Goal: Task Accomplishment & Management: Manage account settings

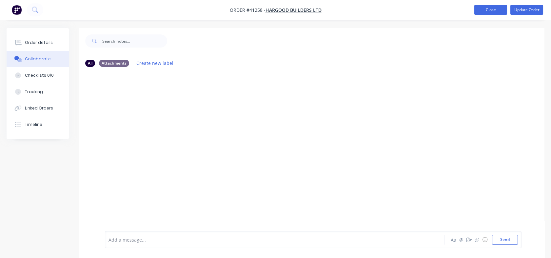
click at [486, 11] on button "Close" at bounding box center [490, 10] width 33 height 10
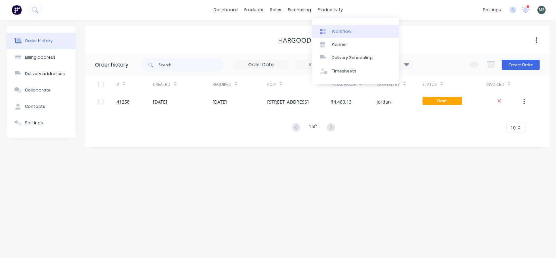
click at [340, 31] on div "Workflow" at bounding box center [342, 32] width 20 height 6
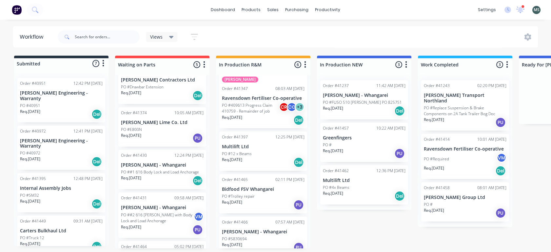
scroll to position [123, 0]
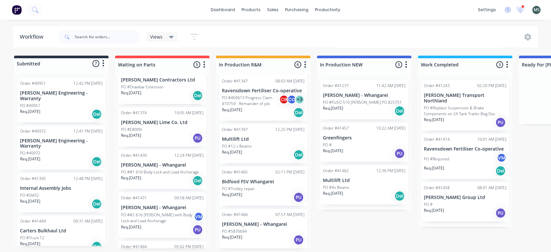
click at [240, 152] on p "Req. [DATE]" at bounding box center [232, 152] width 20 height 6
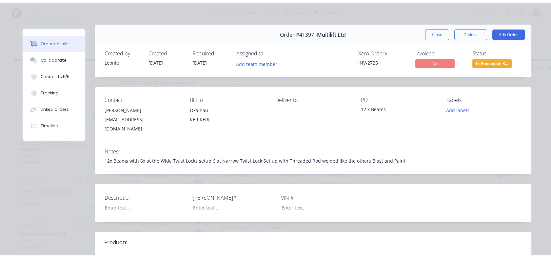
scroll to position [0, 0]
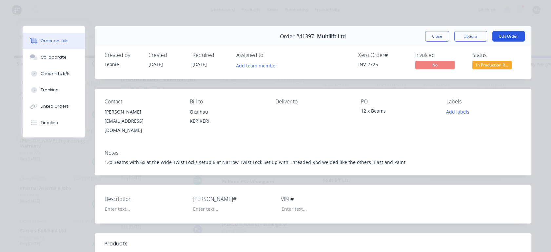
click at [500, 41] on button "Edit Order" at bounding box center [508, 36] width 32 height 10
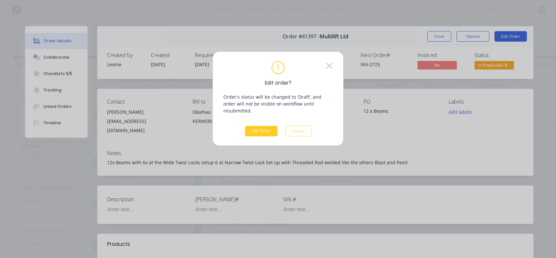
click at [252, 127] on button "Edit Order" at bounding box center [261, 131] width 32 height 10
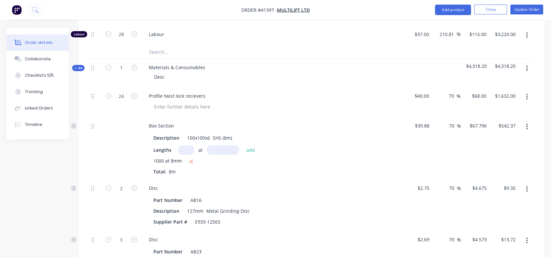
scroll to position [315, 0]
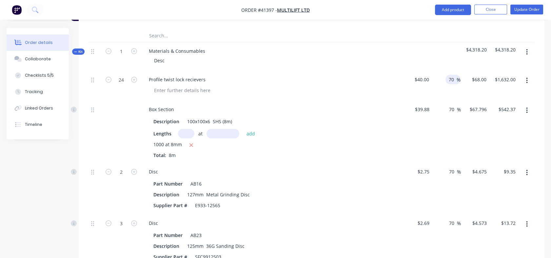
click at [446, 79] on div "70 70 %" at bounding box center [452, 80] width 15 height 10
click at [448, 78] on input "70" at bounding box center [452, 80] width 9 height 10
drag, startPoint x: 448, startPoint y: 78, endPoint x: 454, endPoint y: 78, distance: 6.2
click at [454, 78] on input "70" at bounding box center [452, 80] width 9 height 10
type input "55"
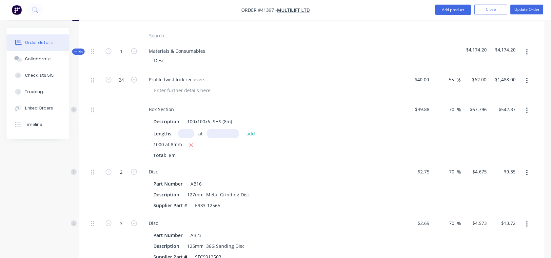
type input "$62.00"
type input "$1,488.00"
click at [447, 113] on div "70 70 %" at bounding box center [446, 132] width 29 height 62
click at [448, 109] on input "70" at bounding box center [452, 110] width 9 height 10
drag, startPoint x: 448, startPoint y: 109, endPoint x: 454, endPoint y: 109, distance: 6.3
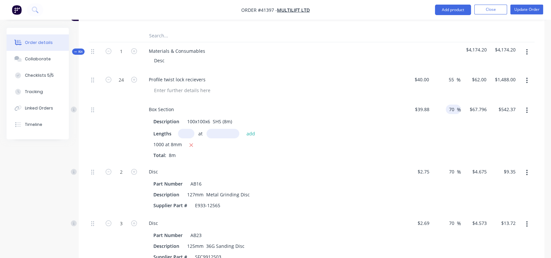
click at [454, 109] on input "70" at bounding box center [452, 110] width 9 height 10
type input "55"
type input "$61.814"
type input "$494.51"
click at [446, 147] on div "55 55 %" at bounding box center [446, 132] width 29 height 62
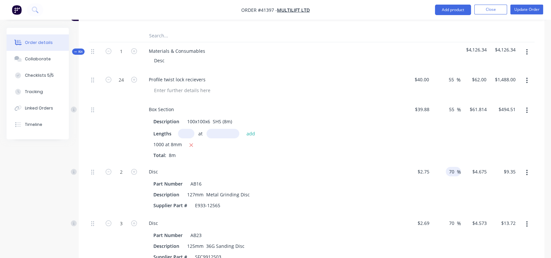
click at [448, 170] on input "70" at bounding box center [452, 172] width 9 height 10
drag, startPoint x: 448, startPoint y: 170, endPoint x: 454, endPoint y: 170, distance: 5.6
click at [454, 170] on input "70" at bounding box center [452, 172] width 9 height 10
type input "55"
click at [451, 194] on div "55 55 %" at bounding box center [446, 188] width 29 height 51
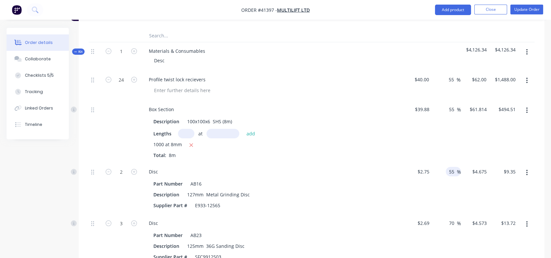
type input "$4.2625"
type input "$8.53"
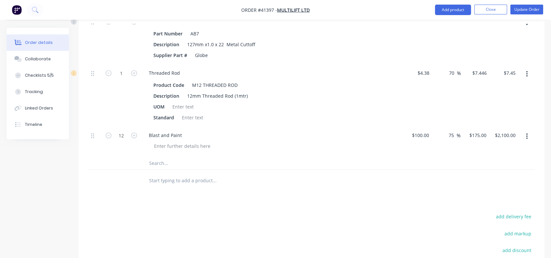
scroll to position [668, 0]
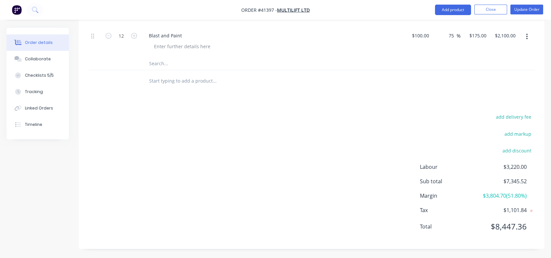
click at [441, 165] on span "Labour" at bounding box center [449, 167] width 58 height 8
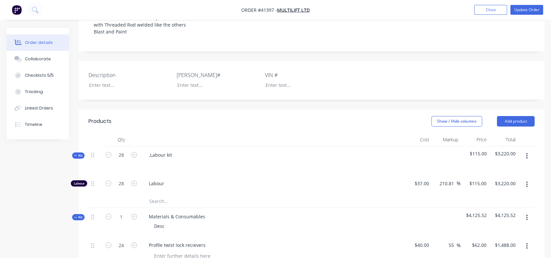
scroll to position [147, 0]
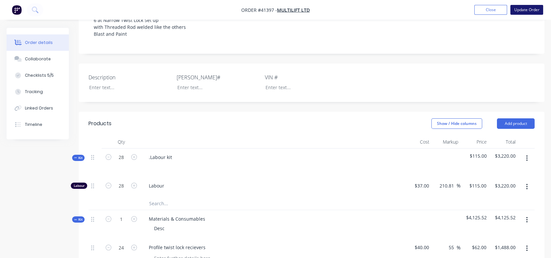
click at [521, 9] on button "Update Order" at bounding box center [526, 10] width 33 height 10
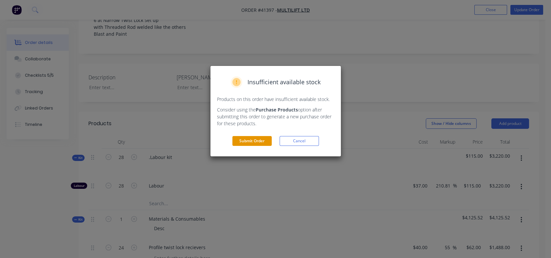
click at [252, 142] on button "Submit Order" at bounding box center [251, 141] width 39 height 10
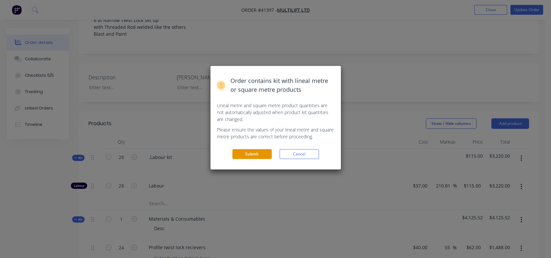
click at [247, 156] on button "Submit" at bounding box center [251, 154] width 39 height 10
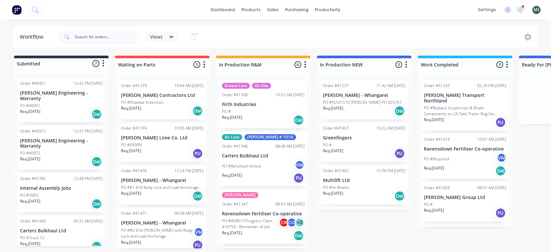
click at [356, 186] on div "PO #4x Beams" at bounding box center [364, 188] width 83 height 6
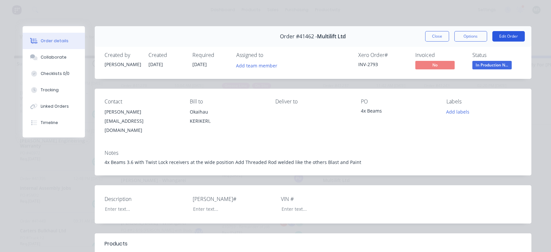
click at [502, 35] on button "Edit Order" at bounding box center [508, 36] width 32 height 10
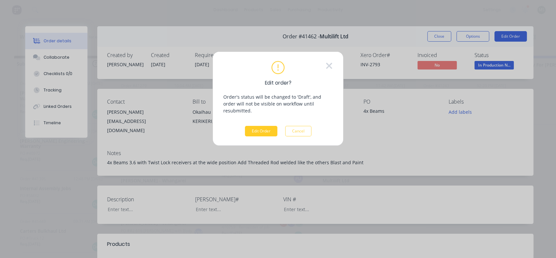
click at [252, 126] on button "Edit Order" at bounding box center [261, 131] width 32 height 10
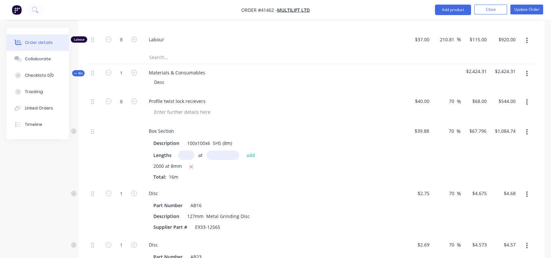
scroll to position [290, 0]
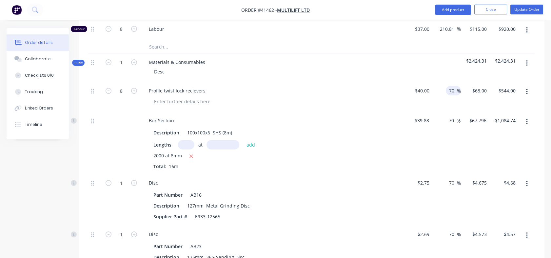
click at [449, 89] on input "70" at bounding box center [452, 91] width 9 height 10
drag, startPoint x: 449, startPoint y: 89, endPoint x: 454, endPoint y: 89, distance: 4.3
click at [454, 89] on input "70" at bounding box center [452, 91] width 9 height 10
type input "55"
click at [447, 119] on div "70 70 %" at bounding box center [452, 121] width 15 height 10
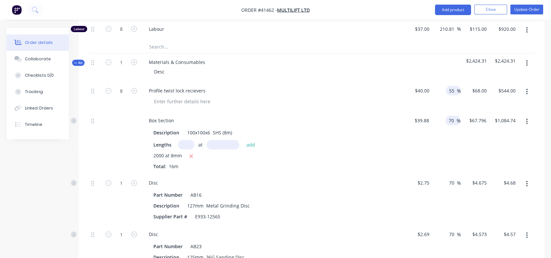
type input "$62.00"
type input "$496.00"
drag, startPoint x: 448, startPoint y: 119, endPoint x: 453, endPoint y: 120, distance: 5.3
click at [453, 120] on input "70" at bounding box center [452, 121] width 9 height 10
type input "55"
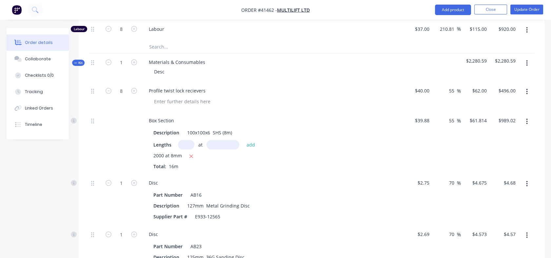
type input "$61.814"
type input "$989.02"
click at [453, 129] on div "55 55 %" at bounding box center [446, 143] width 29 height 62
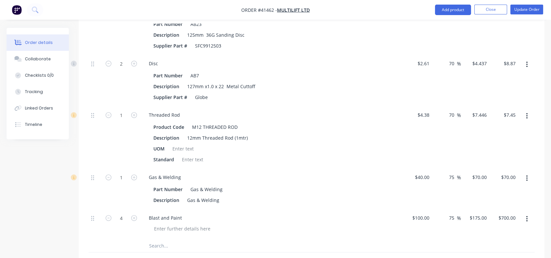
scroll to position [503, 0]
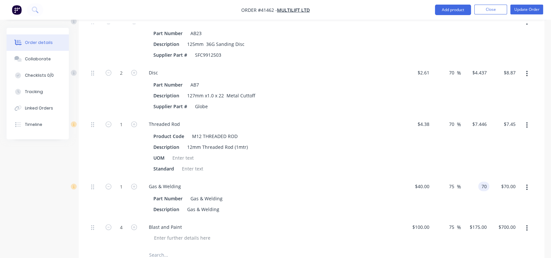
click at [476, 188] on div "70 70" at bounding box center [475, 198] width 29 height 41
type input "$70.00"
click at [432, 183] on div "75 75 %" at bounding box center [446, 198] width 29 height 41
click at [428, 184] on input "40" at bounding box center [423, 186] width 18 height 10
type input "$20.00"
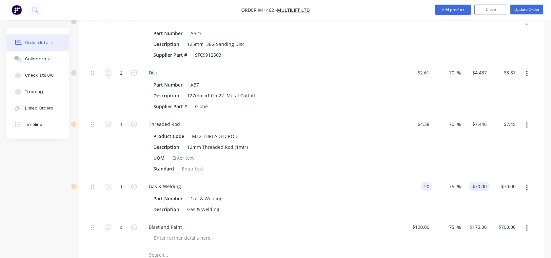
type input "35"
type input "$35.00"
click at [474, 182] on div "35 35" at bounding box center [475, 198] width 29 height 41
type input "40"
type input "100"
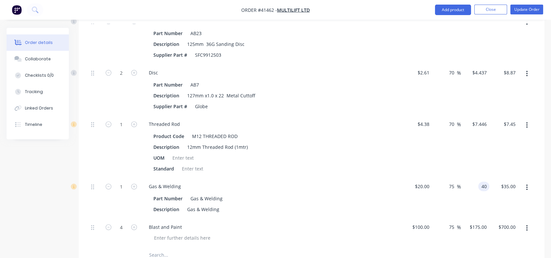
type input "$40.00"
click at [478, 219] on div "$175.00 $175.00" at bounding box center [475, 233] width 29 height 30
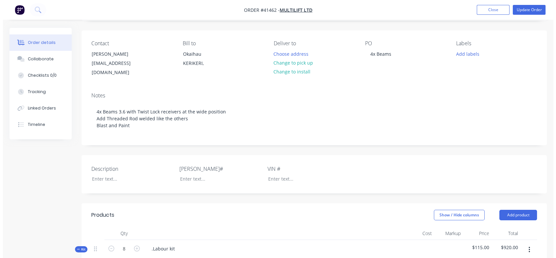
scroll to position [0, 0]
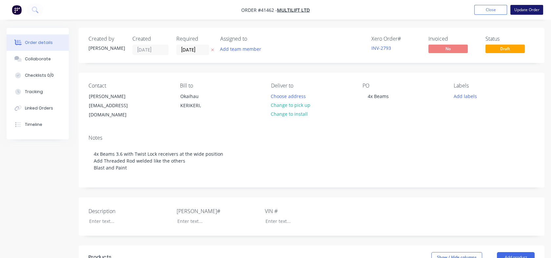
click at [527, 10] on button "Update Order" at bounding box center [526, 10] width 33 height 10
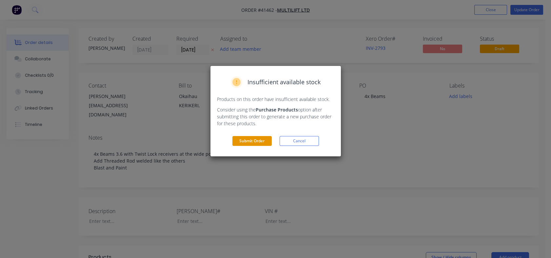
click at [251, 141] on button "Submit Order" at bounding box center [251, 141] width 39 height 10
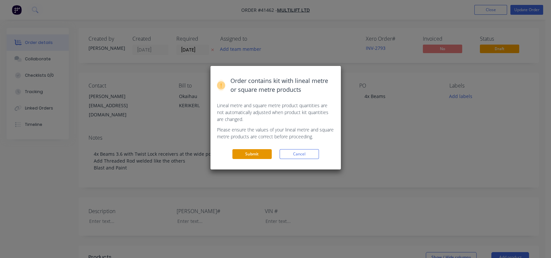
drag, startPoint x: 251, startPoint y: 141, endPoint x: 252, endPoint y: 155, distance: 14.8
click at [252, 155] on button "Submit" at bounding box center [251, 154] width 39 height 10
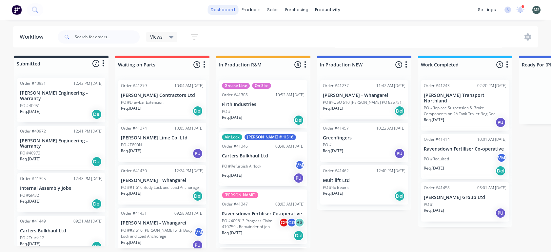
click at [228, 10] on link "dashboard" at bounding box center [222, 10] width 31 height 10
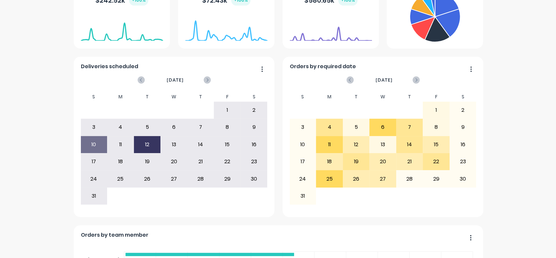
scroll to position [144, 0]
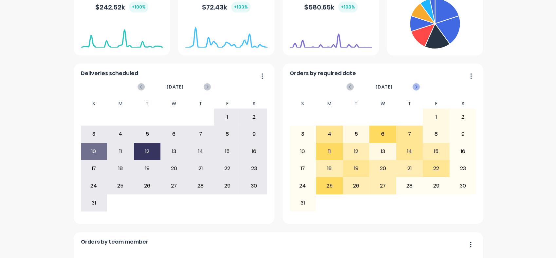
click at [415, 86] on icon at bounding box center [416, 87] width 2 height 4
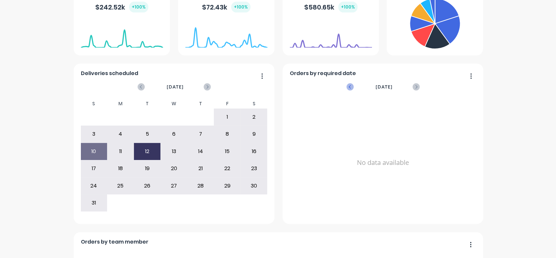
click at [348, 87] on icon at bounding box center [350, 86] width 7 height 7
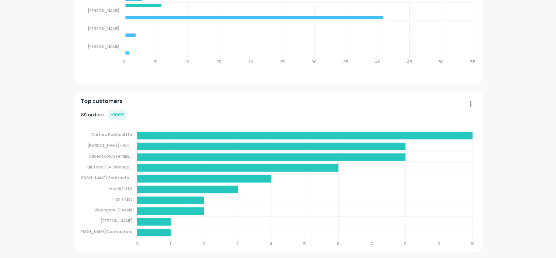
scroll to position [0, 0]
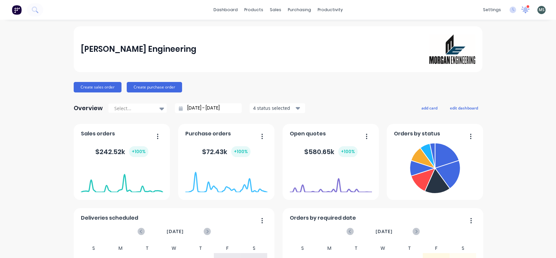
click at [523, 11] on icon at bounding box center [526, 9] width 6 height 5
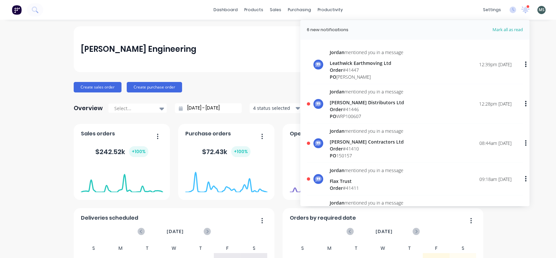
click at [348, 131] on div "[PERSON_NAME] mentioned you in a message" at bounding box center [367, 130] width 74 height 7
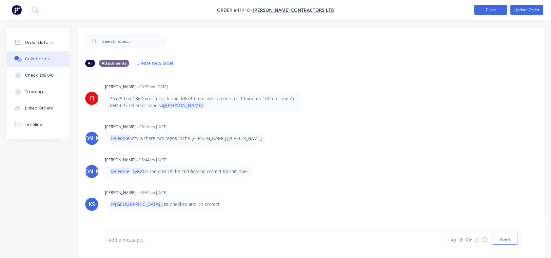
click at [489, 13] on button "Close" at bounding box center [490, 10] width 33 height 10
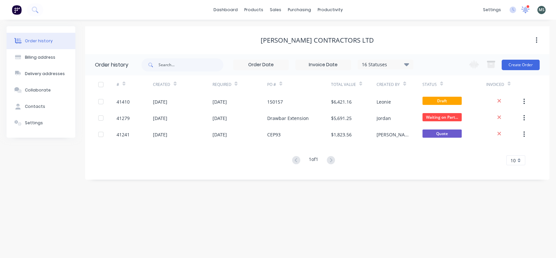
click at [523, 10] on icon at bounding box center [526, 9] width 6 height 5
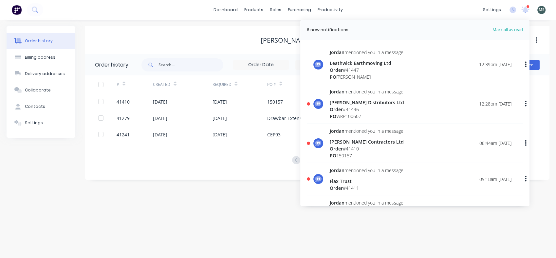
click at [347, 111] on div "Order # 41446" at bounding box center [367, 109] width 74 height 7
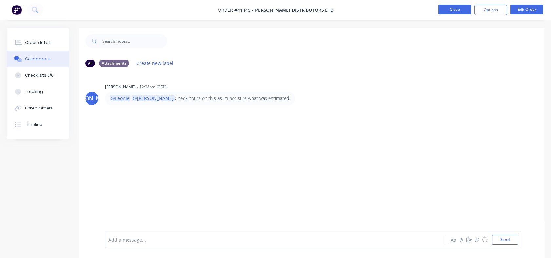
click at [447, 10] on button "Close" at bounding box center [454, 10] width 33 height 10
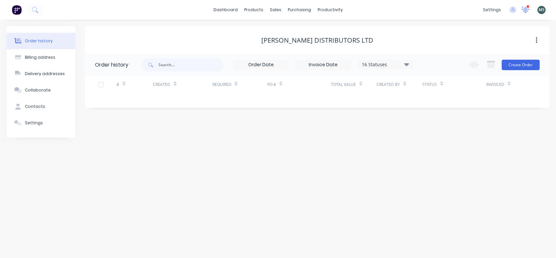
click at [524, 10] on icon at bounding box center [526, 9] width 6 height 5
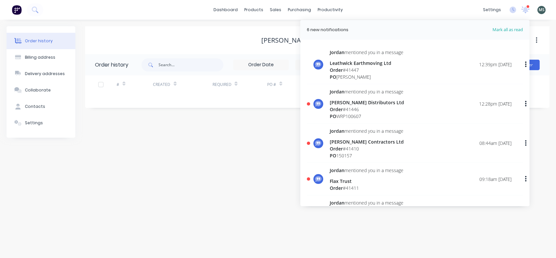
click at [352, 70] on div "Order # 41447" at bounding box center [367, 70] width 74 height 7
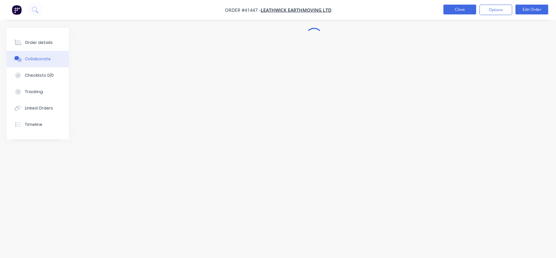
click at [457, 11] on button "Close" at bounding box center [460, 10] width 33 height 10
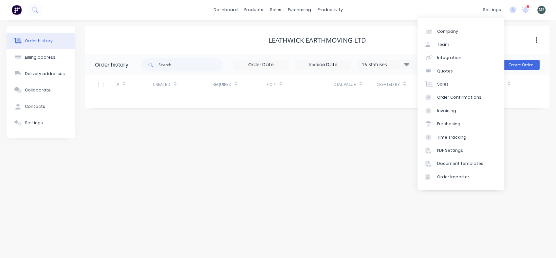
click at [526, 6] on div at bounding box center [527, 6] width 3 height 3
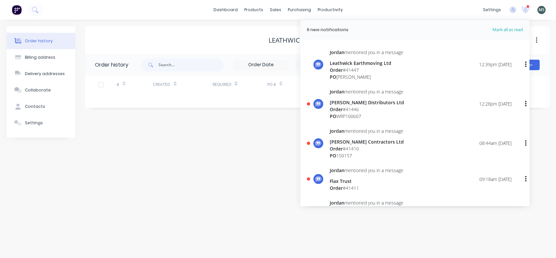
click at [354, 104] on div "[PERSON_NAME] Distributors Ltd" at bounding box center [367, 102] width 74 height 7
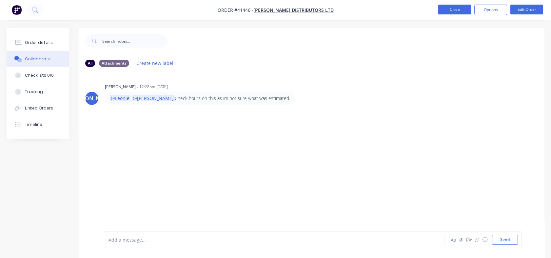
click at [455, 11] on button "Close" at bounding box center [454, 10] width 33 height 10
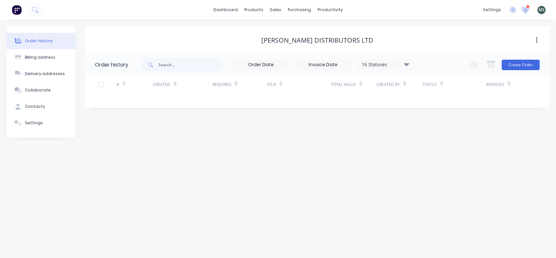
click at [524, 11] on icon at bounding box center [526, 9] width 6 height 5
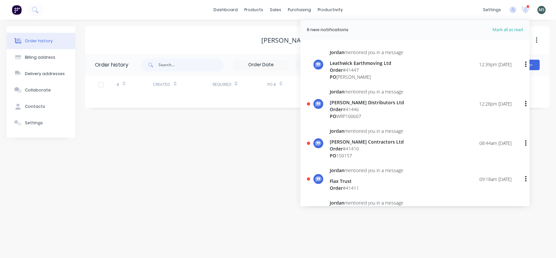
click at [337, 106] on span "Order" at bounding box center [336, 109] width 13 height 6
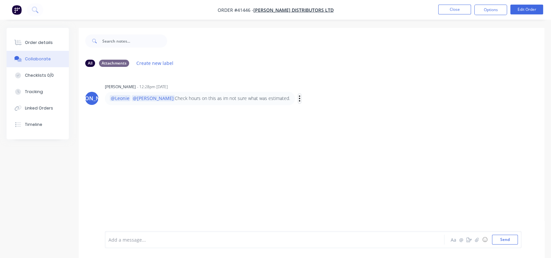
click at [299, 101] on icon "button" at bounding box center [299, 98] width 1 height 6
click at [217, 135] on div "[PERSON_NAME] [PERSON_NAME] - 12:28pm [DATE] @[PERSON_NAME] @[PERSON_NAME] Chec…" at bounding box center [312, 151] width 466 height 159
click at [446, 10] on button "Close" at bounding box center [454, 10] width 33 height 10
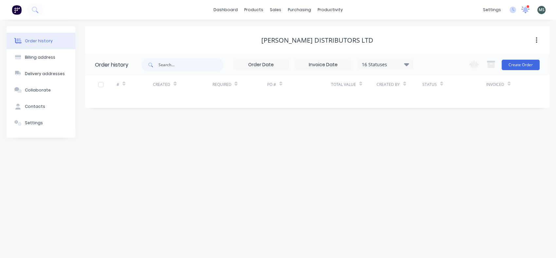
click at [525, 7] on icon at bounding box center [526, 9] width 6 height 6
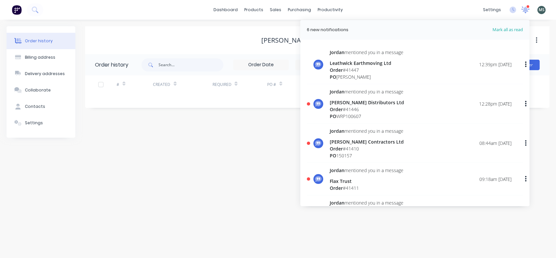
click at [526, 8] on icon at bounding box center [526, 9] width 6 height 5
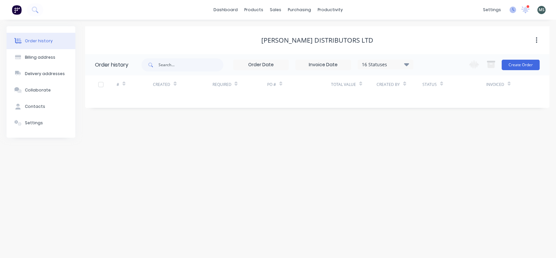
click at [513, 9] on icon at bounding box center [514, 9] width 2 height 3
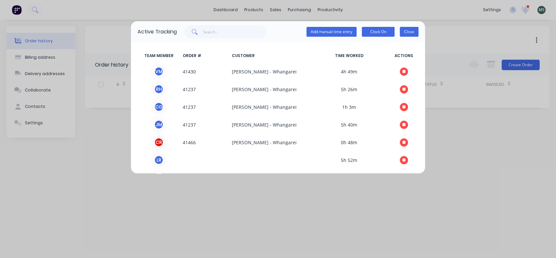
click at [409, 31] on button "Close" at bounding box center [409, 32] width 19 height 10
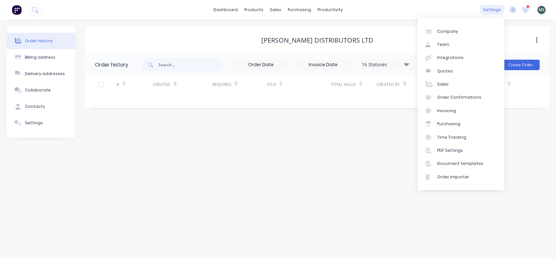
click at [490, 10] on div "settings" at bounding box center [492, 10] width 25 height 10
click at [440, 45] on div "Team" at bounding box center [443, 45] width 12 height 6
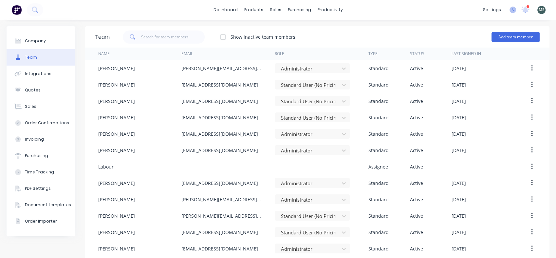
click at [510, 9] on icon at bounding box center [513, 10] width 7 height 7
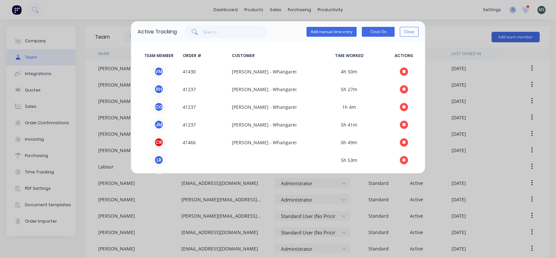
click at [506, 9] on div "Active Tracking Add manual time entry Clock On Close TEAM MEMBER ORDER # CUSTOM…" at bounding box center [278, 129] width 556 height 258
click at [406, 31] on button "Close" at bounding box center [409, 32] width 19 height 10
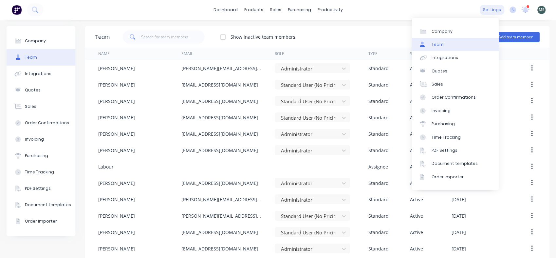
click at [483, 10] on div "settings" at bounding box center [492, 10] width 25 height 10
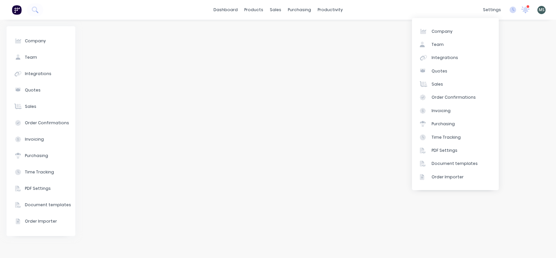
click at [364, 51] on div at bounding box center [317, 138] width 465 height 225
click at [542, 12] on span "MS" at bounding box center [542, 10] width 6 height 6
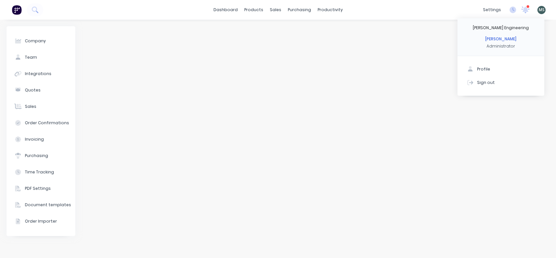
click at [382, 78] on div at bounding box center [317, 138] width 465 height 225
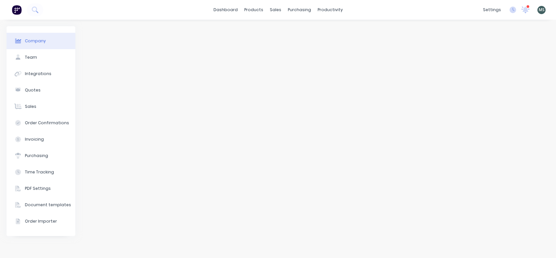
click at [42, 44] on button "Company" at bounding box center [41, 41] width 69 height 16
select select "NZ"
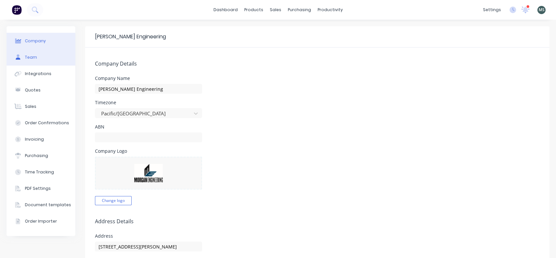
click at [28, 58] on div "Team" at bounding box center [31, 57] width 12 height 6
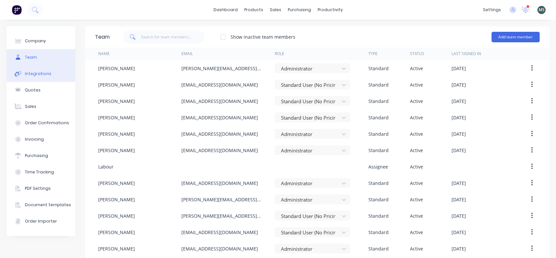
click at [28, 77] on button "Integrations" at bounding box center [41, 74] width 69 height 16
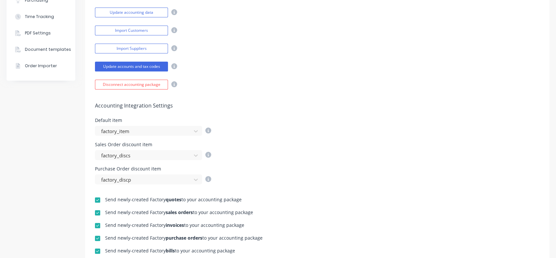
scroll to position [296, 0]
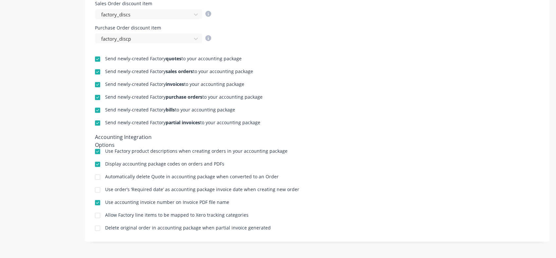
click at [501, 230] on div "Delete original order in accounting package when partial invoice generated" at bounding box center [317, 228] width 445 height 6
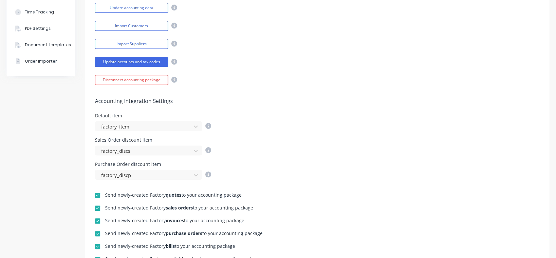
scroll to position [0, 0]
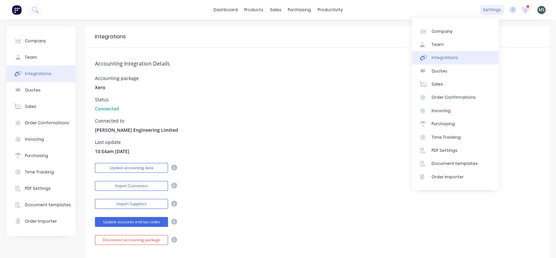
click at [488, 12] on div "settings" at bounding box center [492, 10] width 25 height 10
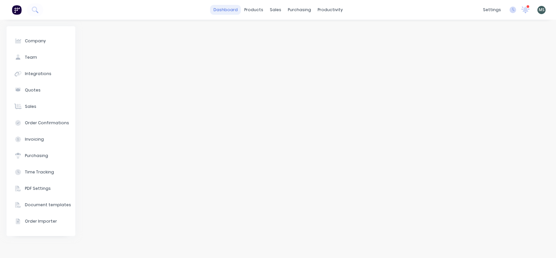
click at [229, 10] on link "dashboard" at bounding box center [225, 10] width 31 height 10
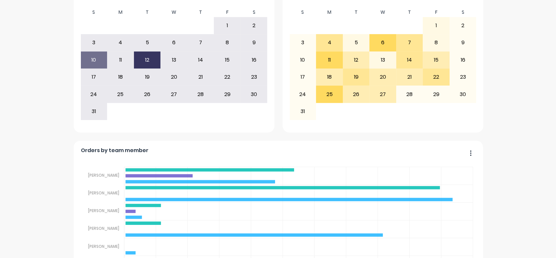
scroll to position [453, 0]
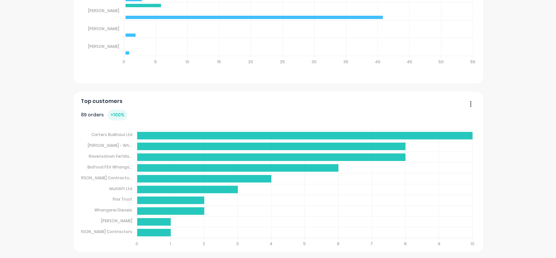
click at [538, 253] on div "dashboard products sales purchasing productivity dashboard products Product Cat…" at bounding box center [278, 129] width 556 height 258
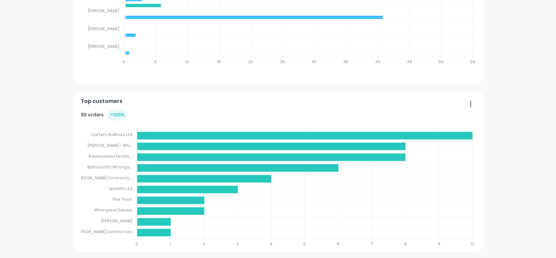
drag, startPoint x: 537, startPoint y: 242, endPoint x: 510, endPoint y: 253, distance: 29.4
click at [510, 253] on div "dashboard products sales purchasing productivity dashboard products Product Cat…" at bounding box center [278, 129] width 556 height 258
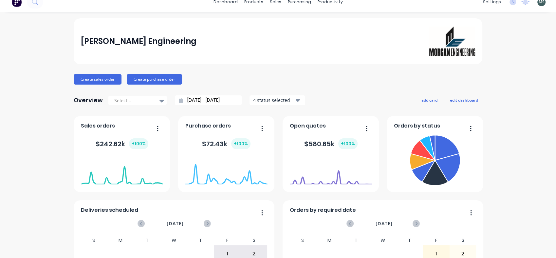
scroll to position [0, 0]
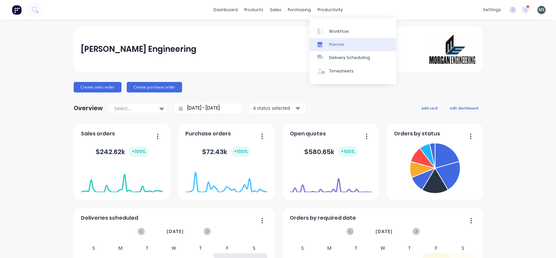
click at [336, 43] on div "Planner" at bounding box center [336, 45] width 15 height 6
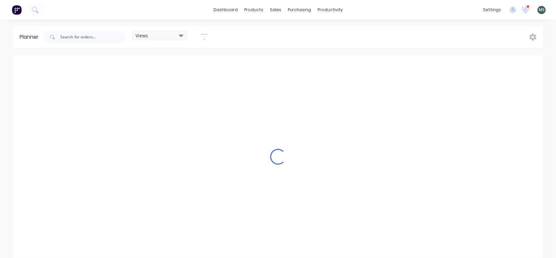
scroll to position [0, 524]
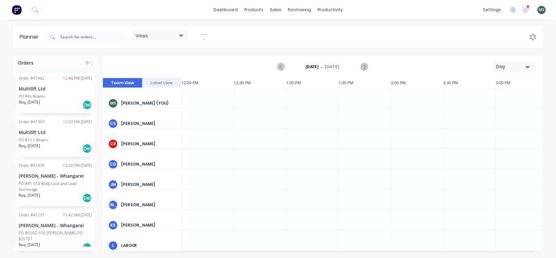
click at [181, 38] on icon at bounding box center [181, 35] width 5 height 7
click at [149, 98] on button "Work Planner 1" at bounding box center [172, 97] width 70 height 8
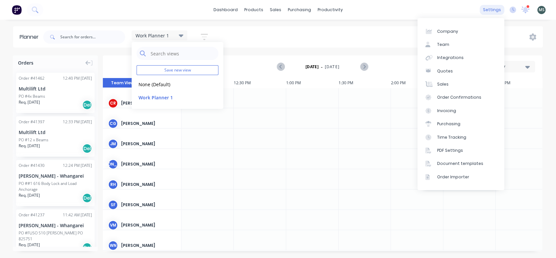
click at [498, 11] on div "settings" at bounding box center [492, 10] width 25 height 10
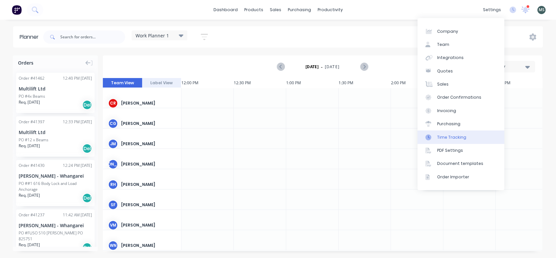
click at [462, 136] on div "Time Tracking" at bounding box center [451, 137] width 29 height 6
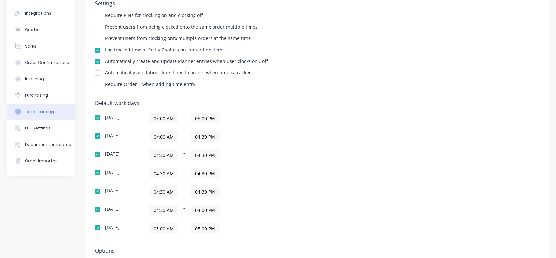
scroll to position [90, 0]
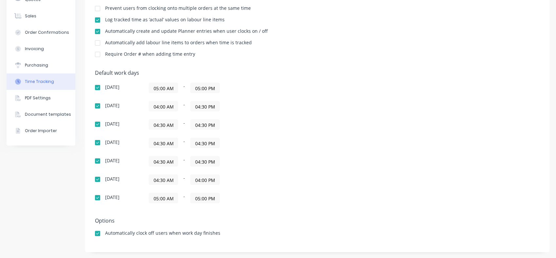
click at [97, 198] on div at bounding box center [97, 197] width 13 height 13
click at [96, 88] on div at bounding box center [97, 87] width 13 height 13
click at [165, 104] on input "04:00 AM" at bounding box center [163, 106] width 29 height 10
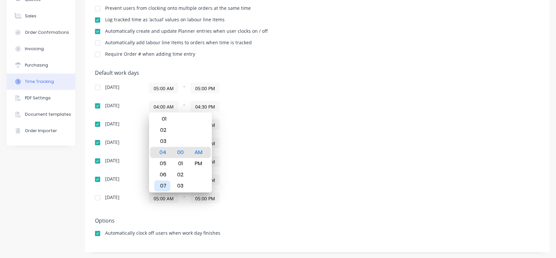
click at [163, 184] on div "07" at bounding box center [162, 185] width 16 height 11
type input "07:00 AM"
click at [262, 128] on div "04:30 AM - 04:30 PM" at bounding box center [231, 124] width 164 height 10
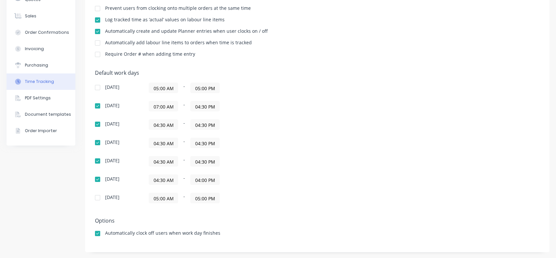
click at [165, 126] on input "04:30 AM" at bounding box center [163, 125] width 29 height 10
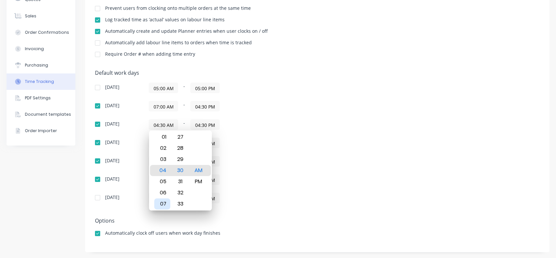
click at [163, 205] on div "07" at bounding box center [162, 203] width 16 height 11
click at [182, 156] on div "00" at bounding box center [180, 159] width 16 height 11
type input "07:00 AM"
click at [280, 158] on div "04:30 AM - 04:30 PM" at bounding box center [231, 161] width 164 height 10
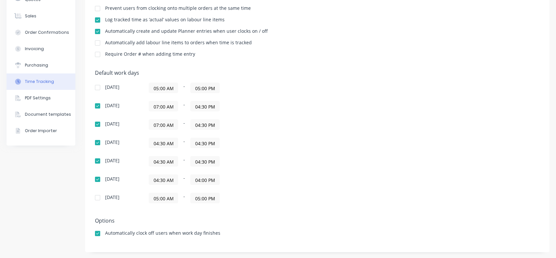
click at [163, 143] on input "04:30 AM" at bounding box center [163, 143] width 29 height 10
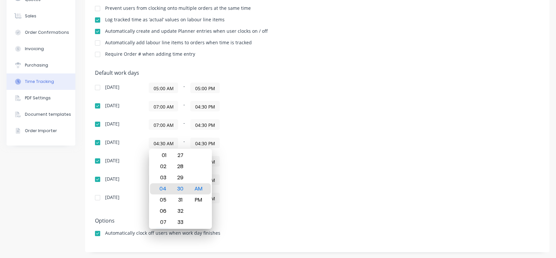
click at [165, 228] on div "08" at bounding box center [162, 233] width 16 height 11
click at [177, 155] on div "27" at bounding box center [180, 155] width 16 height 11
click at [178, 155] on div "24" at bounding box center [180, 155] width 16 height 11
click at [178, 155] on div "21" at bounding box center [180, 155] width 16 height 11
click at [178, 155] on div "00 01 02 03 04 05 06 07 08 09 10 11 12 13 14 15 16 17 18 19 20 21 22 23 24 25 2…" at bounding box center [180, 200] width 18 height 902
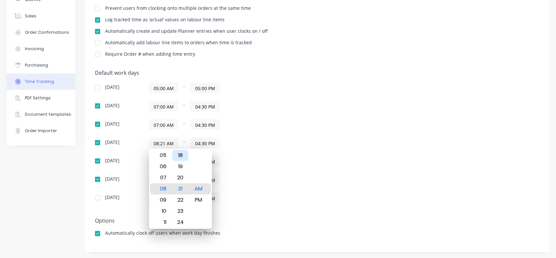
click at [178, 155] on div "18" at bounding box center [180, 155] width 16 height 11
click at [178, 155] on div "00 01 02 03 04 05 06 07 08 09 10 11 12 13 14 15 16 17 18 19 20 21 22 23 24 25 2…" at bounding box center [180, 200] width 18 height 902
click at [178, 155] on div "15" at bounding box center [180, 155] width 16 height 11
click at [178, 155] on div "00 01 02 03 04 05 06 07 08 09 10 11 12 13 14 15 16 17 18 19 20 21 22 23 24 25 2…" at bounding box center [180, 211] width 18 height 902
click at [178, 155] on div "12" at bounding box center [180, 155] width 16 height 11
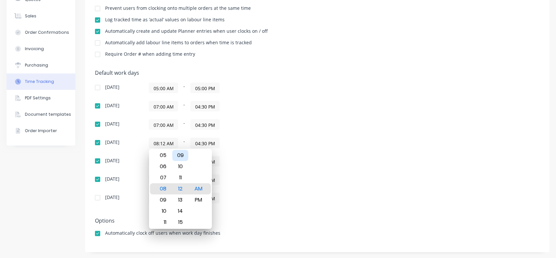
click at [178, 155] on div "09" at bounding box center [180, 155] width 16 height 11
click at [178, 155] on div "06" at bounding box center [180, 155] width 16 height 11
click at [178, 155] on div "03" at bounding box center [180, 155] width 16 height 11
click at [180, 155] on div "00" at bounding box center [180, 155] width 16 height 11
click at [164, 176] on div "07" at bounding box center [162, 177] width 16 height 11
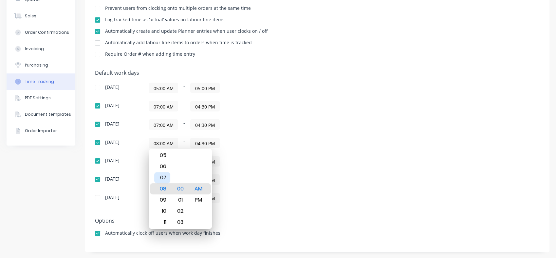
type input "07:00 AM"
click at [266, 174] on div "04:30 AM - 04:00 PM" at bounding box center [231, 179] width 164 height 10
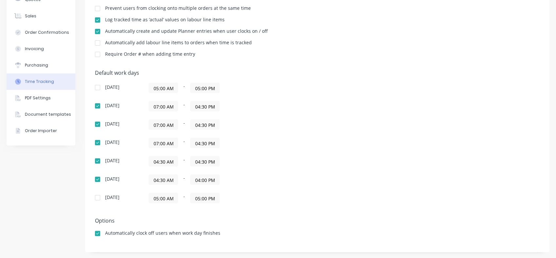
click at [165, 160] on input "04:30 AM" at bounding box center [163, 161] width 29 height 10
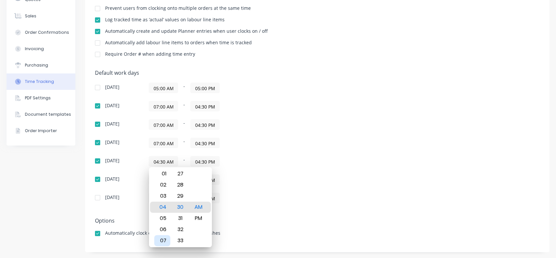
click at [162, 239] on div "07" at bounding box center [162, 240] width 16 height 11
click at [180, 173] on div "27" at bounding box center [180, 173] width 16 height 11
click at [180, 173] on div "24" at bounding box center [180, 173] width 16 height 11
click at [180, 173] on div "00 01 02 03 04 05 06 07 08 09 10 11 12 13 14 15 16 17 18 19 20 21 22 23 24 25 2…" at bounding box center [180, 218] width 18 height 902
click at [180, 173] on div "21" at bounding box center [180, 173] width 16 height 11
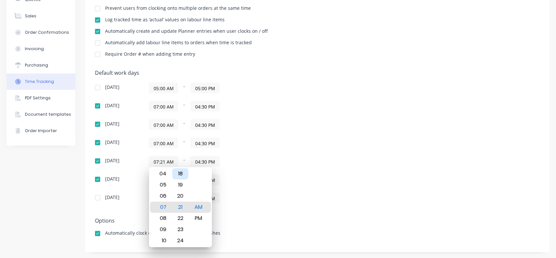
click at [180, 173] on div "18" at bounding box center [180, 173] width 16 height 11
click at [180, 173] on div "15" at bounding box center [180, 173] width 16 height 11
click at [180, 173] on div "12" at bounding box center [180, 173] width 16 height 11
click at [180, 173] on div "09" at bounding box center [180, 173] width 16 height 11
click at [180, 173] on div "06" at bounding box center [180, 173] width 16 height 11
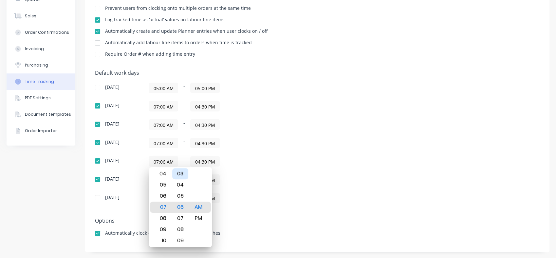
click at [180, 173] on div "03" at bounding box center [180, 173] width 16 height 11
click at [180, 173] on div "00" at bounding box center [180, 173] width 16 height 11
type input "07:00 AM"
click at [274, 172] on div "[DATE] 05:00 AM - 05:00 PM [DATE] 07:00 AM - 04:30 PM [DATE] 07:00 AM - 04:30 P…" at bounding box center [209, 143] width 229 height 121
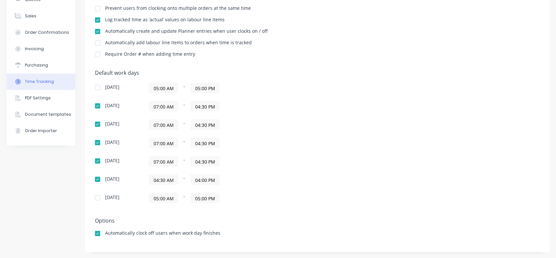
click at [165, 179] on input "04:30 AM" at bounding box center [163, 180] width 29 height 10
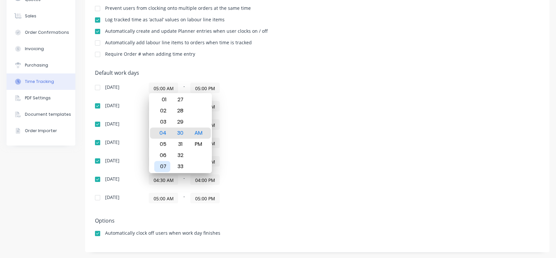
click at [164, 163] on div "07" at bounding box center [162, 166] width 16 height 11
click at [181, 109] on div "28" at bounding box center [180, 110] width 16 height 11
click at [181, 99] on div "25" at bounding box center [180, 99] width 16 height 11
click at [181, 99] on div "22" at bounding box center [180, 99] width 16 height 11
click at [181, 99] on div "19" at bounding box center [180, 99] width 16 height 11
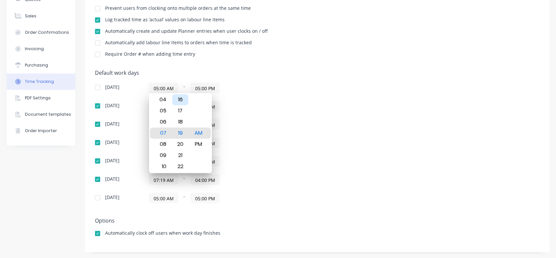
click at [181, 99] on div "16" at bounding box center [180, 99] width 16 height 11
click at [181, 99] on div "13" at bounding box center [180, 99] width 16 height 11
click at [181, 99] on div "10" at bounding box center [180, 99] width 16 height 11
click at [181, 99] on div "07" at bounding box center [180, 99] width 16 height 11
click at [181, 99] on div "04" at bounding box center [180, 99] width 16 height 11
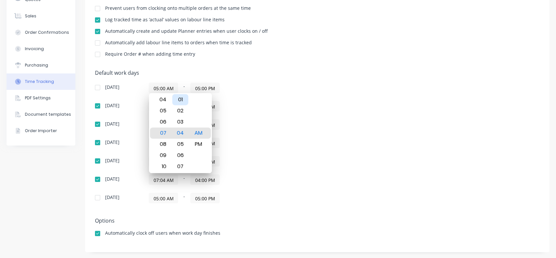
click at [181, 99] on div "01" at bounding box center [180, 99] width 16 height 11
click at [181, 120] on div "00" at bounding box center [180, 121] width 16 height 11
type input "07:00 AM"
click at [275, 168] on div "[DATE] 05:00 AM - 05:00 PM [DATE] 07:00 AM - 04:30 PM [DATE] 07:00 AM - 04:30 P…" at bounding box center [209, 143] width 229 height 121
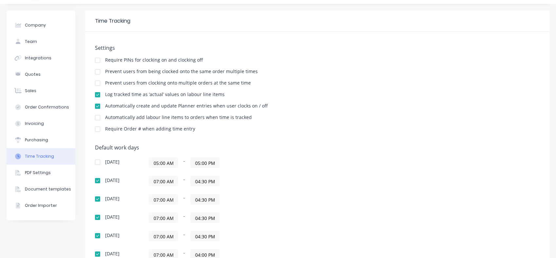
scroll to position [0, 0]
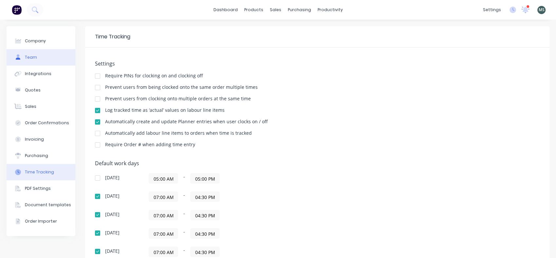
click at [31, 55] on div "Team" at bounding box center [31, 57] width 12 height 6
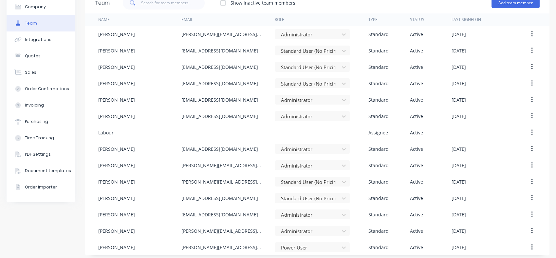
scroll to position [38, 0]
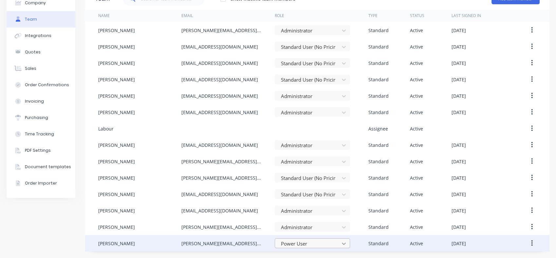
click at [341, 243] on body "dashboard products sales purchasing productivity dashboard products Product Cat…" at bounding box center [278, 129] width 556 height 258
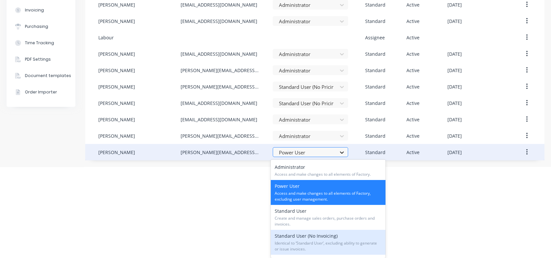
scroll to position [5, 0]
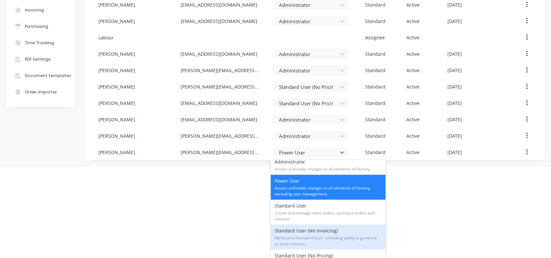
click at [297, 237] on span "Identical to ‘Standard User’, excluding ability to generate or issue invoices." at bounding box center [328, 241] width 107 height 12
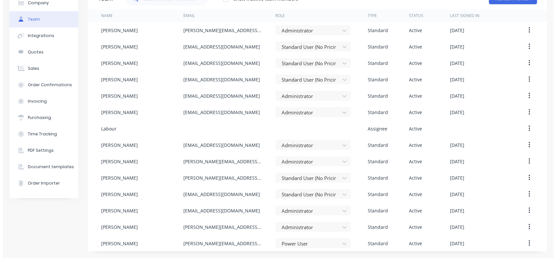
scroll to position [0, 0]
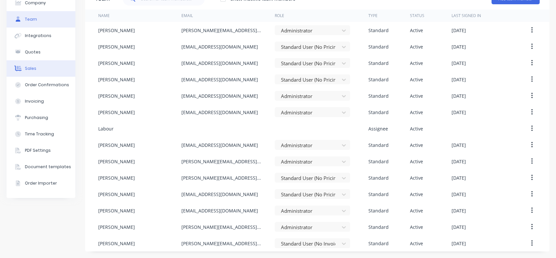
click at [29, 69] on div "Sales" at bounding box center [30, 69] width 11 height 6
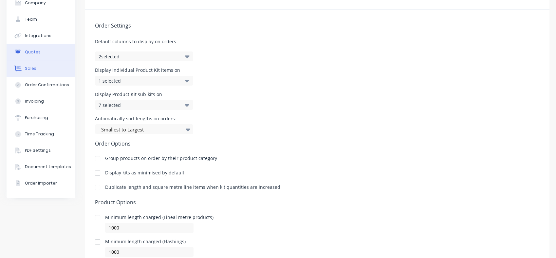
click at [34, 53] on div "Quotes" at bounding box center [33, 52] width 16 height 6
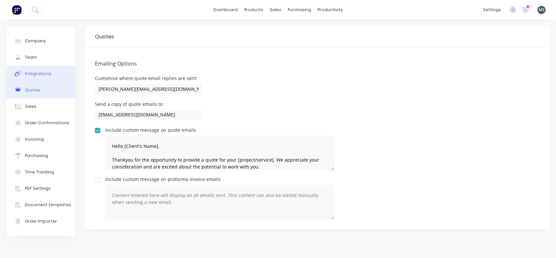
click at [33, 75] on div "Integrations" at bounding box center [38, 74] width 27 height 6
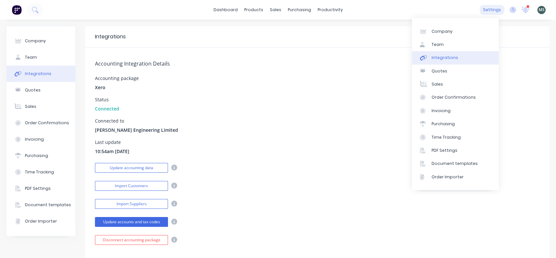
click at [486, 12] on div "settings" at bounding box center [492, 10] width 25 height 10
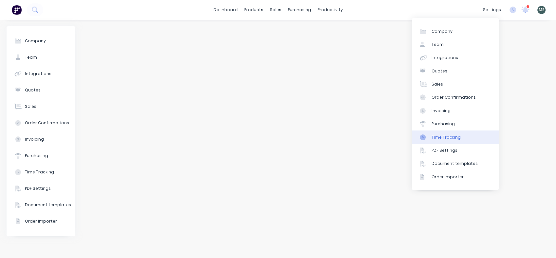
click at [440, 136] on div "Time Tracking" at bounding box center [446, 137] width 29 height 6
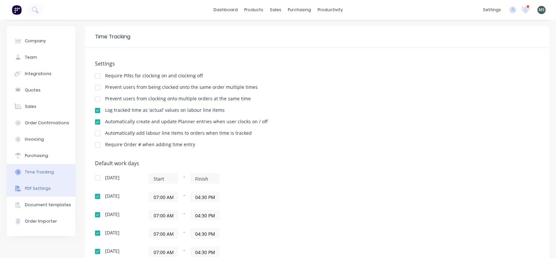
click at [34, 189] on div "PDF Settings" at bounding box center [38, 188] width 26 height 6
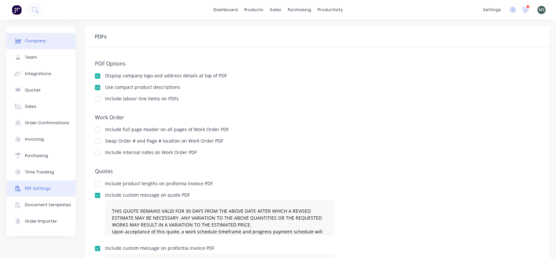
click at [31, 42] on div "Company" at bounding box center [35, 41] width 21 height 6
select select "NZ"
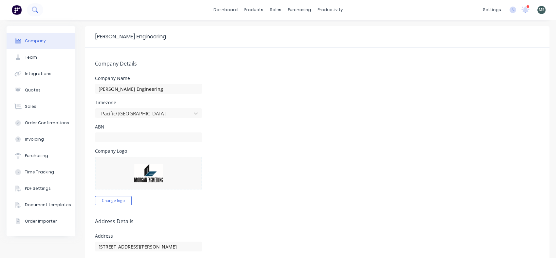
click at [34, 8] on icon at bounding box center [35, 10] width 6 height 6
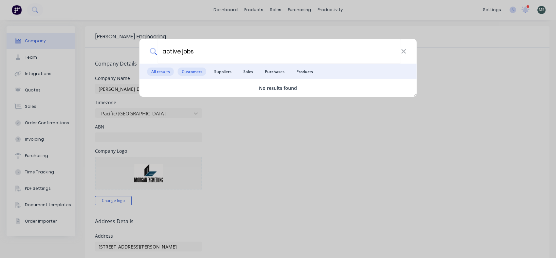
type input "active jobs"
click at [192, 71] on span "Customers" at bounding box center [192, 71] width 29 height 8
click at [252, 70] on span "Sales" at bounding box center [248, 71] width 18 height 8
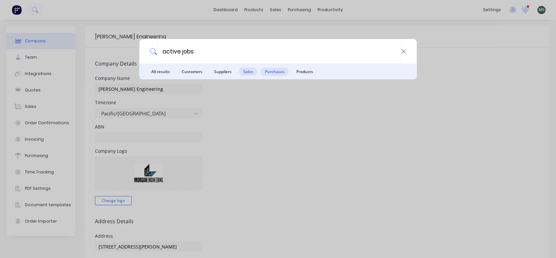
click at [278, 72] on span "Purchases" at bounding box center [275, 71] width 28 height 8
click at [302, 72] on span "Products" at bounding box center [305, 71] width 25 height 8
click at [167, 70] on span "All results" at bounding box center [160, 71] width 27 height 8
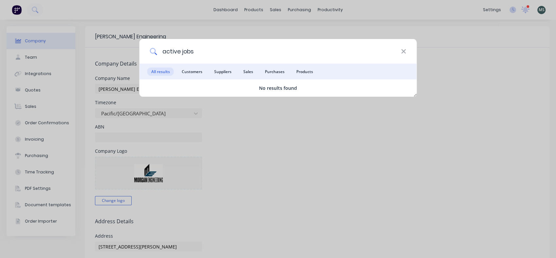
click at [200, 50] on input "active jobs" at bounding box center [279, 51] width 244 height 25
drag, startPoint x: 196, startPoint y: 50, endPoint x: 152, endPoint y: 56, distance: 44.4
click at [152, 56] on div "active jobs" at bounding box center [278, 51] width 277 height 25
click at [404, 49] on icon at bounding box center [403, 51] width 5 height 7
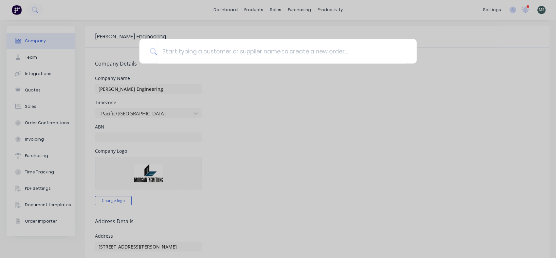
click at [225, 10] on div at bounding box center [278, 129] width 556 height 258
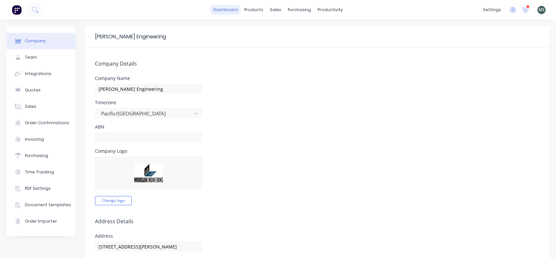
click at [225, 10] on link "dashboard" at bounding box center [225, 10] width 31 height 10
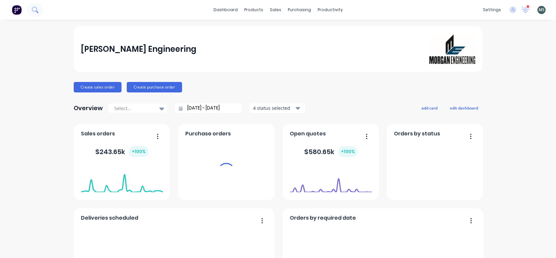
click at [34, 10] on icon at bounding box center [35, 10] width 6 height 6
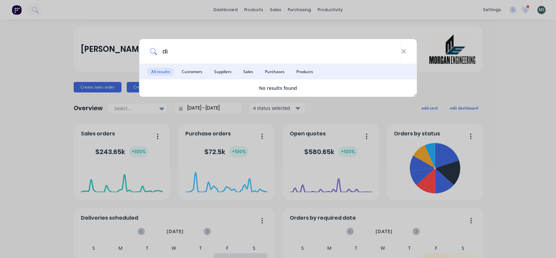
type input "d"
type input "p"
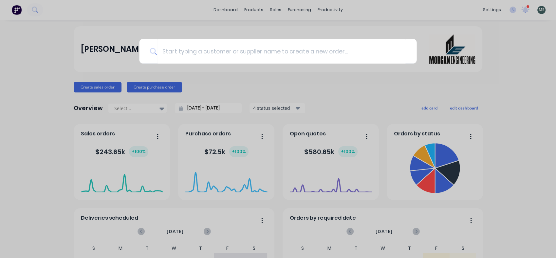
click at [38, 8] on div at bounding box center [278, 129] width 556 height 258
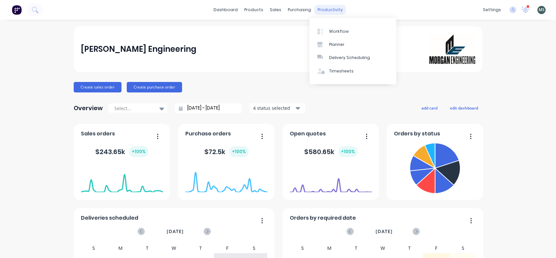
click at [324, 8] on div "productivity" at bounding box center [330, 10] width 32 height 10
click at [343, 29] on div "Workflow" at bounding box center [339, 32] width 20 height 6
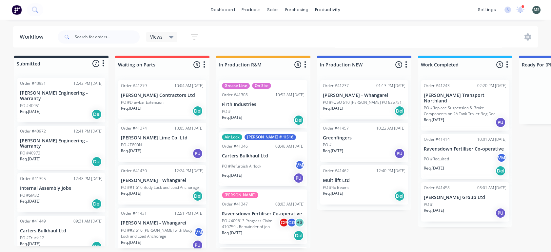
click at [338, 145] on div "PO #" at bounding box center [364, 145] width 83 height 6
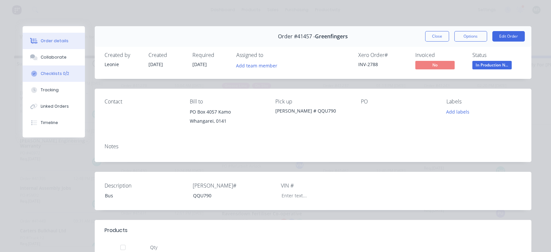
click at [50, 71] on div "Checklists 0/2" at bounding box center [55, 74] width 29 height 6
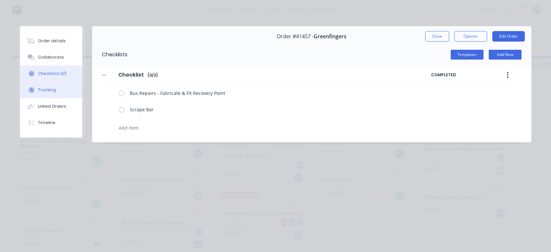
click at [48, 95] on button "Tracking" at bounding box center [51, 90] width 62 height 16
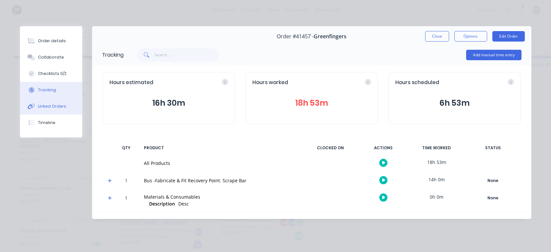
click at [44, 108] on div "Linked Orders" at bounding box center [52, 107] width 28 height 6
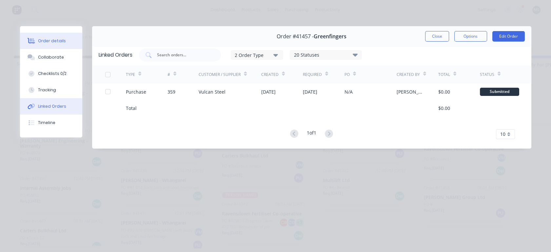
click at [48, 37] on button "Order details" at bounding box center [51, 41] width 62 height 16
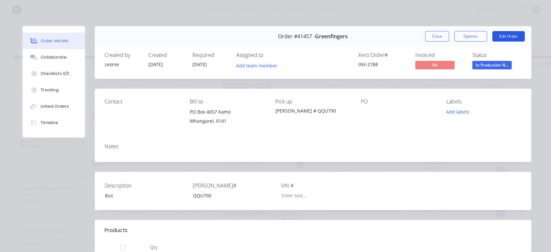
click at [505, 37] on button "Edit Order" at bounding box center [508, 36] width 32 height 10
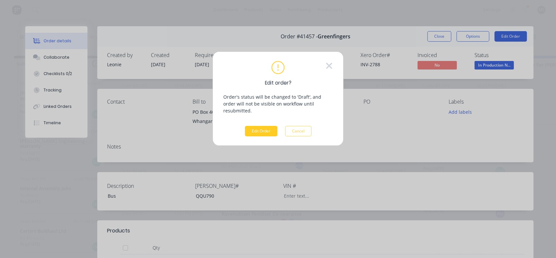
click at [253, 126] on button "Edit Order" at bounding box center [261, 131] width 32 height 10
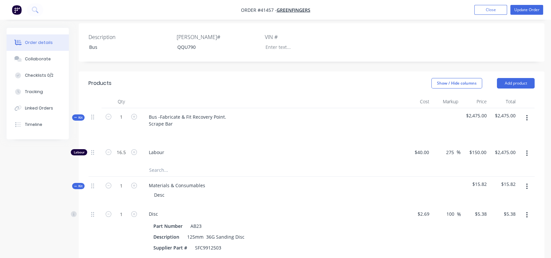
scroll to position [155, 0]
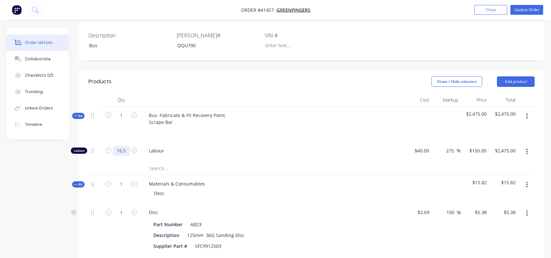
click at [126, 153] on input "16.5" at bounding box center [121, 151] width 17 height 10
type input "20"
type input "$3,000.00"
click at [125, 115] on input "1" at bounding box center [121, 115] width 17 height 10
type input "20"
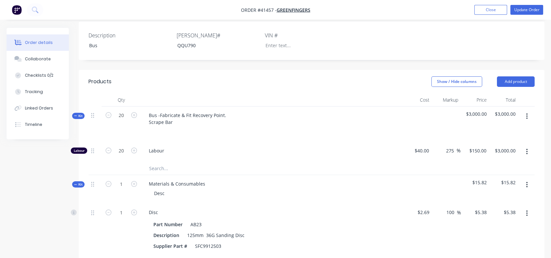
type input "400"
type input "$60,000.00"
click at [253, 123] on div "Bus -Fabricate & Fit Recovery Point. Scrape Bar" at bounding box center [272, 123] width 262 height 35
click at [469, 155] on div "$150.00 $150.00" at bounding box center [472, 152] width 28 height 20
click at [126, 150] on input "400" at bounding box center [121, 151] width 17 height 10
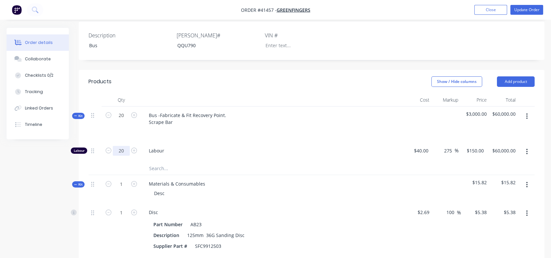
type input "20"
type input "$3,000.00"
click at [264, 156] on div "Labour" at bounding box center [272, 152] width 262 height 20
click at [124, 114] on input "20" at bounding box center [121, 115] width 17 height 10
type input "18.5"
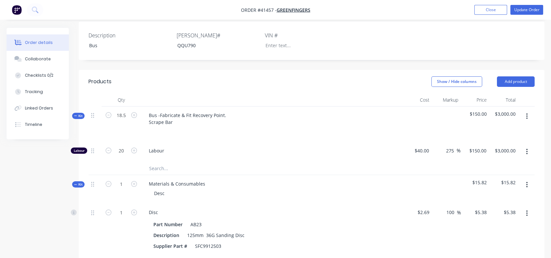
type input "18.5"
type input "$2,775.00"
click at [138, 135] on div "18.5" at bounding box center [121, 123] width 39 height 35
click at [471, 112] on span "$150.00" at bounding box center [475, 113] width 24 height 7
click at [474, 112] on span "$150.00" at bounding box center [475, 113] width 24 height 7
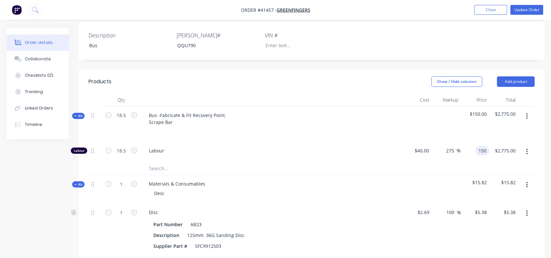
drag, startPoint x: 469, startPoint y: 151, endPoint x: 477, endPoint y: 152, distance: 8.2
click at [478, 152] on div "150 150" at bounding box center [483, 151] width 11 height 10
type input "135"
type input "237.5"
type input "$135.00"
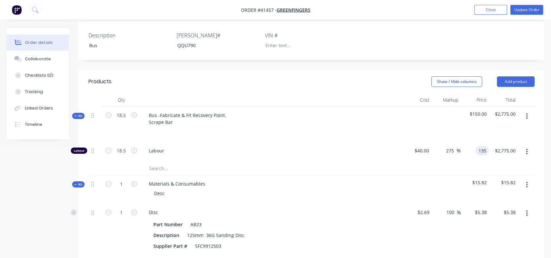
type input "$2,497.50"
click at [459, 191] on div at bounding box center [446, 189] width 29 height 29
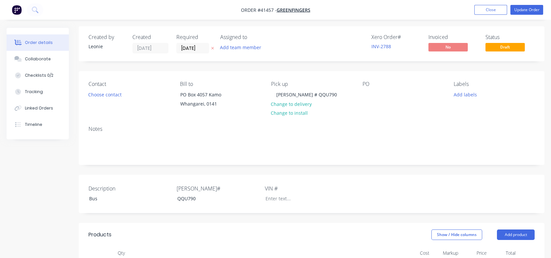
scroll to position [0, 0]
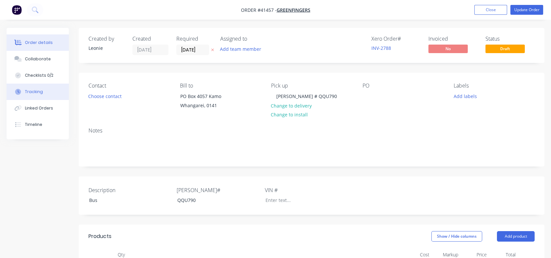
click at [35, 93] on div "Tracking" at bounding box center [34, 92] width 18 height 6
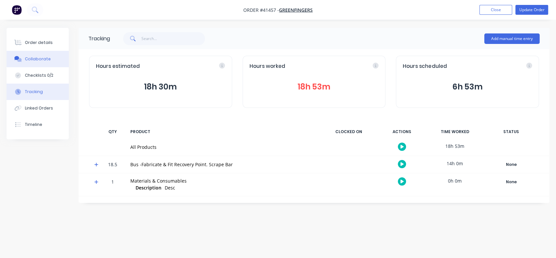
click at [35, 58] on div "Collaborate" at bounding box center [38, 59] width 26 height 6
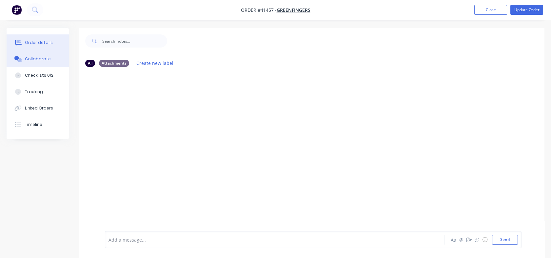
click at [34, 42] on div "Order details" at bounding box center [39, 43] width 28 height 6
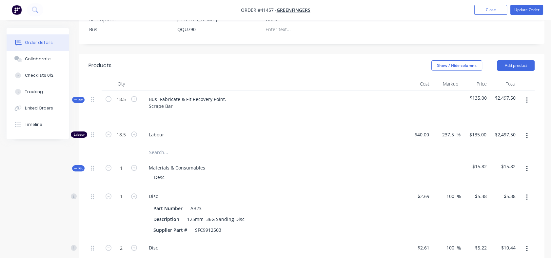
scroll to position [166, 0]
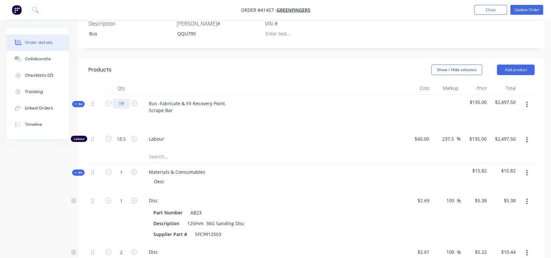
type input "19"
type input "$2,565.00"
click at [125, 123] on div "19" at bounding box center [121, 112] width 39 height 35
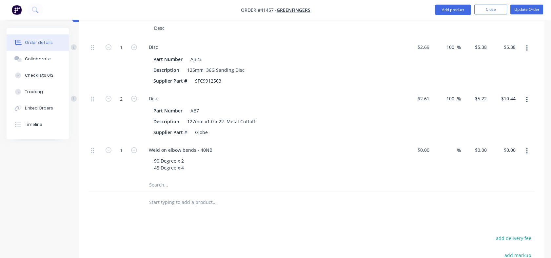
scroll to position [321, 0]
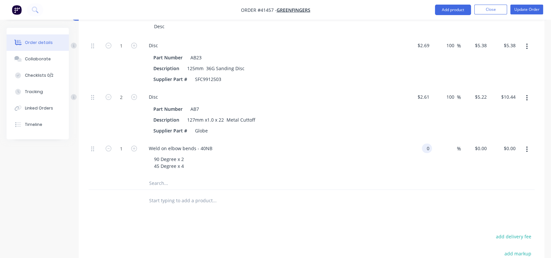
click at [419, 146] on div "0 0" at bounding box center [417, 158] width 29 height 37
type input "$46.00"
click at [482, 155] on div "$46.00 $46.00" at bounding box center [475, 158] width 29 height 37
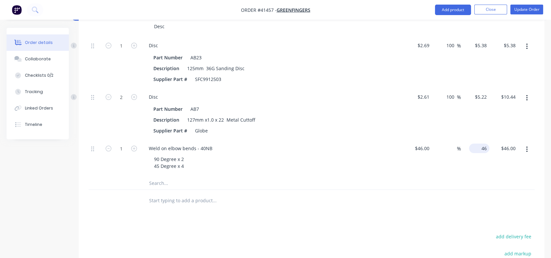
click at [475, 145] on div "46 $46.00" at bounding box center [475, 158] width 29 height 37
type input "$46.00"
click at [454, 149] on input at bounding box center [453, 148] width 8 height 10
type input "100"
type input "$92.00"
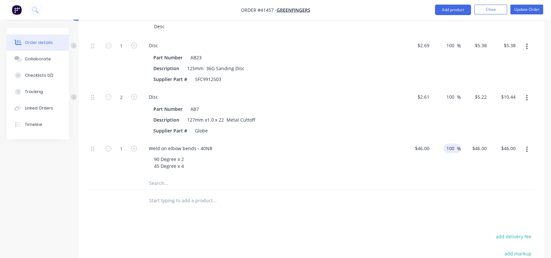
type input "$92.00"
click at [456, 168] on div "100 100 %" at bounding box center [446, 158] width 29 height 37
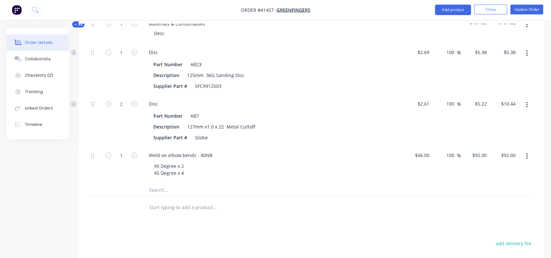
scroll to position [353, 0]
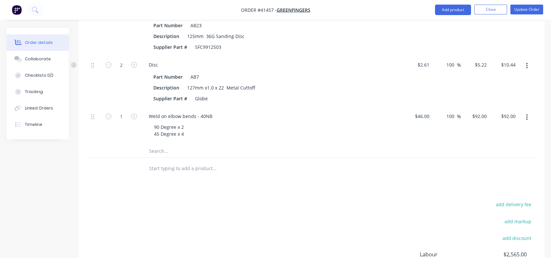
click at [157, 169] on input "text" at bounding box center [214, 168] width 131 height 13
click at [42, 61] on div "Collaborate" at bounding box center [38, 59] width 26 height 6
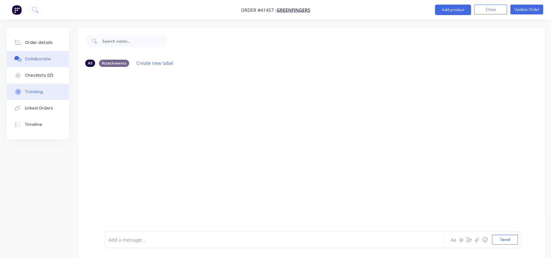
click at [31, 96] on button "Tracking" at bounding box center [38, 92] width 62 height 16
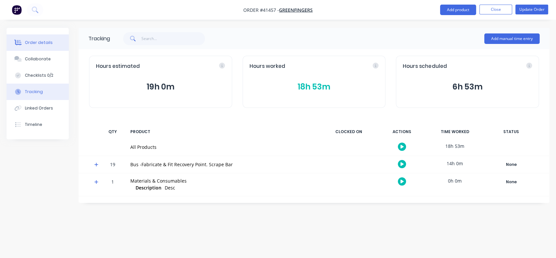
click at [35, 46] on button "Order details" at bounding box center [38, 42] width 62 height 16
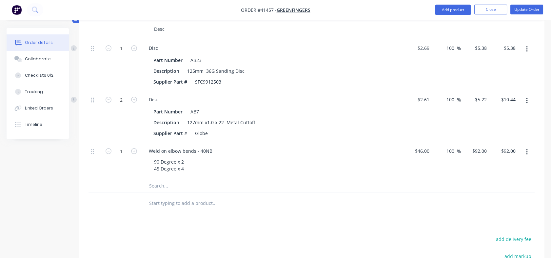
scroll to position [325, 0]
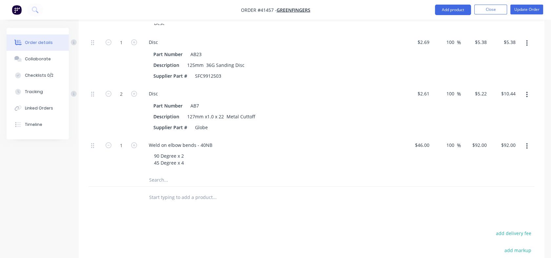
click at [152, 194] on input "text" at bounding box center [214, 196] width 131 height 13
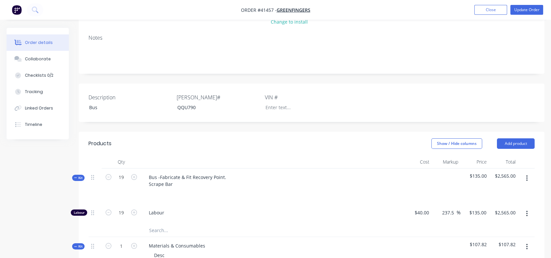
scroll to position [0, 0]
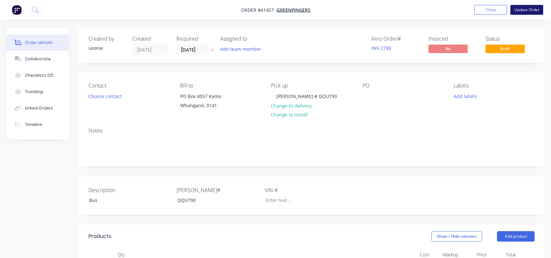
click at [526, 9] on button "Update Order" at bounding box center [526, 10] width 33 height 10
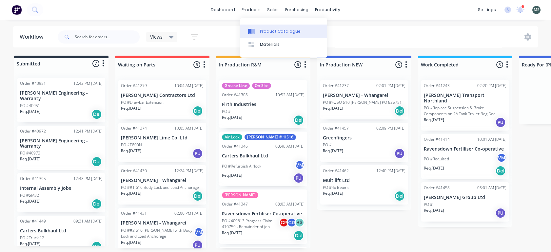
click at [264, 30] on div "Product Catalogue" at bounding box center [280, 32] width 41 height 6
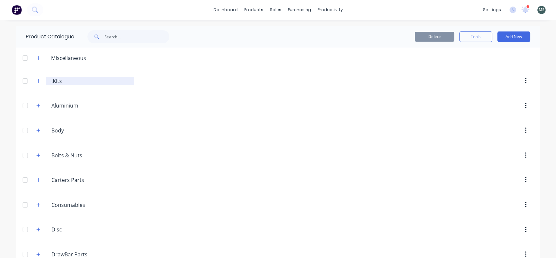
click at [55, 81] on input ".Kits" at bounding box center [90, 81] width 78 height 8
click at [37, 82] on icon "button" at bounding box center [39, 81] width 4 height 4
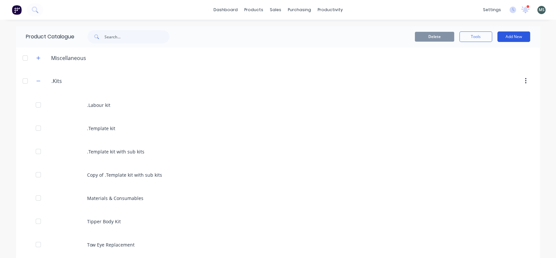
click at [509, 36] on button "Add New" at bounding box center [514, 36] width 33 height 10
click at [484, 80] on div "Product Kit" at bounding box center [499, 80] width 50 height 10
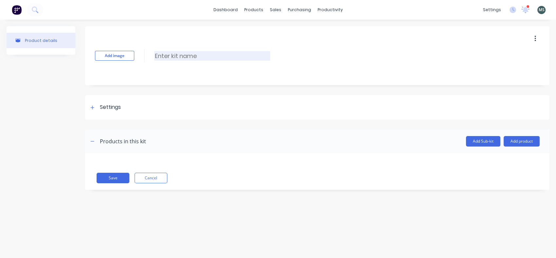
click at [162, 53] on input at bounding box center [212, 56] width 116 height 10
type input "FUSO 616 Tipper Mods"
click at [121, 151] on header "Products in this kit Add Sub-kit Add product" at bounding box center [317, 141] width 465 height 24
click at [121, 143] on div "Products in this kit" at bounding box center [123, 141] width 46 height 8
click at [512, 141] on button "Add product" at bounding box center [522, 141] width 36 height 10
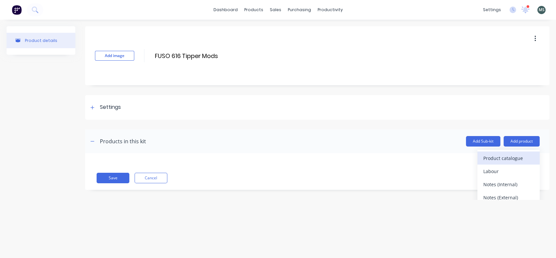
click at [493, 159] on div "Product catalogue" at bounding box center [509, 158] width 50 height 10
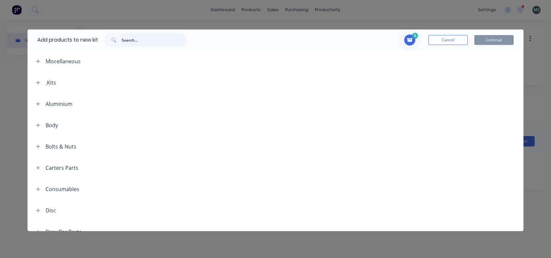
click at [128, 40] on input "text" at bounding box center [154, 39] width 65 height 13
click at [130, 40] on input "text" at bounding box center [154, 39] width 65 height 13
type input "d"
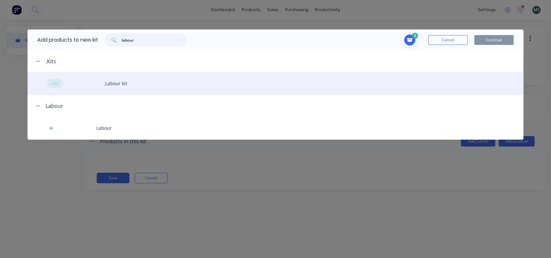
type input "labour"
click at [110, 84] on div "add .Labour kit" at bounding box center [276, 83] width 496 height 23
click at [53, 82] on span "add" at bounding box center [55, 83] width 8 height 7
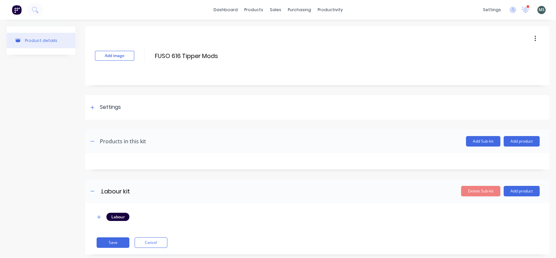
scroll to position [13, 0]
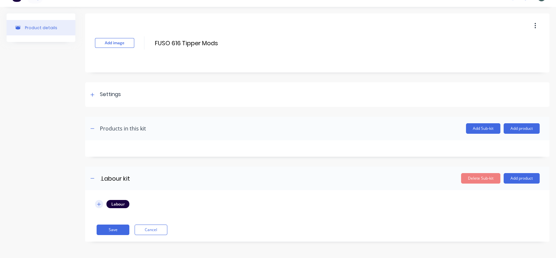
click at [97, 204] on icon "button" at bounding box center [99, 204] width 4 height 5
click at [127, 240] on input "1" at bounding box center [128, 238] width 22 height 10
drag, startPoint x: 127, startPoint y: 240, endPoint x: 131, endPoint y: 241, distance: 4.4
click at [131, 241] on input "1" at bounding box center [128, 238] width 22 height 10
type input "8"
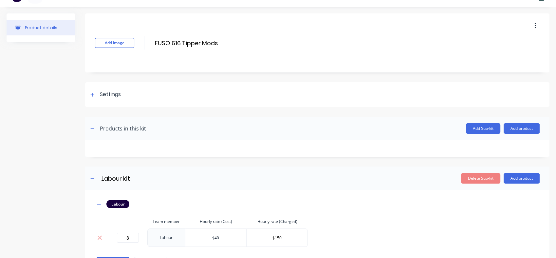
click at [220, 237] on input "$40" at bounding box center [215, 238] width 61 height 10
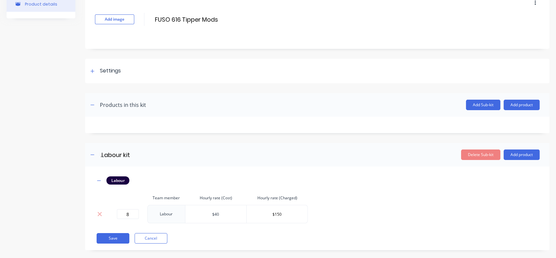
scroll to position [45, 0]
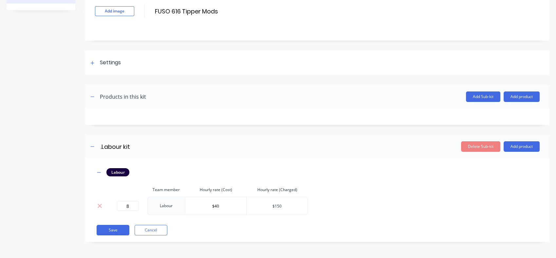
click at [285, 207] on input "$150" at bounding box center [277, 206] width 61 height 10
type input "$115"
click at [218, 203] on input "$40" at bounding box center [215, 206] width 61 height 10
click at [110, 225] on button "Save" at bounding box center [113, 230] width 33 height 10
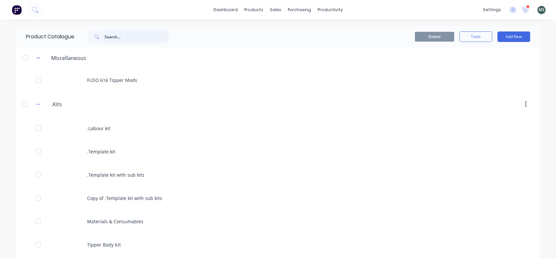
click at [110, 37] on input "text" at bounding box center [137, 36] width 65 height 13
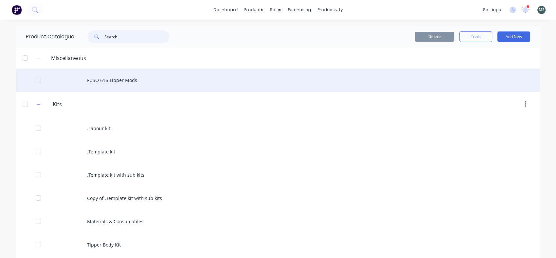
click at [37, 82] on div at bounding box center [38, 80] width 13 height 13
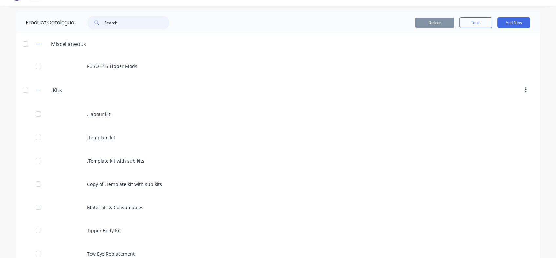
scroll to position [12, 0]
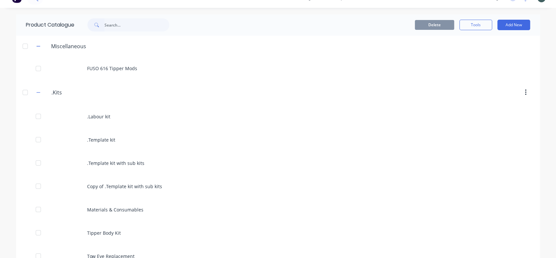
click at [69, 46] on div "Miscellaneous" at bounding box center [69, 46] width 46 height 8
click at [91, 46] on div at bounding box center [315, 46] width 449 height 8
click at [79, 46] on div "Miscellaneous" at bounding box center [69, 46] width 46 height 8
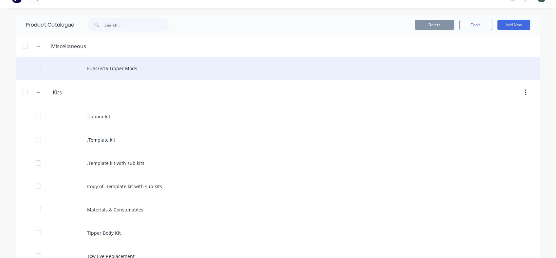
click at [91, 67] on div "FUSO 616 Tipper Mods" at bounding box center [278, 68] width 524 height 23
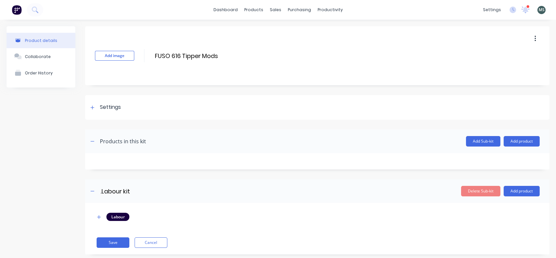
click at [111, 160] on div at bounding box center [317, 161] width 465 height 16
click at [121, 139] on div "Products in this kit" at bounding box center [123, 141] width 46 height 8
click at [513, 140] on button "Add product" at bounding box center [522, 141] width 36 height 10
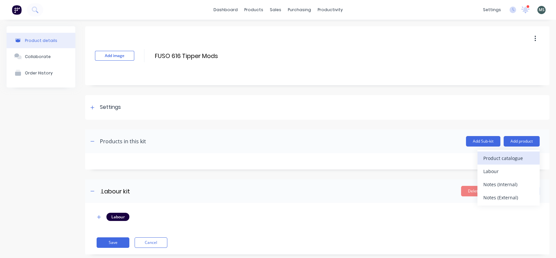
click at [493, 157] on div "Product catalogue" at bounding box center [509, 158] width 50 height 10
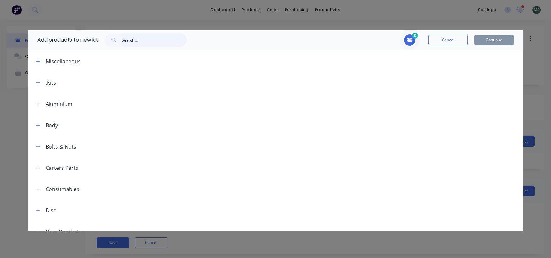
click at [131, 37] on input "text" at bounding box center [154, 39] width 65 height 13
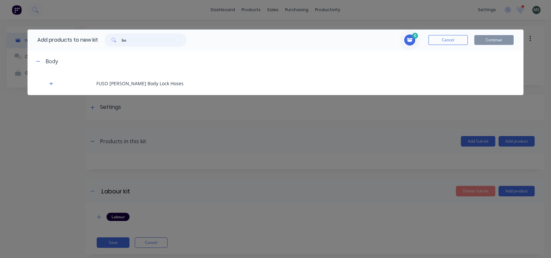
type input "b"
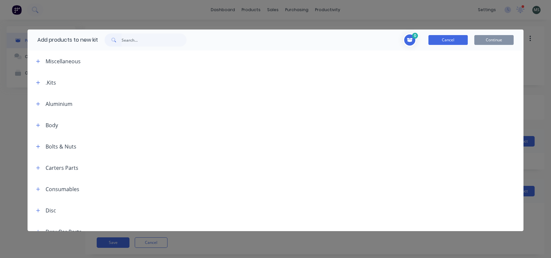
click at [451, 43] on button "Cancel" at bounding box center [447, 40] width 39 height 10
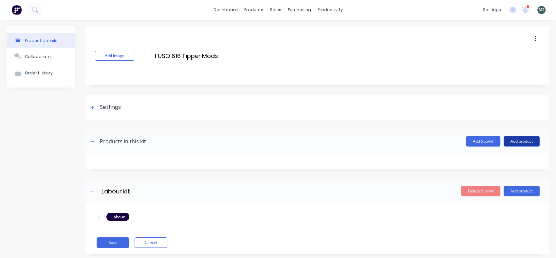
click at [509, 143] on button "Add product" at bounding box center [522, 141] width 36 height 10
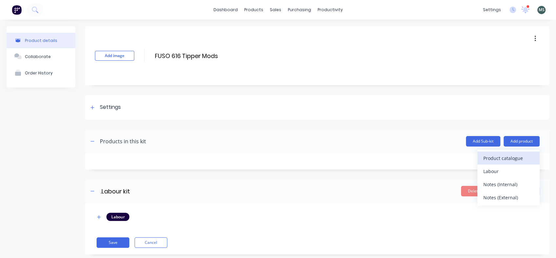
click at [498, 159] on div "Product catalogue" at bounding box center [509, 158] width 50 height 10
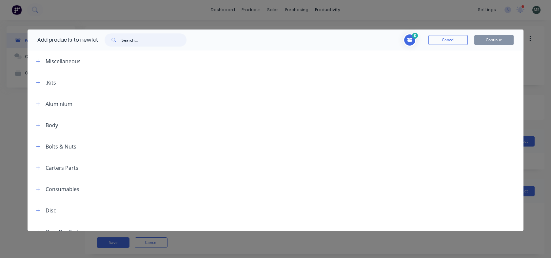
click at [133, 40] on input "text" at bounding box center [154, 39] width 65 height 13
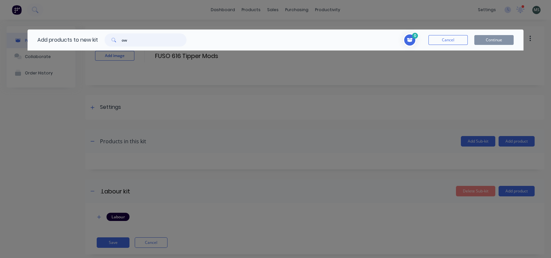
type input "o"
type input "O"
type input "h"
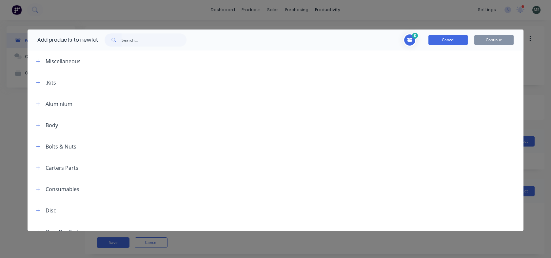
click at [437, 42] on button "Cancel" at bounding box center [447, 40] width 39 height 10
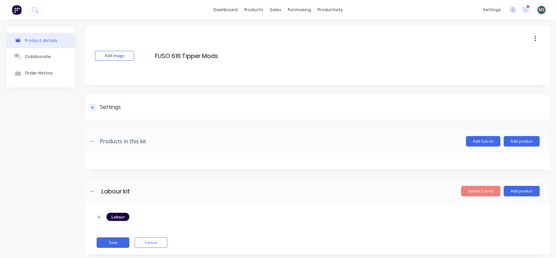
click at [95, 107] on div at bounding box center [92, 107] width 8 height 8
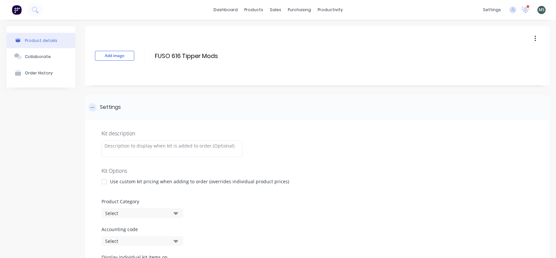
click at [95, 107] on div at bounding box center [92, 107] width 8 height 8
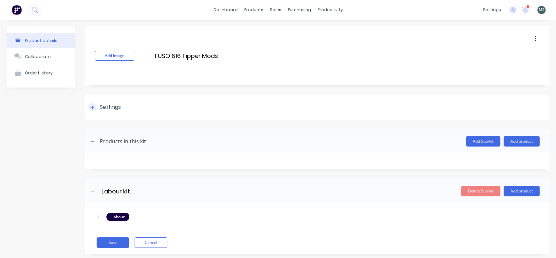
click at [95, 107] on div at bounding box center [92, 107] width 8 height 8
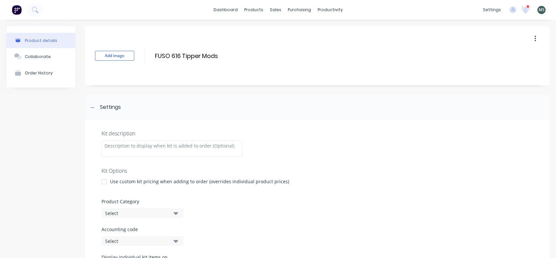
click at [176, 214] on icon "button" at bounding box center [176, 213] width 5 height 3
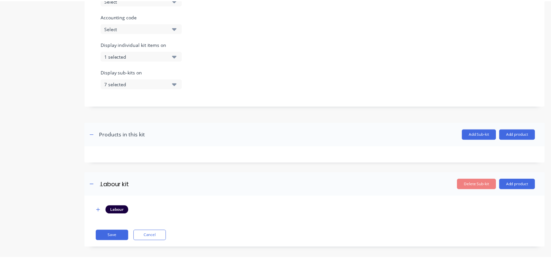
scroll to position [219, 0]
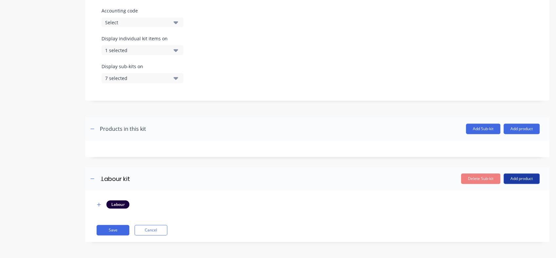
click at [523, 178] on button "Add product" at bounding box center [522, 178] width 36 height 10
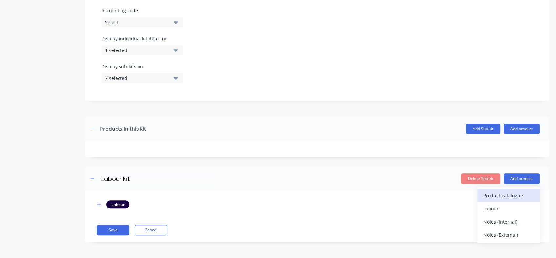
click at [503, 194] on div "Product catalogue" at bounding box center [509, 196] width 50 height 10
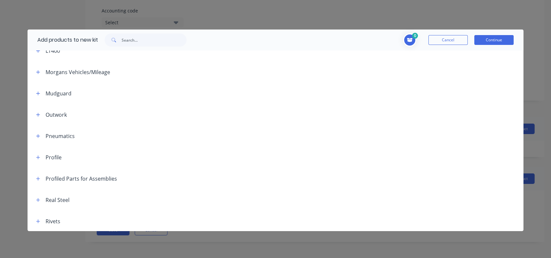
scroll to position [332, 0]
click at [55, 112] on div "Outwork" at bounding box center [56, 113] width 21 height 8
click at [39, 114] on icon "button" at bounding box center [38, 112] width 4 height 5
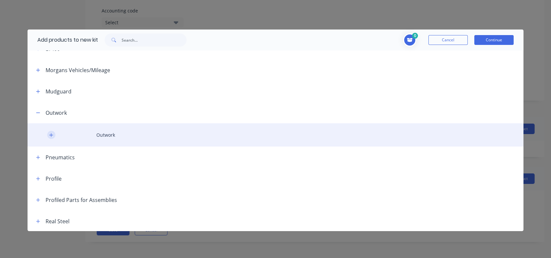
click at [50, 134] on icon "button" at bounding box center [51, 135] width 4 height 5
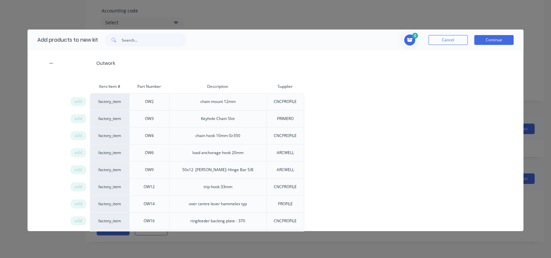
scroll to position [411, 0]
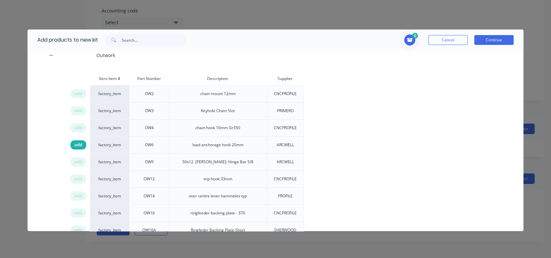
click at [77, 144] on span "add" at bounding box center [78, 145] width 8 height 7
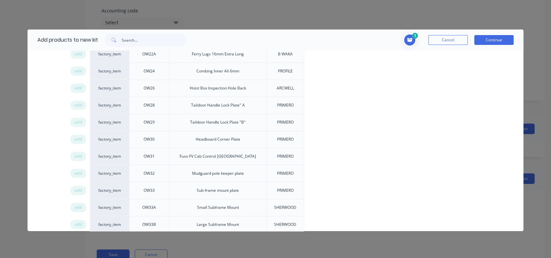
scroll to position [715, 0]
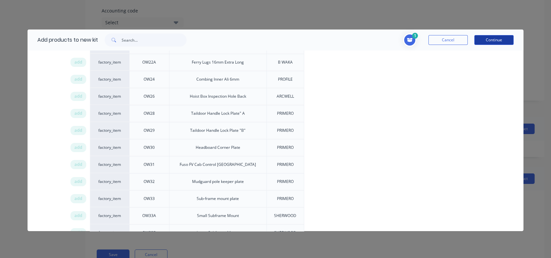
click at [486, 41] on button "Continue" at bounding box center [493, 40] width 39 height 10
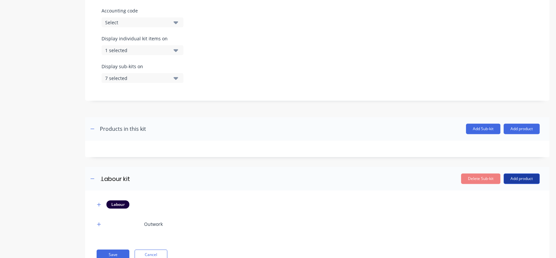
click at [516, 178] on button "Add product" at bounding box center [522, 178] width 36 height 10
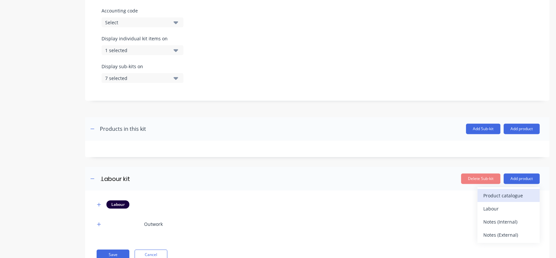
click at [495, 196] on div "Product catalogue" at bounding box center [509, 196] width 50 height 10
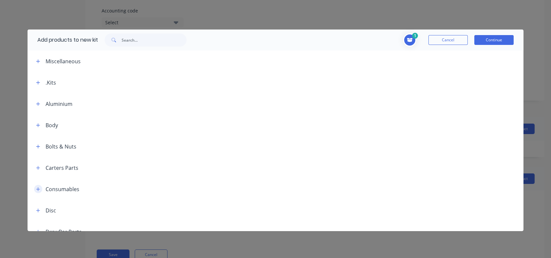
click at [37, 188] on icon "button" at bounding box center [38, 189] width 4 height 5
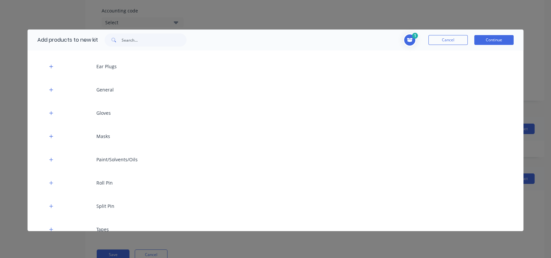
scroll to position [171, 0]
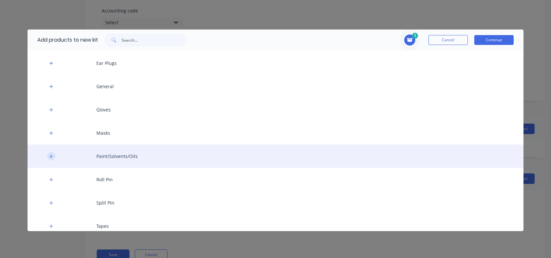
click at [52, 155] on icon "button" at bounding box center [51, 156] width 4 height 5
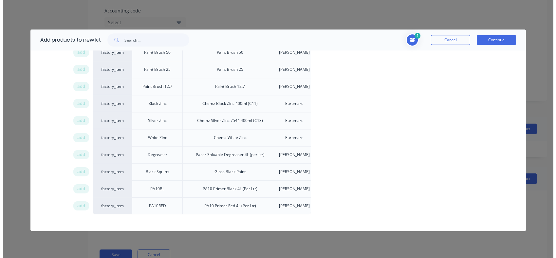
scroll to position [419, 0]
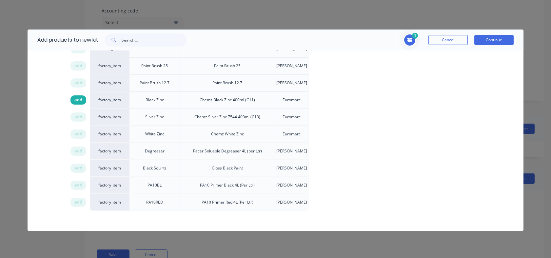
click at [77, 100] on span "add" at bounding box center [78, 100] width 8 height 7
click at [488, 38] on button "Continue" at bounding box center [493, 40] width 39 height 10
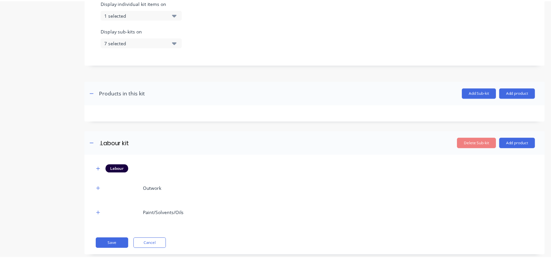
scroll to position [268, 0]
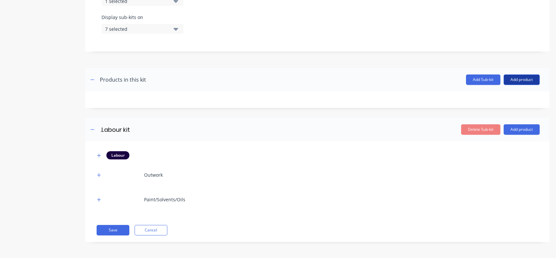
click at [514, 81] on button "Add product" at bounding box center [522, 79] width 36 height 10
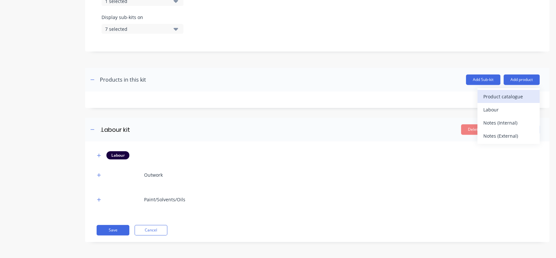
click at [490, 97] on div "Product catalogue" at bounding box center [509, 97] width 50 height 10
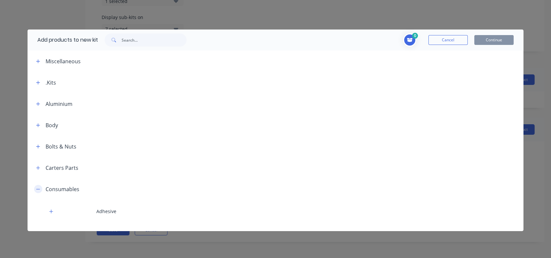
click at [39, 189] on icon "button" at bounding box center [38, 189] width 4 height 5
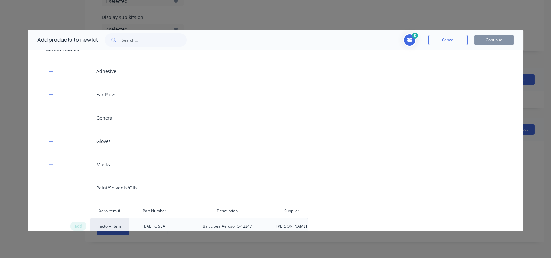
scroll to position [144, 0]
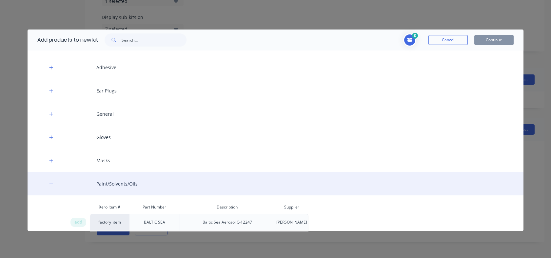
click at [110, 182] on div "Paint/Solvents/Oils" at bounding box center [276, 183] width 496 height 23
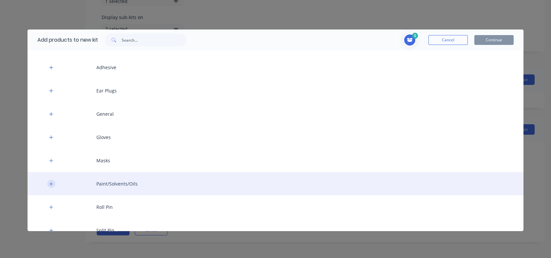
click at [51, 185] on icon "button" at bounding box center [51, 183] width 4 height 5
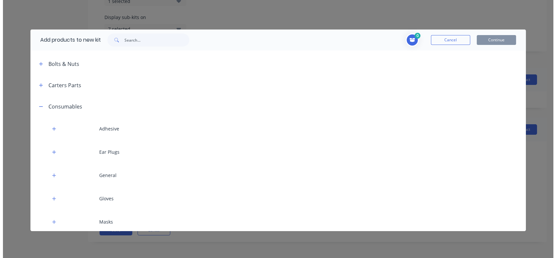
scroll to position [0, 0]
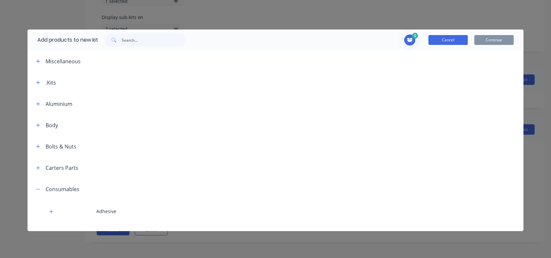
click at [443, 39] on button "Cancel" at bounding box center [447, 40] width 39 height 10
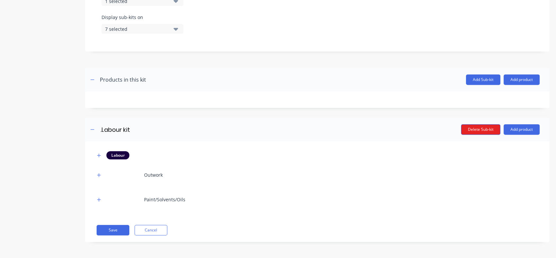
click at [480, 130] on button "Delete Sub-kit" at bounding box center [480, 129] width 39 height 10
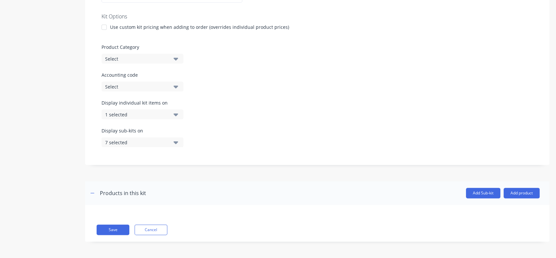
scroll to position [154, 0]
click at [480, 194] on button "Add Sub-kit" at bounding box center [483, 193] width 34 height 10
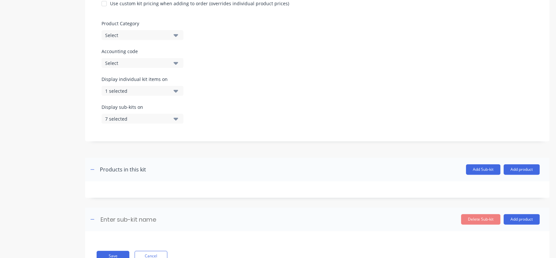
scroll to position [204, 0]
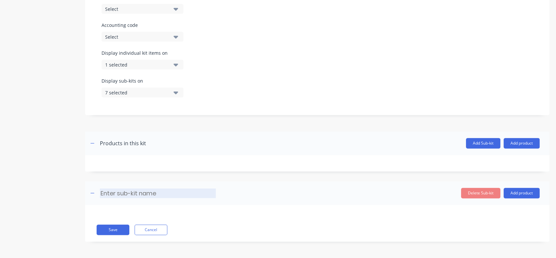
click at [159, 193] on input at bounding box center [158, 193] width 116 height 10
type input "Labour"
click at [508, 195] on button "Add product" at bounding box center [522, 193] width 36 height 10
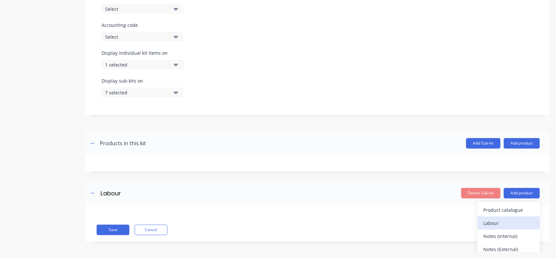
click at [484, 219] on div "Labour" at bounding box center [509, 223] width 50 height 10
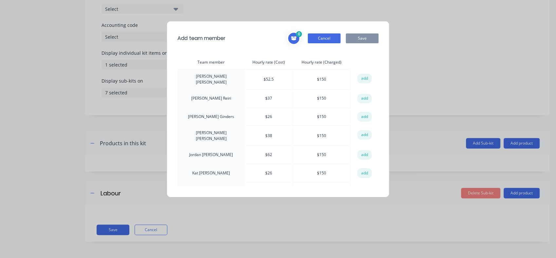
click at [322, 37] on button "Cancel" at bounding box center [324, 38] width 33 height 10
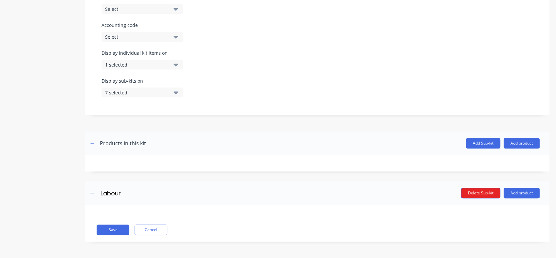
click at [472, 192] on button "Delete Sub-kit" at bounding box center [480, 193] width 39 height 10
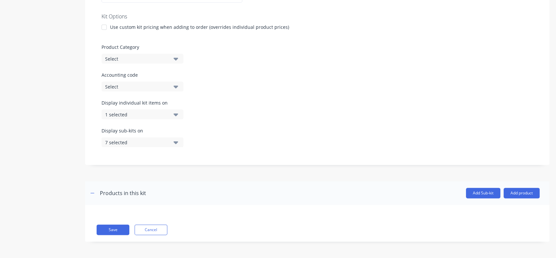
scroll to position [154, 0]
click at [519, 191] on button "Add product" at bounding box center [522, 193] width 36 height 10
click at [178, 86] on icon "button" at bounding box center [176, 87] width 5 height 3
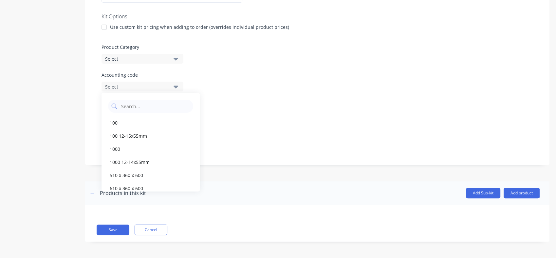
click at [178, 86] on icon "button" at bounding box center [176, 87] width 5 height 3
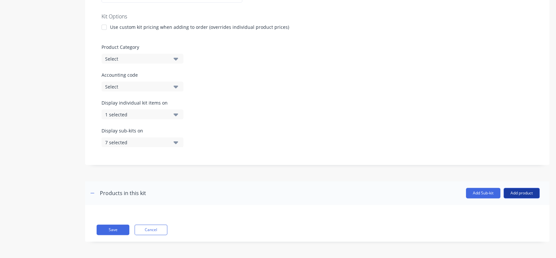
click at [515, 194] on button "Add product" at bounding box center [522, 193] width 36 height 10
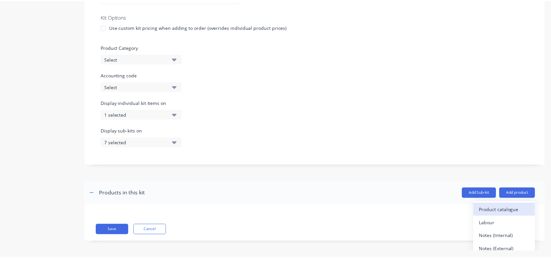
scroll to position [6, 0]
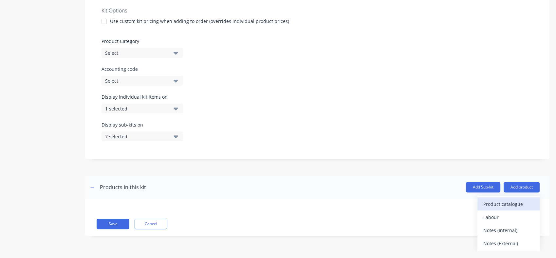
click at [484, 206] on div "Product catalogue" at bounding box center [509, 204] width 50 height 10
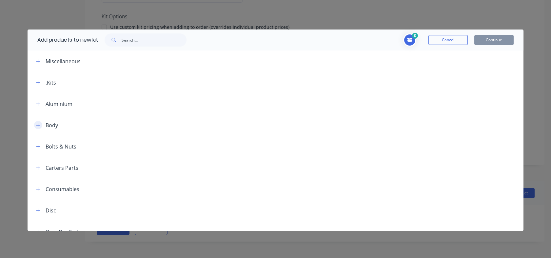
click at [37, 126] on icon "button" at bounding box center [38, 125] width 4 height 5
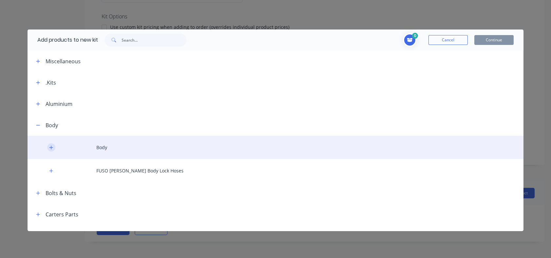
click at [49, 145] on icon "button" at bounding box center [51, 147] width 4 height 5
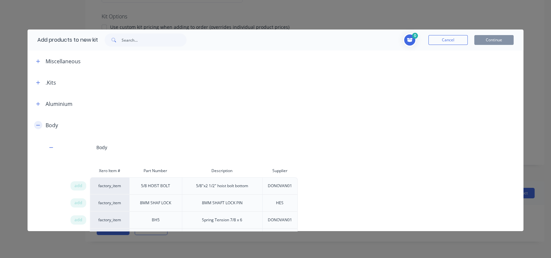
click at [39, 124] on icon "button" at bounding box center [38, 125] width 4 height 5
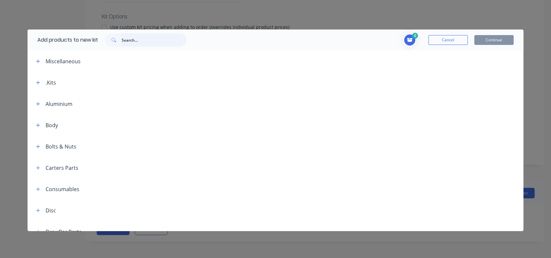
click at [134, 39] on input "text" at bounding box center [154, 39] width 65 height 13
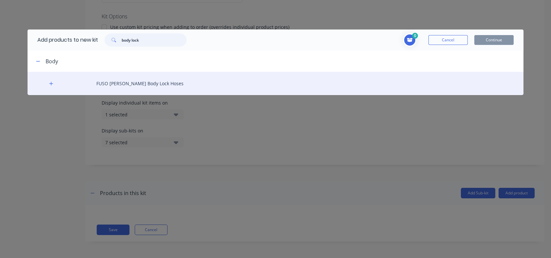
type input "body lock"
click at [125, 83] on div "FUSO [PERSON_NAME] Body Lock Hoses" at bounding box center [276, 83] width 496 height 23
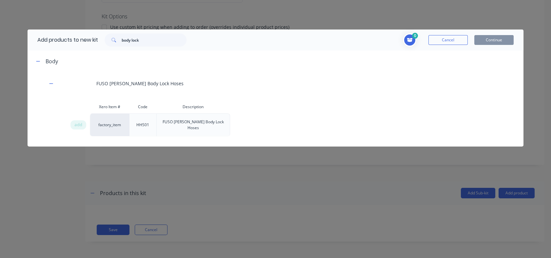
click at [176, 124] on div "FUSO [PERSON_NAME] Body Lock Hoses" at bounding box center [193, 125] width 73 height 22
click at [76, 122] on span "add" at bounding box center [78, 125] width 8 height 7
click at [488, 38] on button "Continue" at bounding box center [493, 40] width 39 height 10
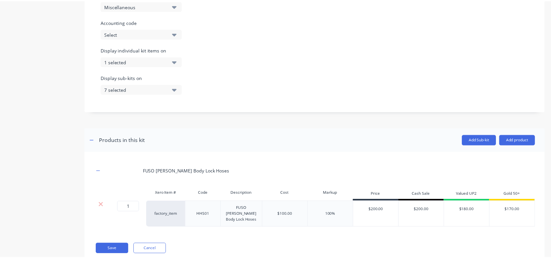
scroll to position [232, 0]
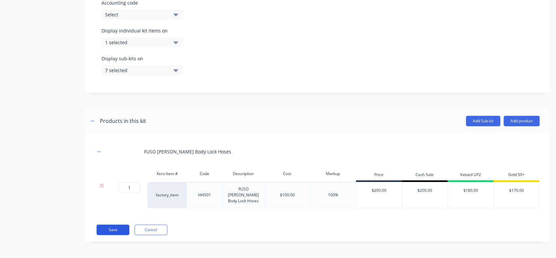
click at [112, 228] on button "Save" at bounding box center [113, 229] width 33 height 10
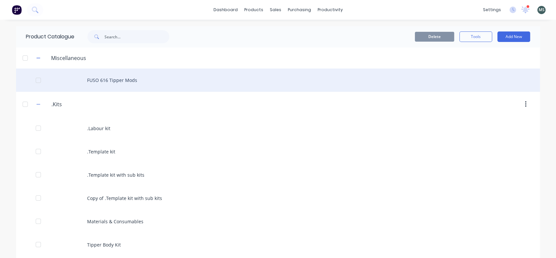
click at [97, 81] on div "FUSO 616 Tipper Mods" at bounding box center [278, 79] width 524 height 23
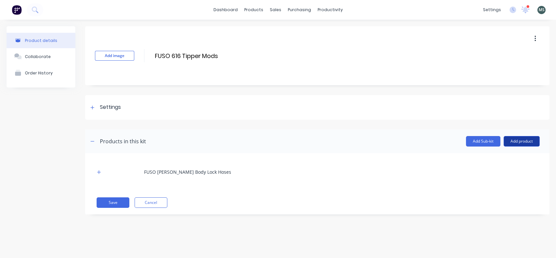
click at [518, 142] on button "Add product" at bounding box center [522, 141] width 36 height 10
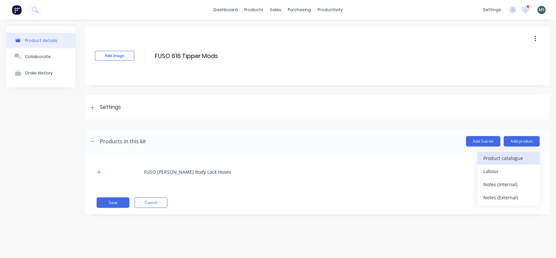
click at [499, 156] on div "Product catalogue" at bounding box center [509, 158] width 50 height 10
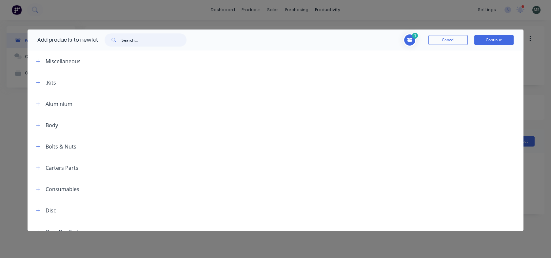
click at [130, 44] on input "text" at bounding box center [154, 39] width 65 height 13
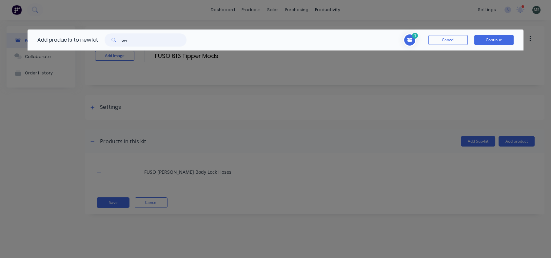
type input "o"
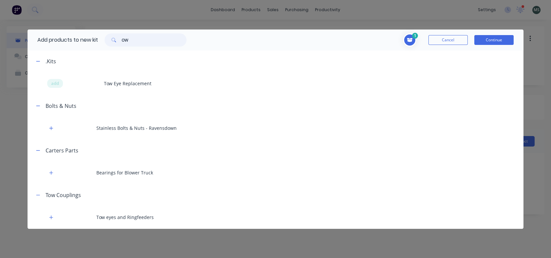
type input "O"
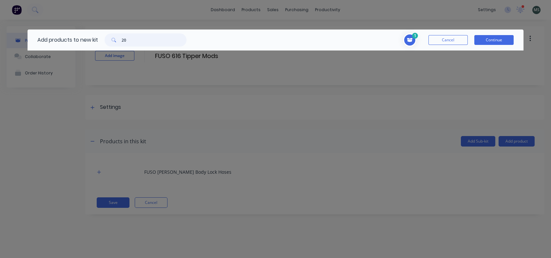
type input "2"
type input "q"
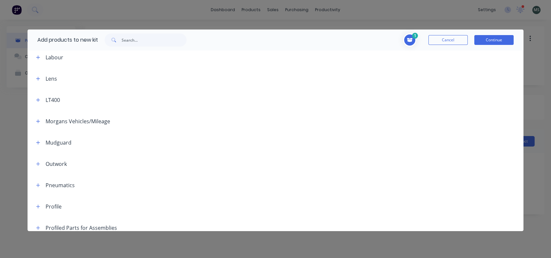
scroll to position [283, 0]
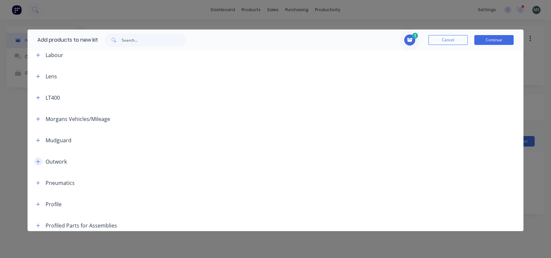
click at [39, 161] on icon "button" at bounding box center [38, 161] width 4 height 5
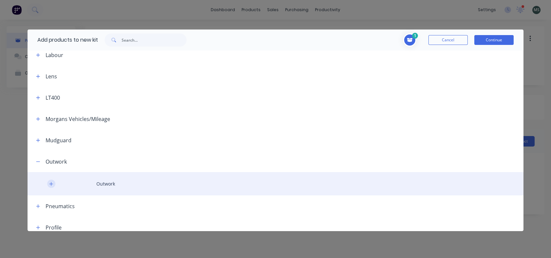
click at [48, 184] on button "button" at bounding box center [51, 184] width 8 height 8
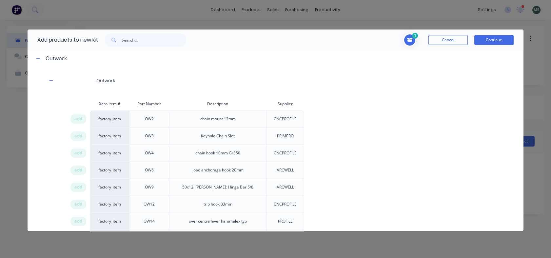
scroll to position [391, 0]
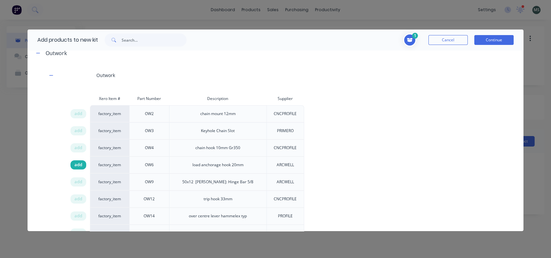
click at [81, 162] on span "add" at bounding box center [78, 165] width 8 height 7
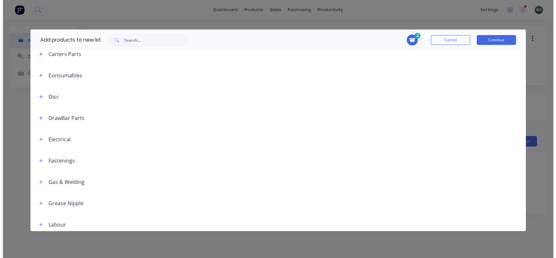
scroll to position [0, 0]
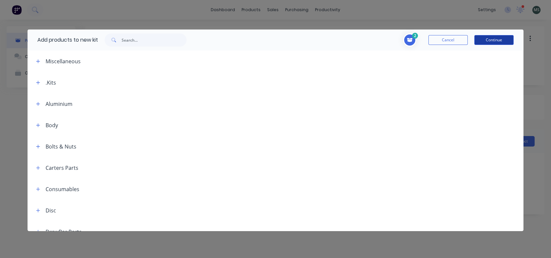
click at [490, 39] on button "Continue" at bounding box center [493, 40] width 39 height 10
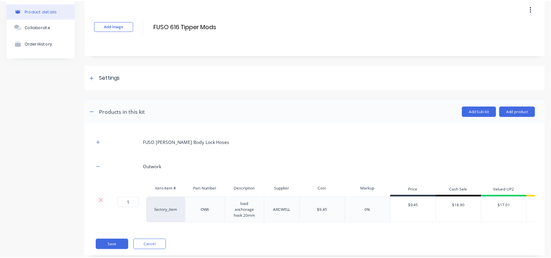
scroll to position [50, 0]
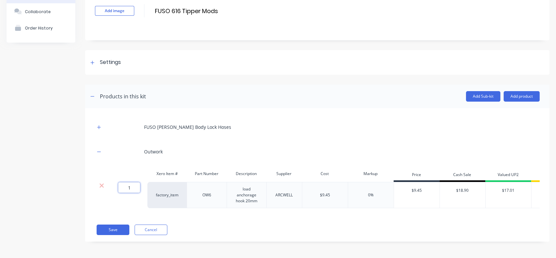
click at [129, 182] on input "1" at bounding box center [129, 187] width 22 height 10
type input "8"
click at [244, 152] on div "Outwork" at bounding box center [317, 152] width 445 height 18
click at [108, 229] on button "Save" at bounding box center [113, 229] width 33 height 10
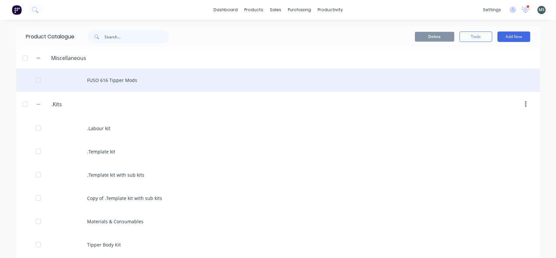
click at [101, 81] on div "FUSO 616 Tipper Mods" at bounding box center [278, 79] width 524 height 23
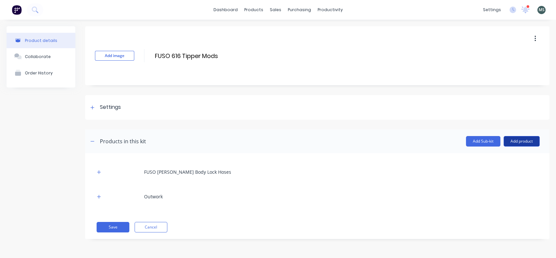
click at [517, 142] on button "Add product" at bounding box center [522, 141] width 36 height 10
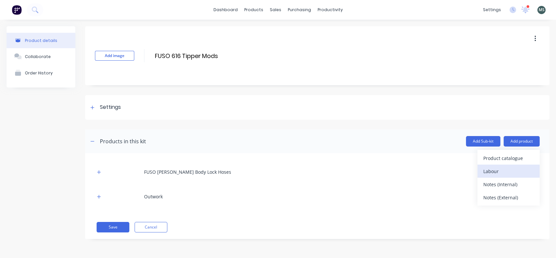
click at [494, 169] on div "Labour" at bounding box center [509, 171] width 50 height 10
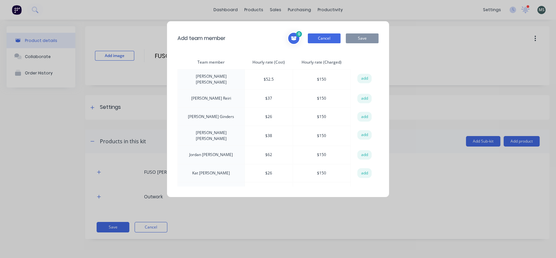
click at [322, 34] on button "Cancel" at bounding box center [324, 38] width 33 height 10
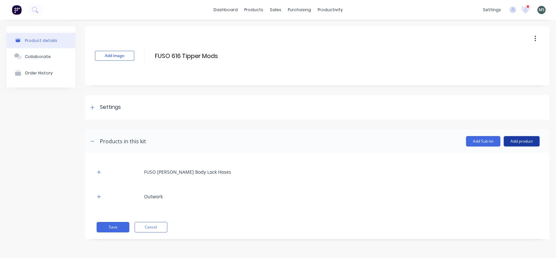
click at [515, 143] on button "Add product" at bounding box center [522, 141] width 36 height 10
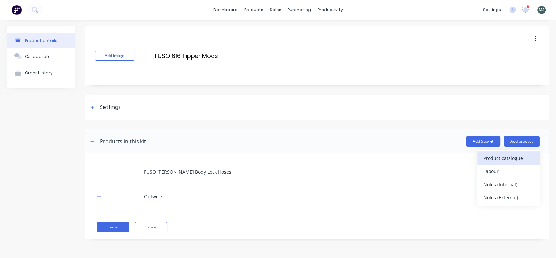
click at [505, 157] on div "Product catalogue" at bounding box center [509, 158] width 50 height 10
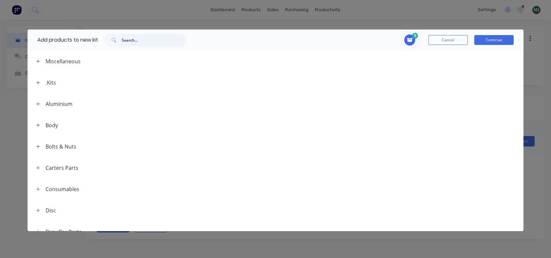
click at [123, 39] on input "text" at bounding box center [154, 39] width 65 height 13
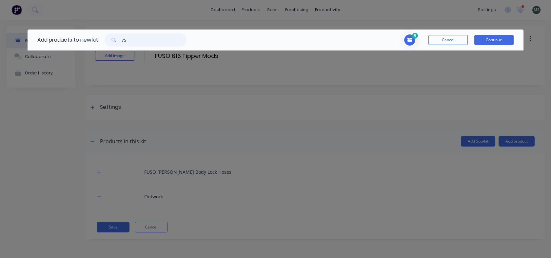
type input "7"
type input "RHS"
click at [410, 38] on icon at bounding box center [410, 40] width 6 height 5
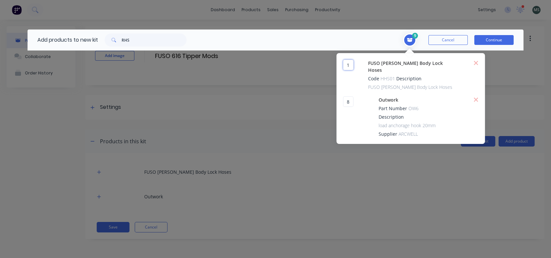
click at [349, 64] on input "1" at bounding box center [348, 65] width 10 height 10
type input "2"
click at [352, 84] on div "2 2 ?" at bounding box center [354, 75] width 22 height 31
click at [490, 42] on button "Continue" at bounding box center [493, 40] width 39 height 10
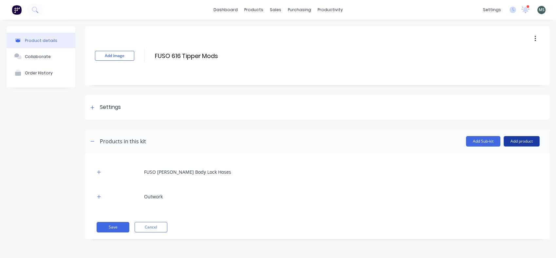
click at [523, 143] on button "Add product" at bounding box center [522, 141] width 36 height 10
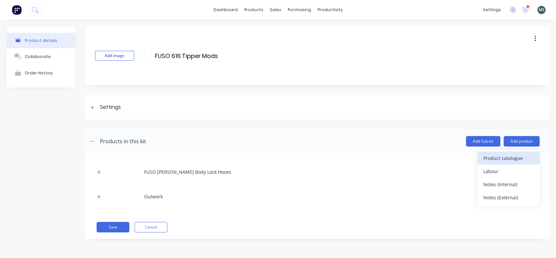
click at [506, 158] on div "Product catalogue" at bounding box center [509, 158] width 50 height 10
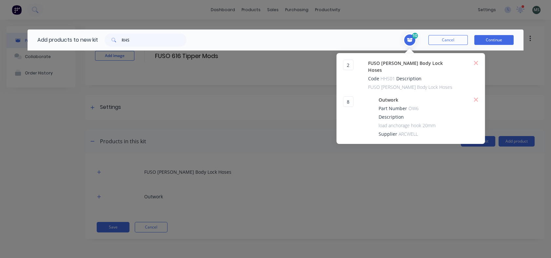
click at [84, 42] on div "Add products to new kit" at bounding box center [63, 39] width 70 height 21
click at [148, 38] on input "RHS" at bounding box center [154, 39] width 65 height 13
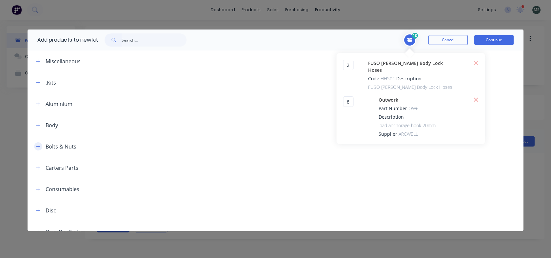
click at [40, 146] on icon "button" at bounding box center [38, 146] width 4 height 5
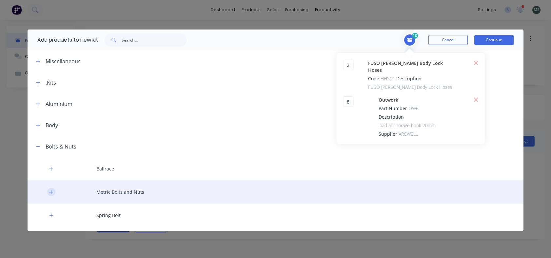
click at [49, 193] on icon "button" at bounding box center [51, 192] width 4 height 5
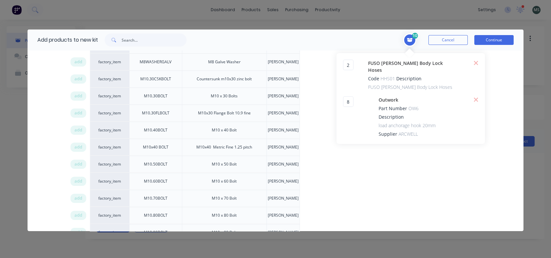
scroll to position [609, 0]
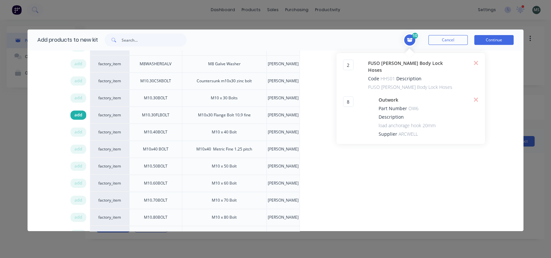
click at [79, 112] on span "add" at bounding box center [78, 115] width 8 height 7
click at [343, 149] on input "1" at bounding box center [348, 148] width 10 height 10
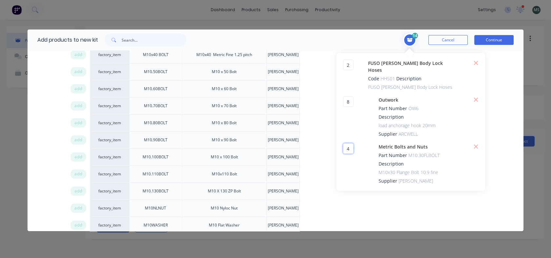
scroll to position [713, 0]
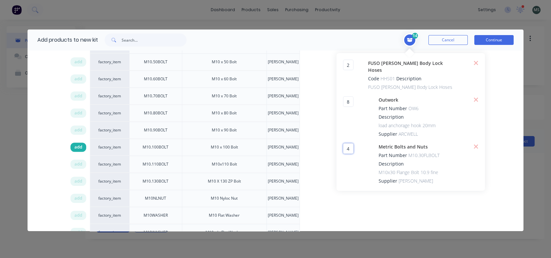
type input "4"
click at [78, 144] on span "add" at bounding box center [78, 147] width 8 height 7
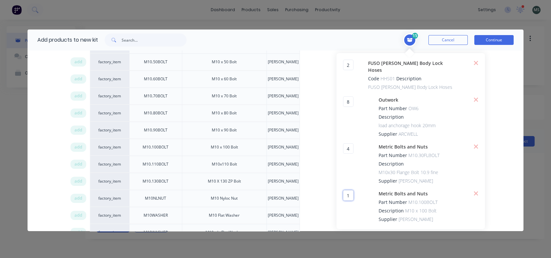
click at [343, 196] on input "1" at bounding box center [348, 195] width 10 height 10
type input "2"
click at [79, 195] on span "add" at bounding box center [78, 198] width 8 height 7
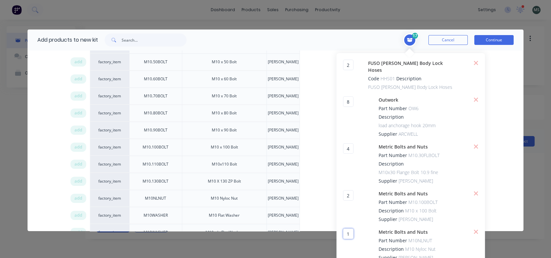
click at [343, 232] on input "1" at bounding box center [348, 233] width 10 height 10
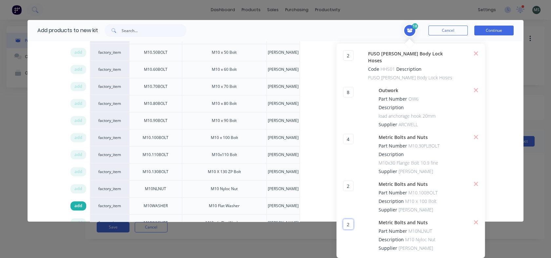
type input "2"
click at [76, 203] on span "add" at bounding box center [78, 205] width 8 height 7
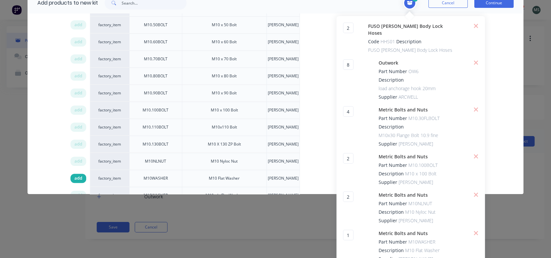
scroll to position [48, 0]
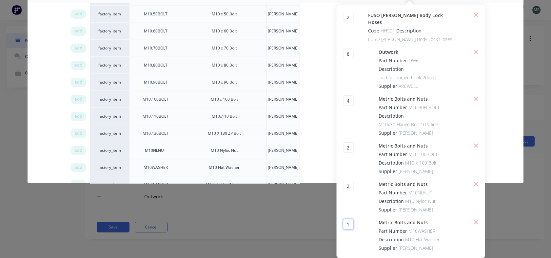
click at [345, 221] on input "1" at bounding box center [348, 224] width 10 height 10
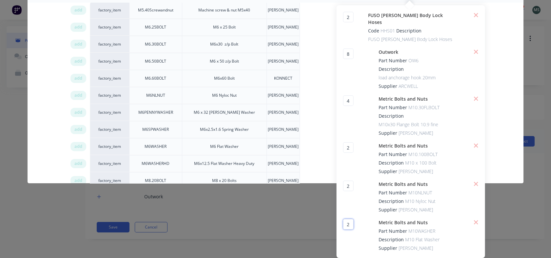
scroll to position [171, 0]
type input "2"
click at [77, 76] on span "add" at bounding box center [78, 79] width 8 height 7
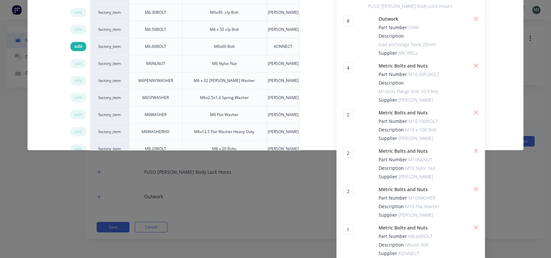
scroll to position [86, 0]
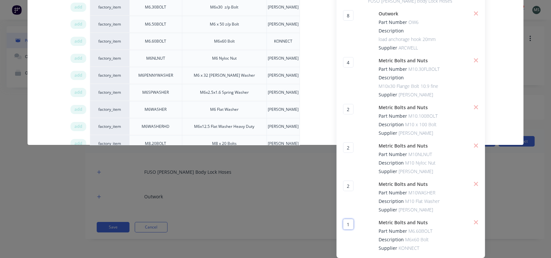
click at [343, 226] on input "1" at bounding box center [348, 224] width 10 height 10
type input "2"
click at [78, 60] on span "add" at bounding box center [78, 58] width 8 height 7
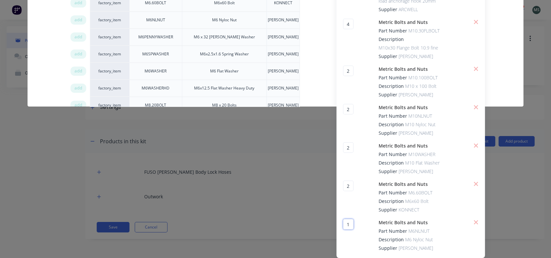
click at [343, 227] on input "1" at bounding box center [348, 224] width 10 height 10
type input "2"
click at [76, 70] on span "add" at bounding box center [78, 71] width 8 height 7
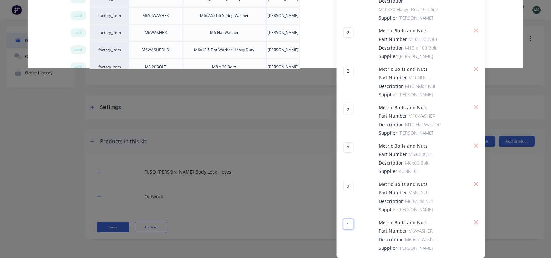
click at [343, 222] on input "1" at bounding box center [348, 224] width 10 height 10
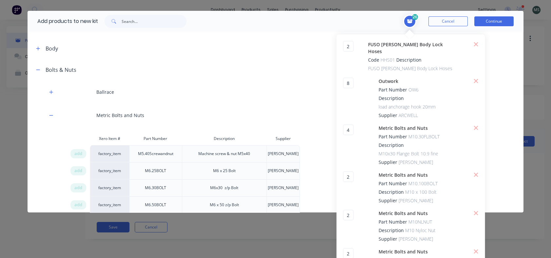
scroll to position [0, 0]
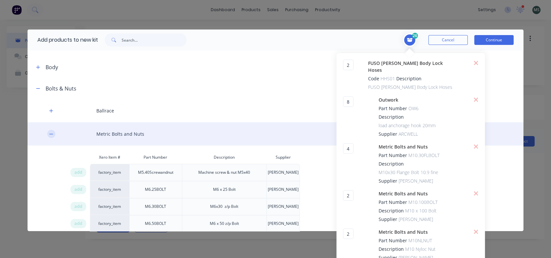
type input "2"
click at [51, 134] on icon "button" at bounding box center [51, 134] width 4 height 5
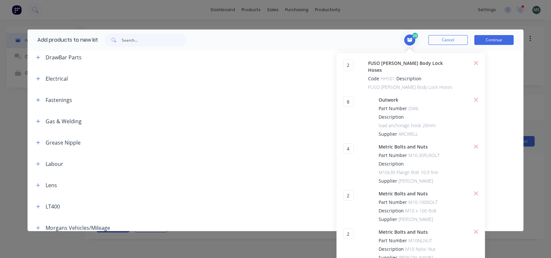
scroll to position [270, 0]
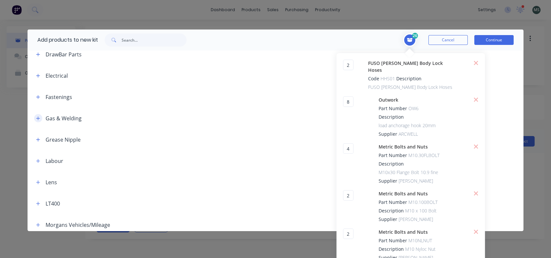
click at [37, 118] on icon "button" at bounding box center [38, 118] width 4 height 5
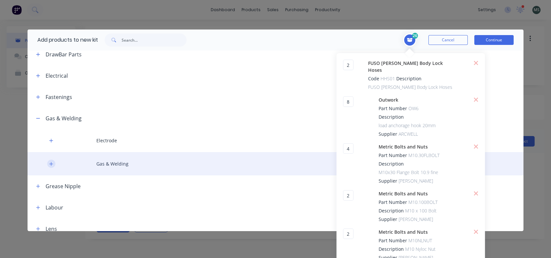
click at [50, 163] on icon "button" at bounding box center [51, 164] width 4 height 5
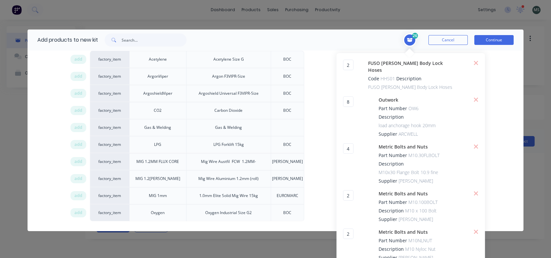
scroll to position [414, 0]
click at [81, 127] on span "add" at bounding box center [78, 127] width 8 height 7
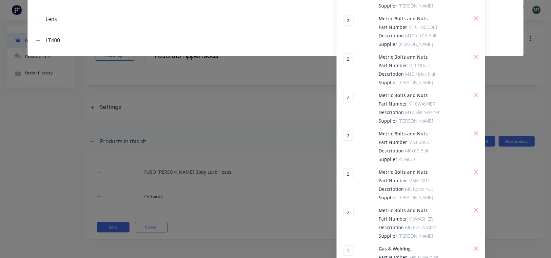
scroll to position [201, 0]
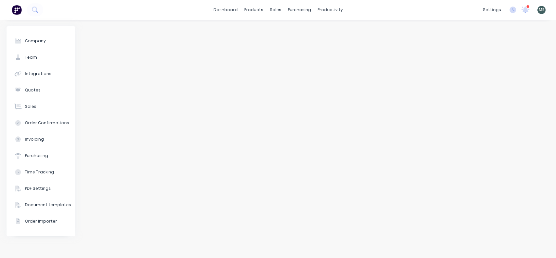
click at [547, 255] on div "Company Team Integrations Quotes Sales Order Confirmations Invoicing Purchasing…" at bounding box center [278, 139] width 556 height 238
click at [546, 250] on div at bounding box center [317, 138] width 465 height 225
drag, startPoint x: 546, startPoint y: 250, endPoint x: 546, endPoint y: 254, distance: 3.3
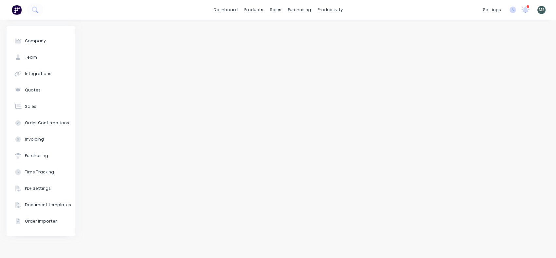
drag, startPoint x: 546, startPoint y: 254, endPoint x: 427, endPoint y: 222, distance: 124.0
click at [427, 222] on div at bounding box center [317, 138] width 465 height 225
click at [339, 31] on div "Workflow" at bounding box center [342, 32] width 20 height 6
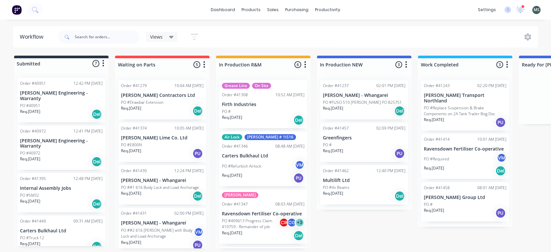
click at [322, 24] on div "dashboard products sales purchasing productivity dashboard products Product Cat…" at bounding box center [275, 106] width 551 height 213
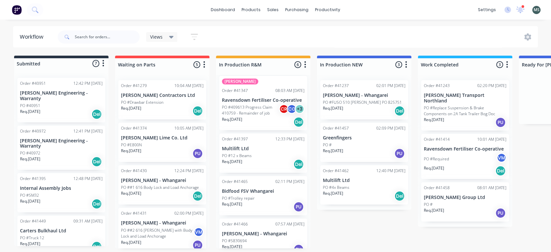
scroll to position [123, 0]
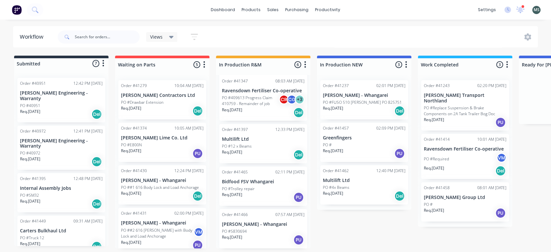
click at [145, 233] on p "PO ##2 616 [PERSON_NAME] with Body Lock and Load Anchorage" at bounding box center [157, 234] width 73 height 12
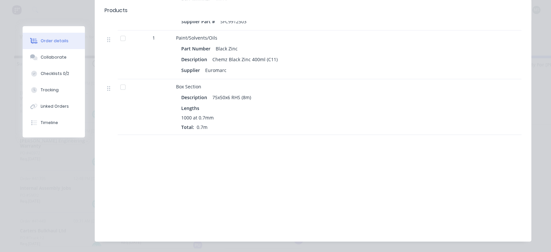
scroll to position [1195, 0]
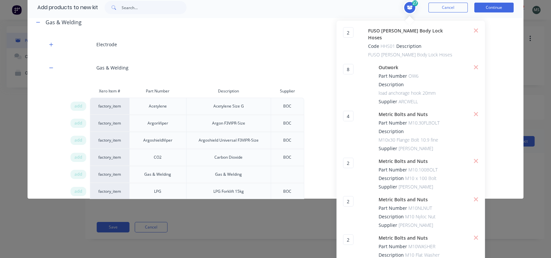
scroll to position [328, 0]
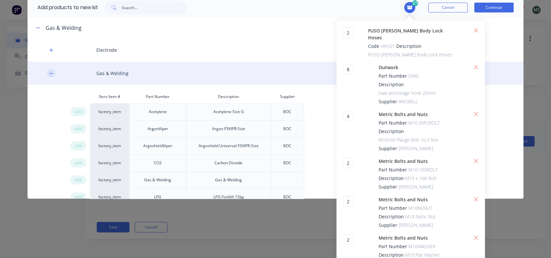
click at [49, 70] on button "button" at bounding box center [51, 73] width 8 height 8
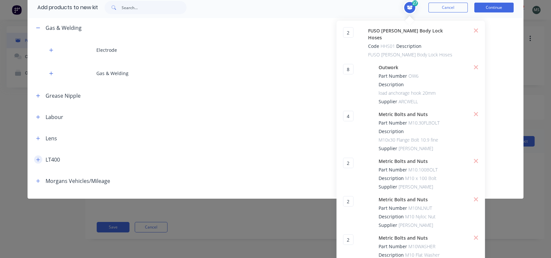
click at [37, 158] on icon "button" at bounding box center [38, 159] width 4 height 5
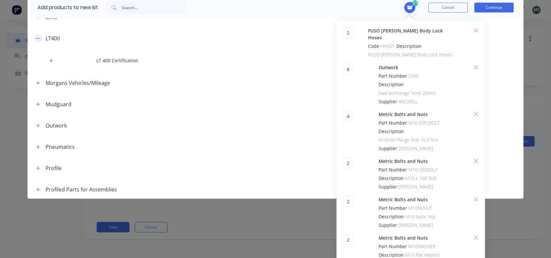
scroll to position [450, 0]
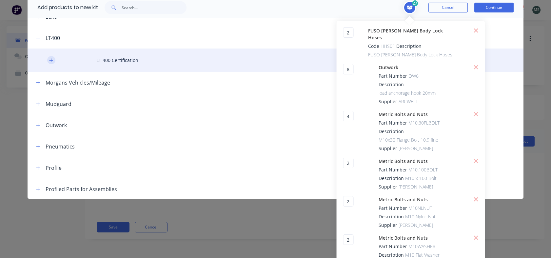
click at [52, 61] on icon "button" at bounding box center [51, 60] width 4 height 5
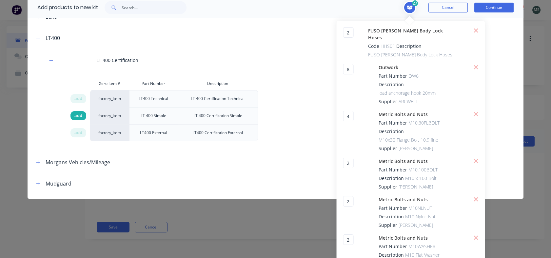
click at [77, 116] on span "add" at bounding box center [78, 115] width 8 height 7
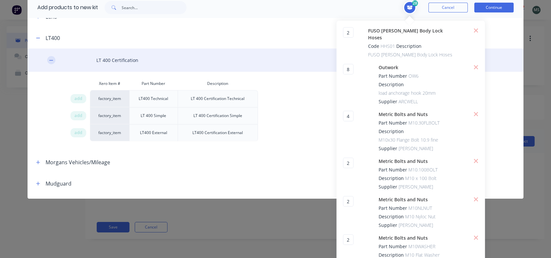
click at [51, 60] on icon "button" at bounding box center [51, 60] width 4 height 5
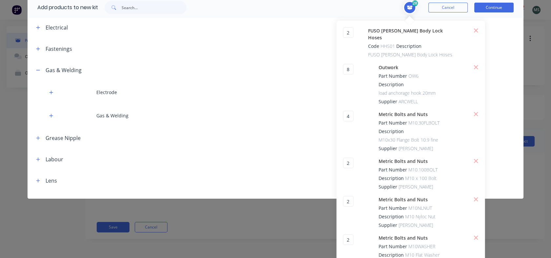
scroll to position [285, 0]
click at [36, 69] on icon "button" at bounding box center [38, 70] width 4 height 5
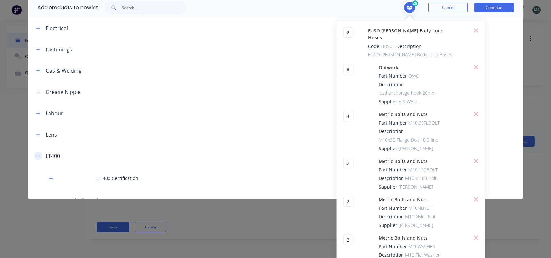
click at [38, 160] on button "button" at bounding box center [38, 156] width 8 height 8
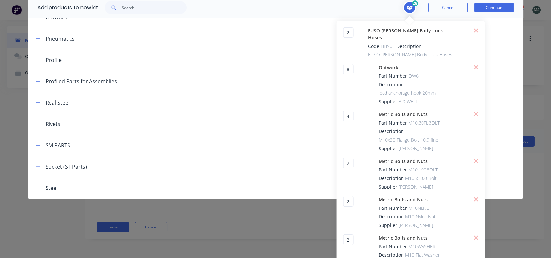
scroll to position [490, 0]
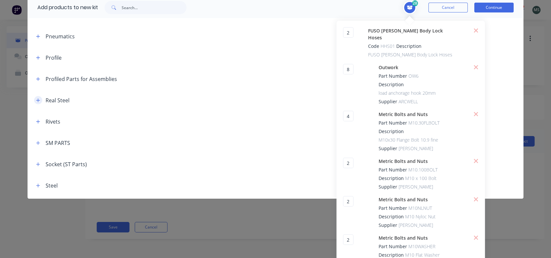
click at [38, 100] on icon "button" at bounding box center [38, 100] width 4 height 5
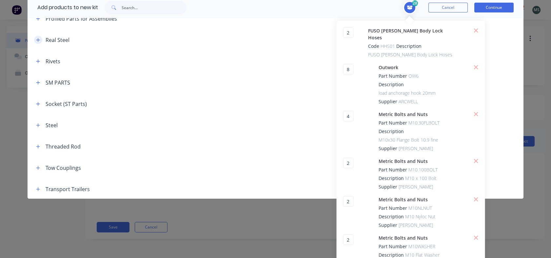
scroll to position [551, 0]
click at [38, 124] on icon "button" at bounding box center [38, 124] width 4 height 5
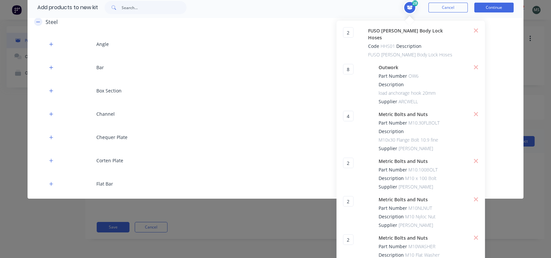
scroll to position [654, 0]
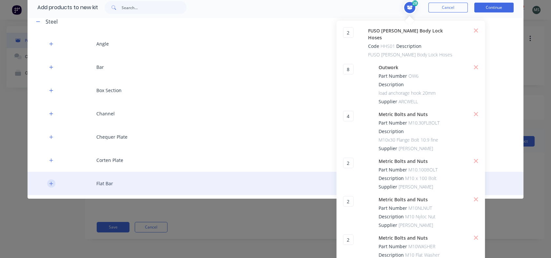
click at [50, 183] on icon "button" at bounding box center [51, 183] width 4 height 5
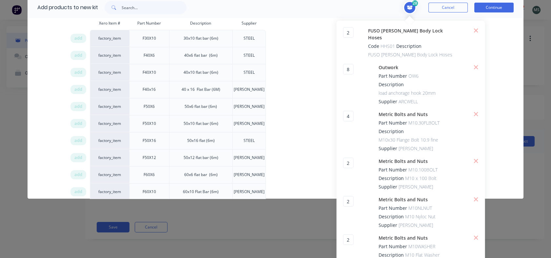
scroll to position [840, 0]
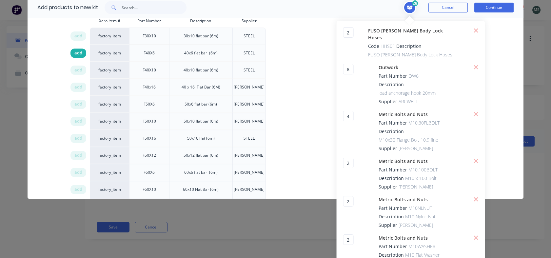
click at [75, 55] on span "add" at bounding box center [78, 53] width 8 height 7
click at [76, 101] on span "add" at bounding box center [78, 104] width 8 height 7
click at [76, 186] on span "add" at bounding box center [78, 189] width 8 height 7
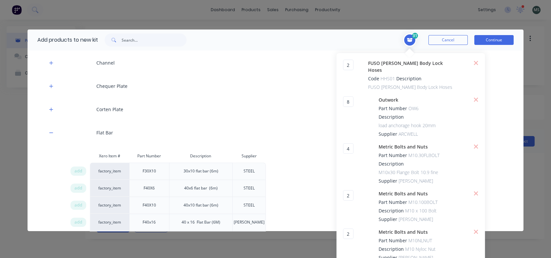
scroll to position [739, 0]
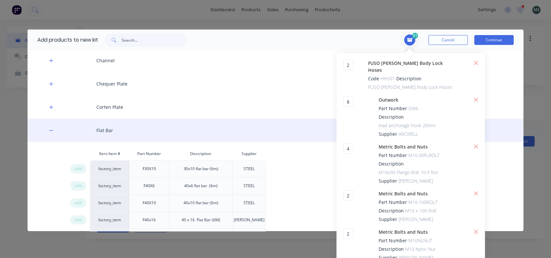
click at [47, 128] on div "Flat Bar" at bounding box center [276, 130] width 496 height 23
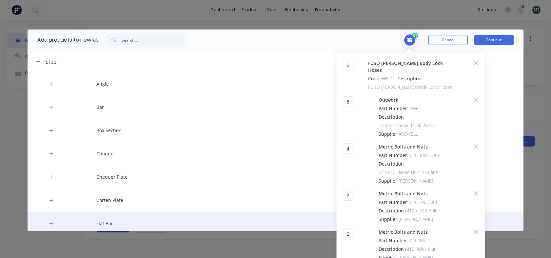
scroll to position [646, 0]
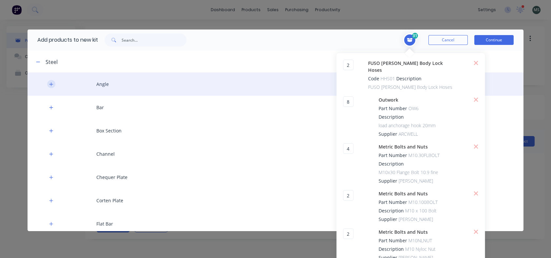
click at [51, 86] on icon "button" at bounding box center [51, 84] width 4 height 5
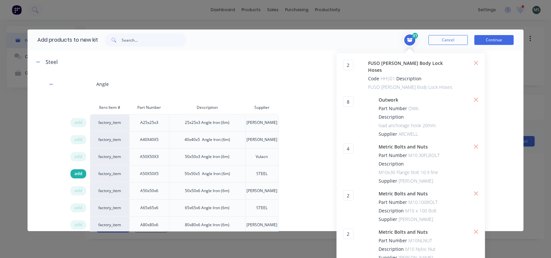
click at [77, 172] on span "add" at bounding box center [78, 173] width 8 height 7
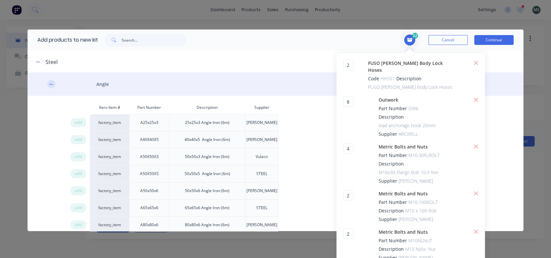
click at [50, 83] on icon "button" at bounding box center [51, 84] width 4 height 5
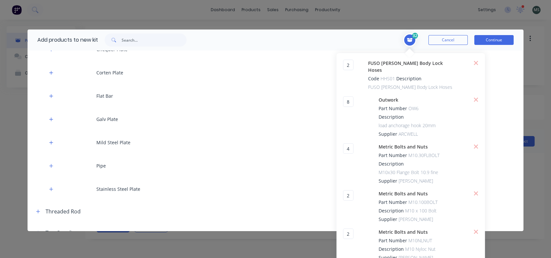
scroll to position [776, 0]
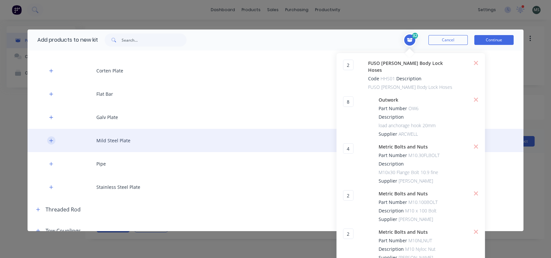
click at [50, 139] on icon "button" at bounding box center [51, 140] width 4 height 5
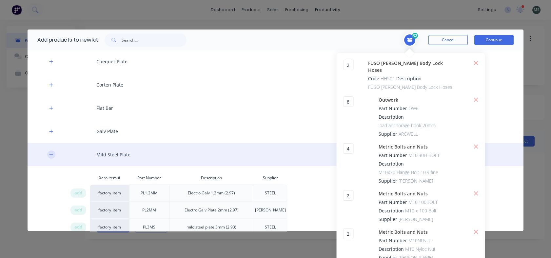
scroll to position [761, 0]
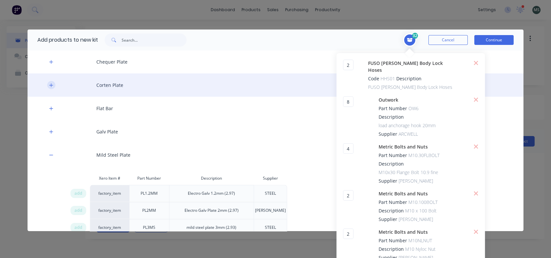
click at [52, 84] on icon "button" at bounding box center [51, 85] width 4 height 5
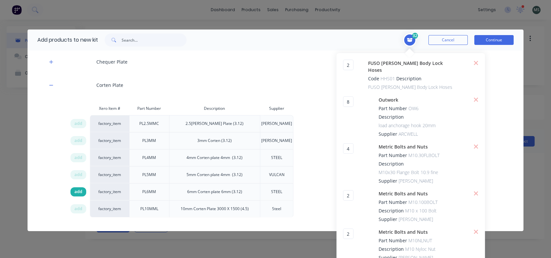
click at [75, 189] on span "add" at bounding box center [78, 191] width 8 height 7
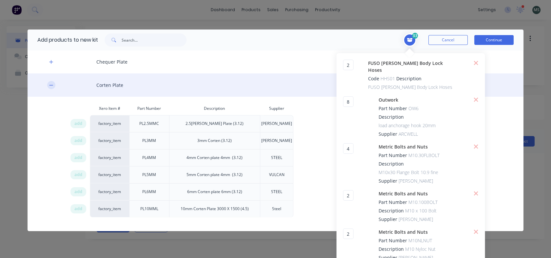
click at [55, 85] on button "button" at bounding box center [51, 85] width 8 height 8
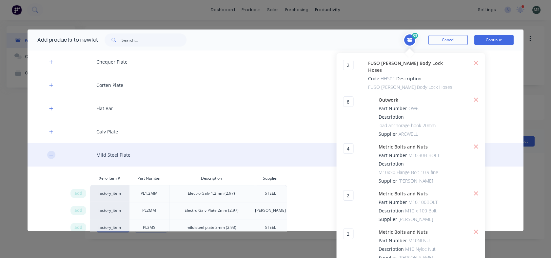
click at [50, 153] on icon "button" at bounding box center [51, 155] width 4 height 5
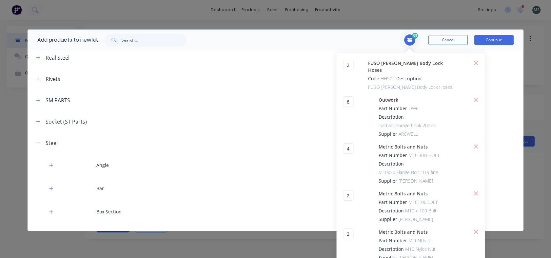
scroll to position [571, 0]
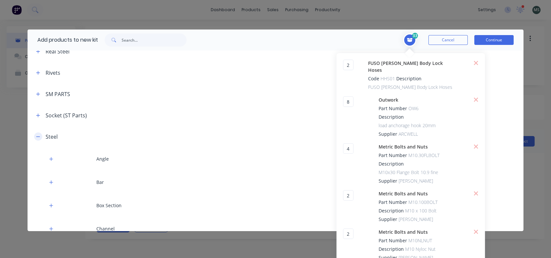
click at [38, 136] on icon "button" at bounding box center [38, 136] width 4 height 0
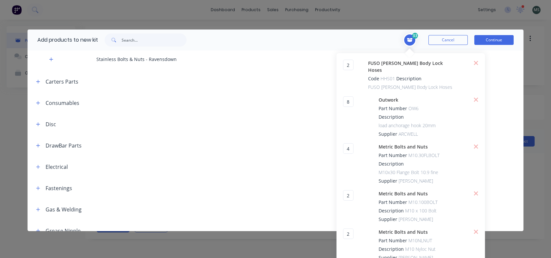
scroll to position [178, 0]
click at [39, 124] on icon "button" at bounding box center [38, 125] width 4 height 5
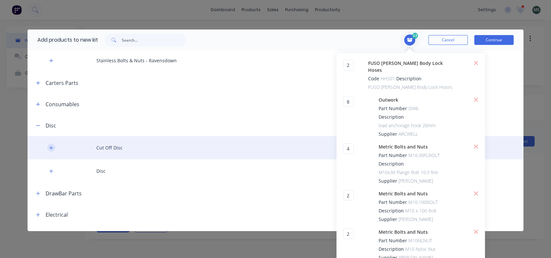
click at [49, 145] on icon "button" at bounding box center [51, 147] width 4 height 5
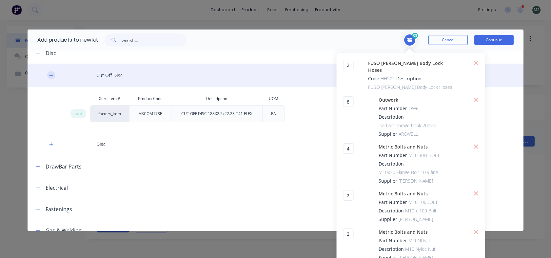
scroll to position [252, 0]
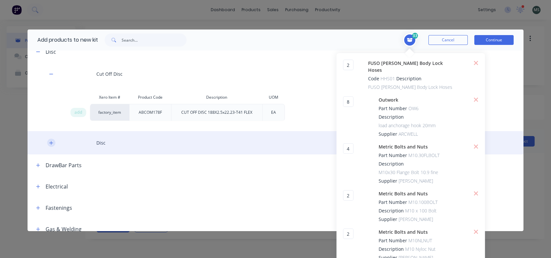
click at [52, 145] on button "button" at bounding box center [51, 143] width 8 height 8
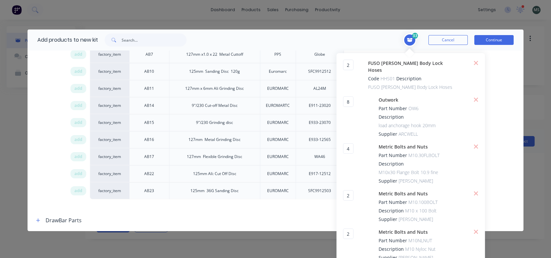
scroll to position [449, 0]
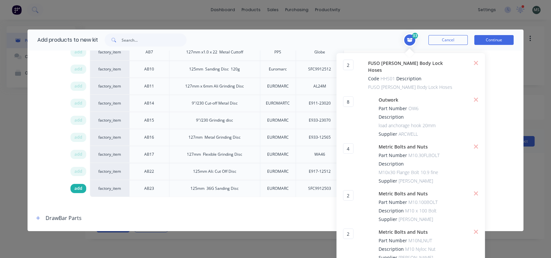
click at [78, 186] on span "add" at bounding box center [78, 188] width 8 height 7
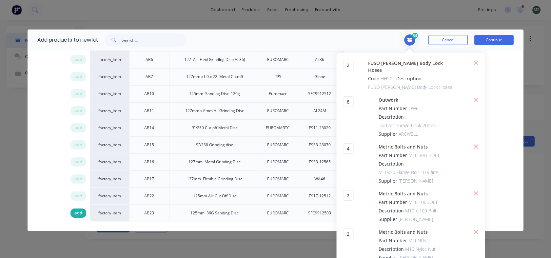
scroll to position [410, 0]
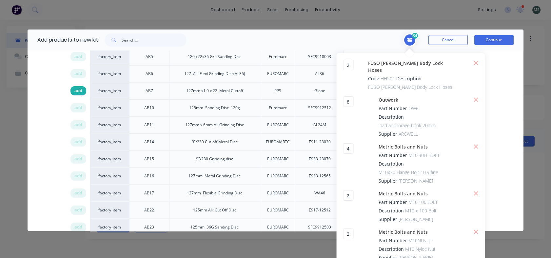
click at [78, 92] on span "add" at bounding box center [78, 90] width 8 height 7
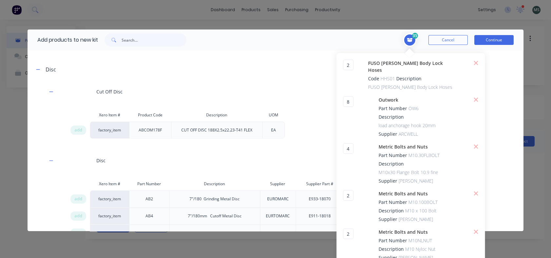
scroll to position [234, 0]
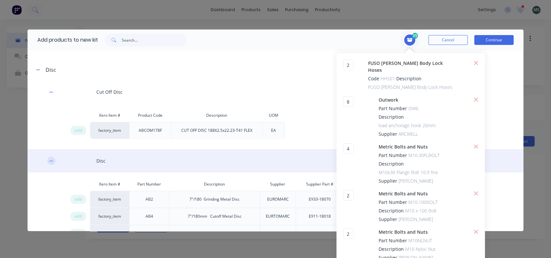
click at [51, 162] on icon "button" at bounding box center [51, 161] width 4 height 5
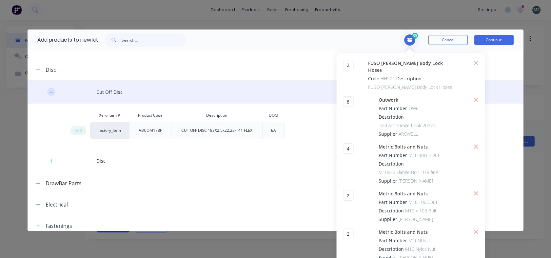
click at [50, 90] on icon "button" at bounding box center [51, 92] width 4 height 5
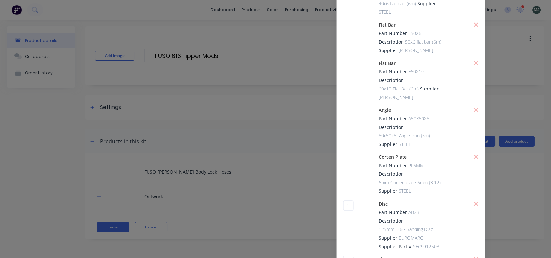
scroll to position [559, 0]
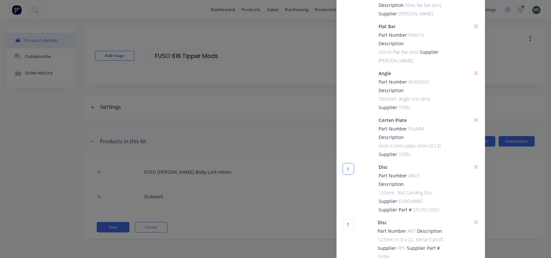
click at [343, 163] on input "1" at bounding box center [348, 168] width 10 height 10
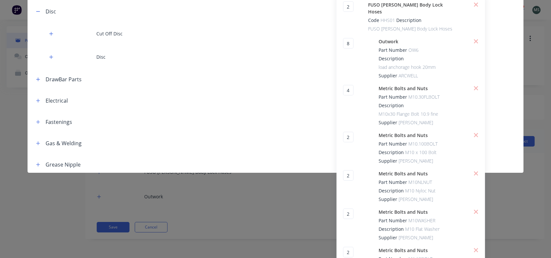
scroll to position [57, 0]
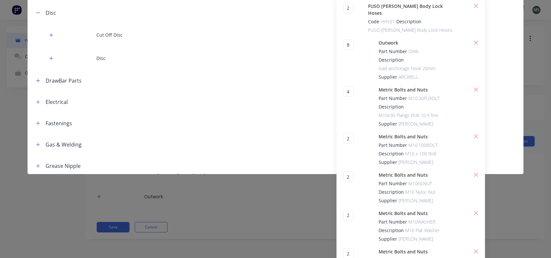
type input "2"
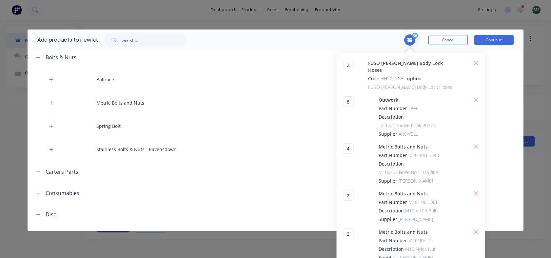
scroll to position [89, 0]
click at [39, 57] on icon "button" at bounding box center [38, 57] width 4 height 0
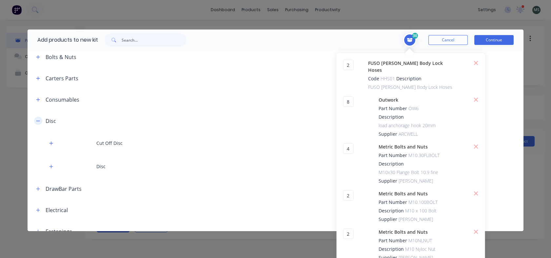
click at [36, 119] on icon "button" at bounding box center [38, 121] width 4 height 5
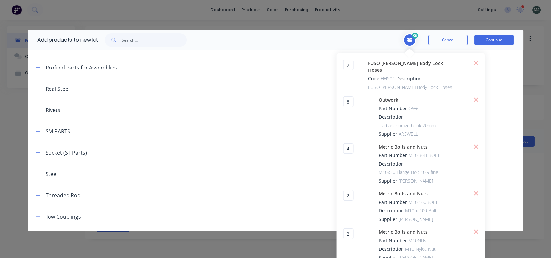
scroll to position [447, 0]
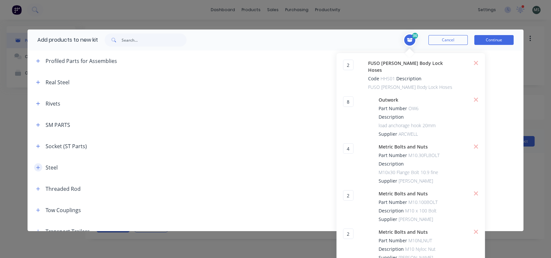
click at [36, 167] on icon "button" at bounding box center [38, 167] width 4 height 5
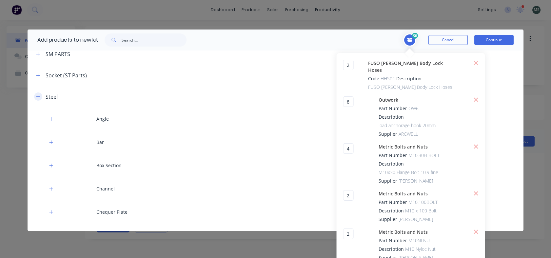
scroll to position [528, 0]
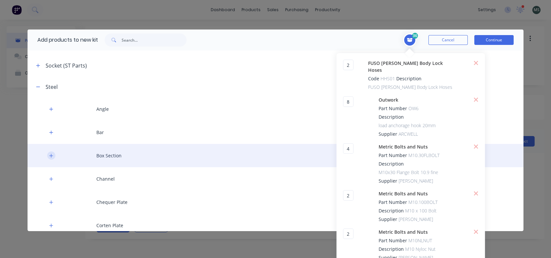
click at [50, 155] on icon "button" at bounding box center [51, 155] width 4 height 5
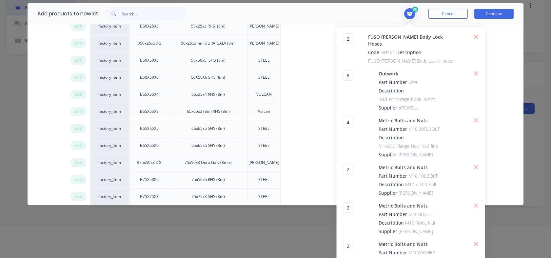
scroll to position [26, 0]
click at [79, 177] on span "add" at bounding box center [78, 179] width 8 height 7
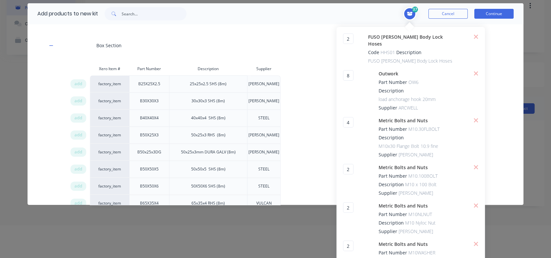
scroll to position [576, 0]
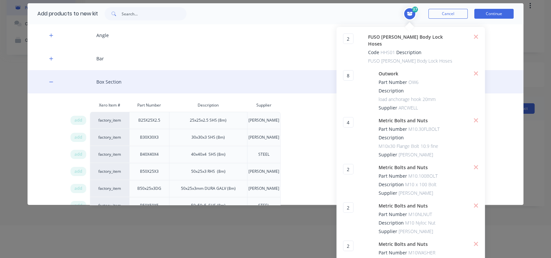
click at [47, 80] on div "Box Section" at bounding box center [276, 81] width 496 height 23
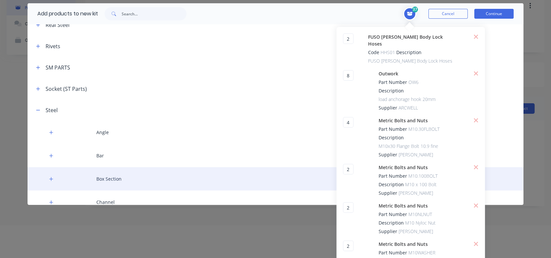
scroll to position [473, 0]
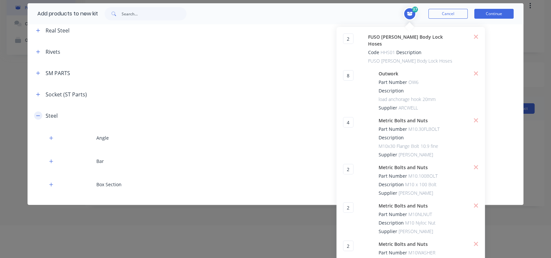
click at [38, 116] on icon "button" at bounding box center [38, 115] width 4 height 5
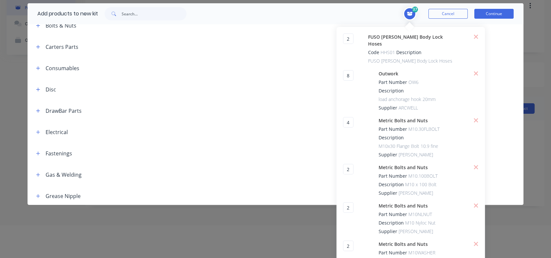
scroll to position [93, 0]
click at [38, 68] on icon "button" at bounding box center [38, 69] width 4 height 5
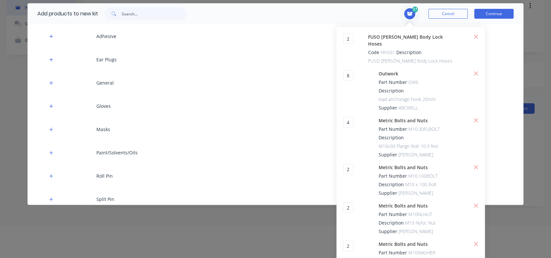
scroll to position [150, 0]
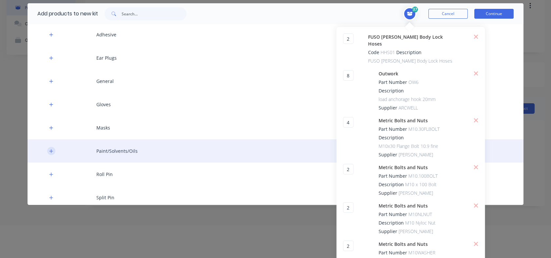
click at [50, 150] on icon "button" at bounding box center [51, 151] width 4 height 5
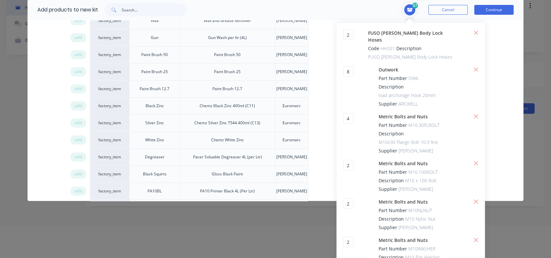
scroll to position [24, 0]
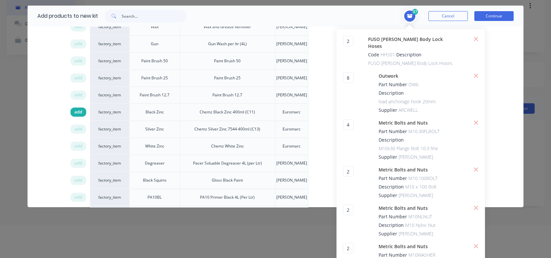
click at [78, 113] on span "add" at bounding box center [78, 112] width 8 height 7
click at [489, 15] on button "Continue" at bounding box center [493, 16] width 39 height 10
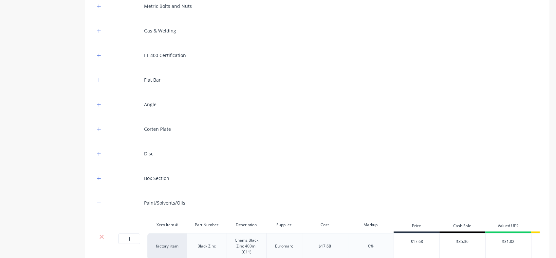
scroll to position [220, 0]
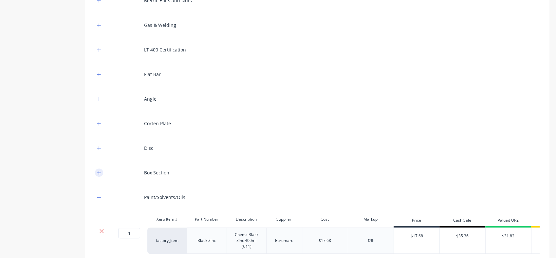
click at [99, 172] on icon "button" at bounding box center [99, 172] width 4 height 5
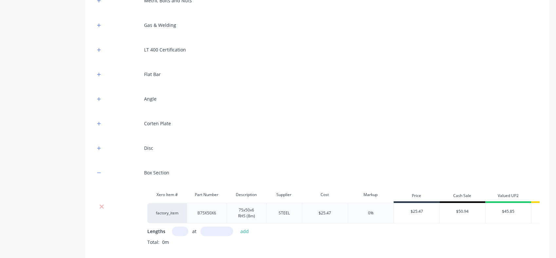
click at [183, 231] on input "text" at bounding box center [180, 231] width 16 height 10
type input "1"
click at [207, 231] on input "text" at bounding box center [216, 231] width 33 height 10
type input "1000"
click at [247, 229] on button "add" at bounding box center [244, 231] width 15 height 9
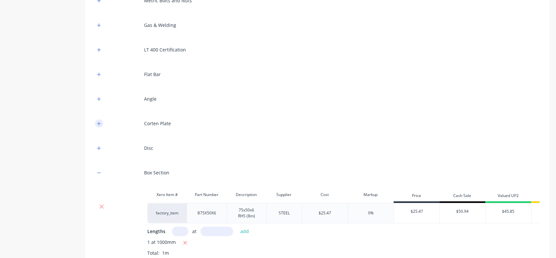
click at [97, 125] on icon "button" at bounding box center [99, 123] width 4 height 5
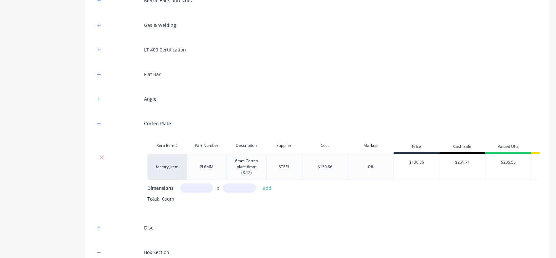
click at [202, 187] on input "text" at bounding box center [196, 188] width 33 height 10
drag, startPoint x: 202, startPoint y: 187, endPoint x: 191, endPoint y: 187, distance: 10.8
click at [191, 187] on input "1m" at bounding box center [196, 188] width 33 height 10
click at [203, 188] on input "200m" at bounding box center [196, 188] width 33 height 10
drag, startPoint x: 202, startPoint y: 188, endPoint x: 192, endPoint y: 189, distance: 10.5
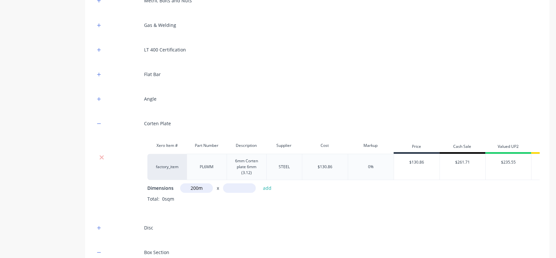
click at [192, 189] on input "200m" at bounding box center [196, 188] width 33 height 10
type input "0.25m"
click at [229, 188] on input "text" at bounding box center [239, 188] width 33 height 10
type input "0.25m"
click at [264, 186] on button "add" at bounding box center [267, 187] width 15 height 9
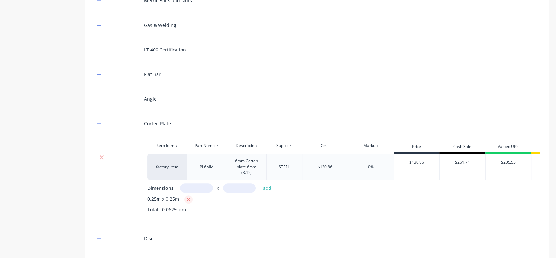
click at [188, 198] on icon "button" at bounding box center [188, 200] width 4 height 6
click at [198, 187] on input "text" at bounding box center [196, 188] width 33 height 10
type input "0.5m"
click at [231, 189] on input "text" at bounding box center [239, 188] width 33 height 10
type input "0.5m"
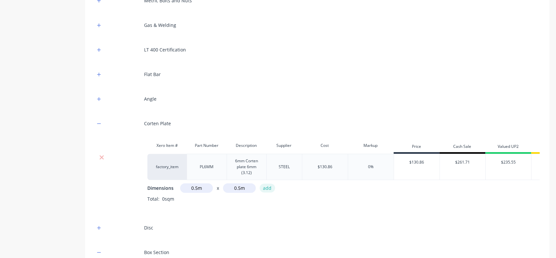
click at [264, 187] on button "add" at bounding box center [267, 187] width 15 height 9
click at [267, 187] on button "add" at bounding box center [267, 187] width 15 height 9
click at [98, 123] on icon "button" at bounding box center [99, 123] width 4 height 0
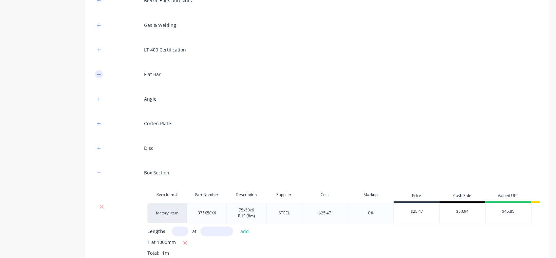
click at [98, 74] on icon "button" at bounding box center [99, 74] width 4 height 5
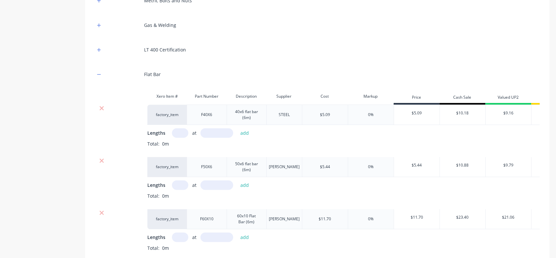
click at [181, 131] on input "text" at bounding box center [180, 133] width 16 height 10
type input "1"
click at [207, 133] on input "text" at bounding box center [216, 133] width 33 height 10
type input ".20"
click at [246, 130] on button "add" at bounding box center [244, 132] width 15 height 9
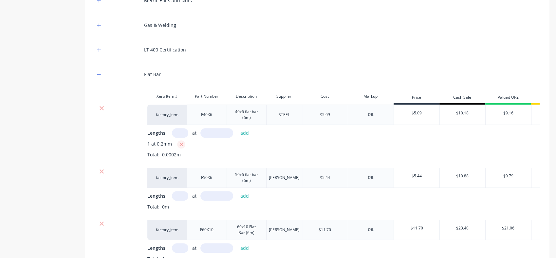
click at [180, 145] on icon "button" at bounding box center [181, 145] width 4 height 6
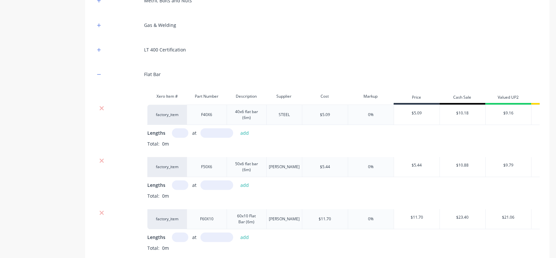
click at [180, 133] on input "text" at bounding box center [180, 133] width 16 height 10
type input "1"
click at [207, 131] on input "text" at bounding box center [216, 133] width 33 height 10
type input "200"
click at [242, 132] on button "add" at bounding box center [244, 132] width 15 height 9
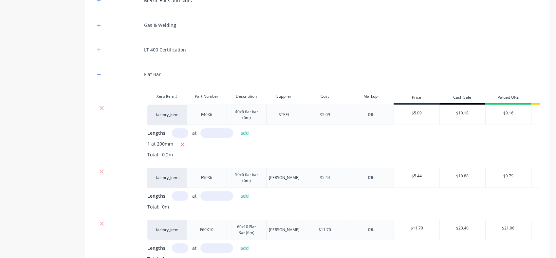
click at [177, 197] on input "text" at bounding box center [180, 196] width 16 height 10
type input "1"
click at [210, 192] on input "text" at bounding box center [216, 196] width 33 height 10
type input "200"
click at [244, 195] on button "add" at bounding box center [244, 195] width 15 height 9
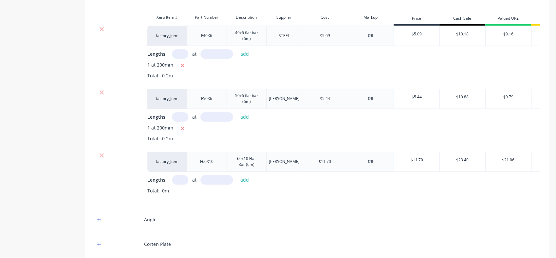
scroll to position [307, 0]
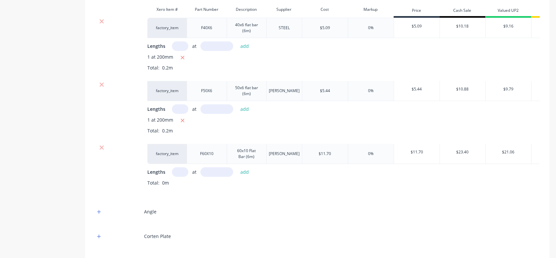
click at [176, 173] on input "text" at bounding box center [180, 172] width 16 height 10
type input "1"
click at [210, 171] on input "text" at bounding box center [216, 172] width 33 height 10
type input "500"
click at [246, 170] on button "add" at bounding box center [244, 171] width 15 height 9
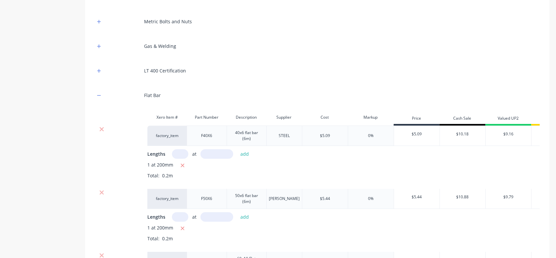
scroll to position [190, 0]
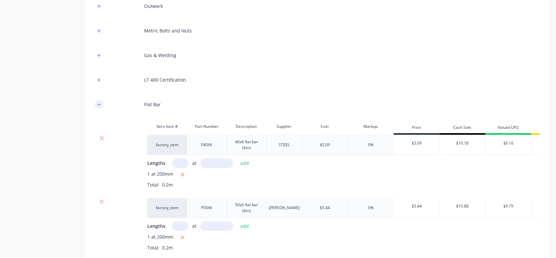
click at [99, 105] on icon "button" at bounding box center [99, 104] width 4 height 5
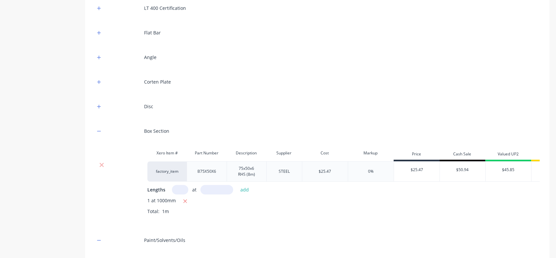
scroll to position [263, 0]
click at [181, 188] on input "text" at bounding box center [180, 189] width 16 height 10
click at [99, 130] on icon "button" at bounding box center [99, 130] width 4 height 5
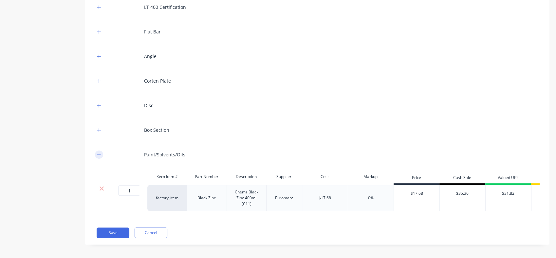
click at [98, 155] on icon "button" at bounding box center [99, 154] width 4 height 5
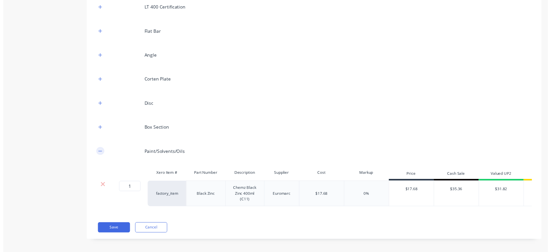
scroll to position [218, 0]
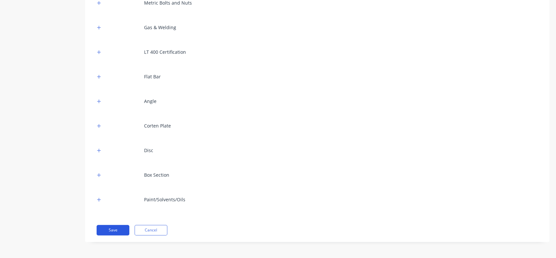
click at [113, 232] on button "Save" at bounding box center [113, 230] width 33 height 10
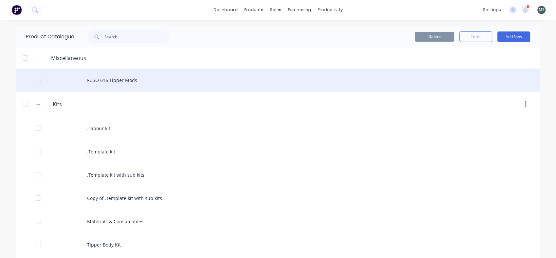
click at [101, 78] on div "FUSO 616 Tipper Mods" at bounding box center [278, 79] width 524 height 23
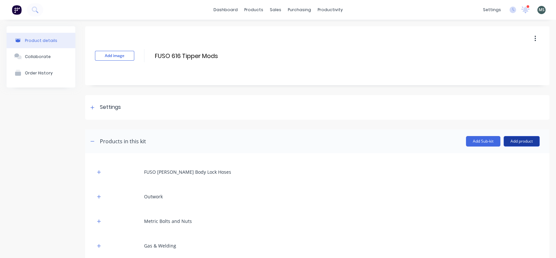
click at [517, 141] on button "Add product" at bounding box center [522, 141] width 36 height 10
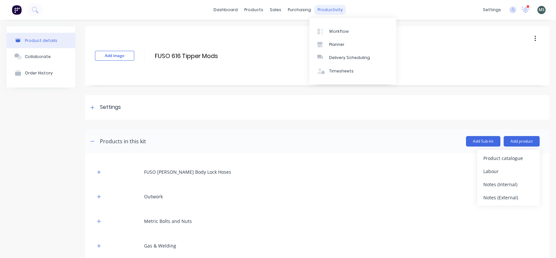
click at [325, 8] on div "productivity" at bounding box center [330, 10] width 32 height 10
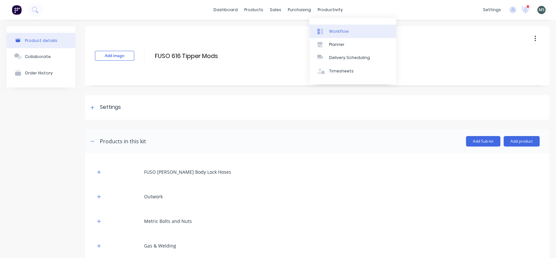
click at [337, 35] on link "Workflow" at bounding box center [353, 31] width 87 height 13
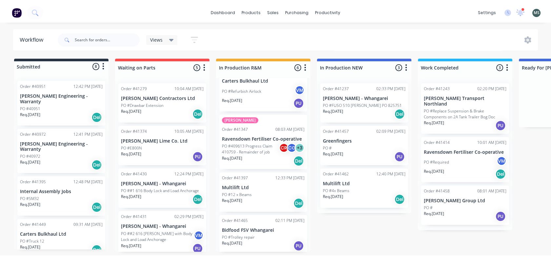
scroll to position [123, 0]
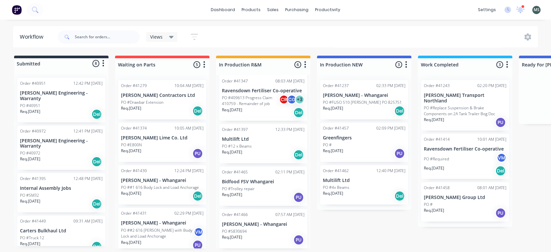
click at [149, 230] on p "PO ##2 616 [PERSON_NAME] with Body Lock and Load Anchorage" at bounding box center [157, 234] width 73 height 12
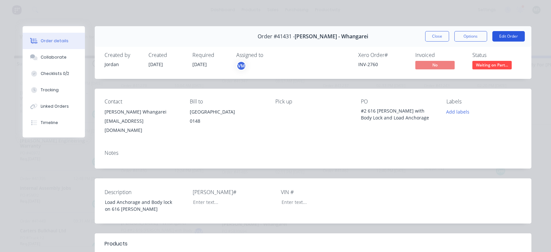
click at [501, 33] on button "Edit Order" at bounding box center [508, 36] width 32 height 10
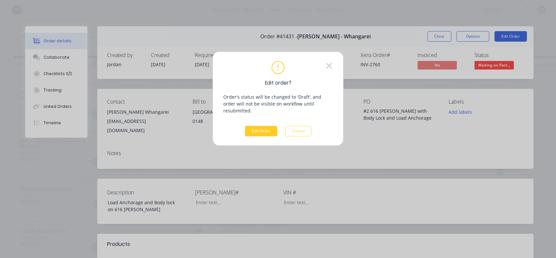
click at [258, 126] on button "Edit Order" at bounding box center [261, 131] width 32 height 10
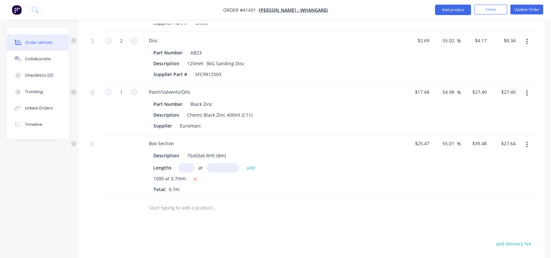
scroll to position [1305, 0]
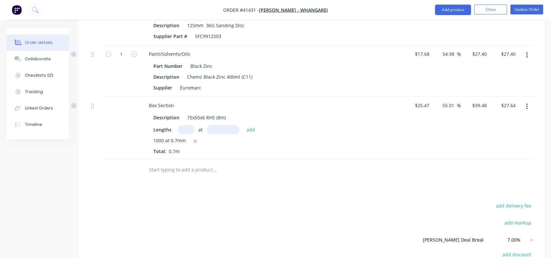
click at [155, 163] on input "text" at bounding box center [214, 169] width 131 height 13
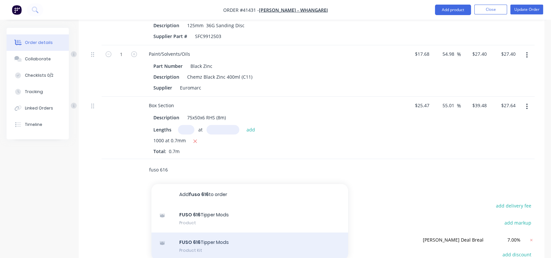
type input "fuso 616"
click at [194, 237] on div "FUSO 616 Tipper Mods Product Kit" at bounding box center [249, 246] width 197 height 28
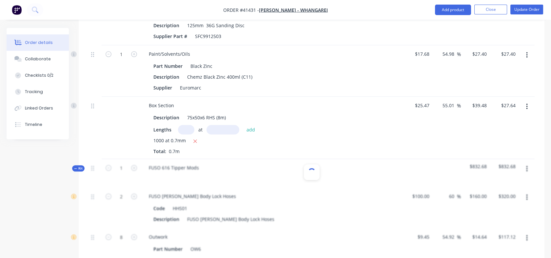
type input "$100.00"
type input "60"
type input "$160.00"
type input "$320.00"
type input "$9.45"
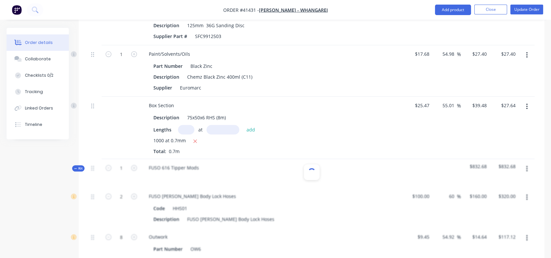
type input "54.92"
type input "$14.64"
type input "$117.12"
type input "$2.56"
type input "-100"
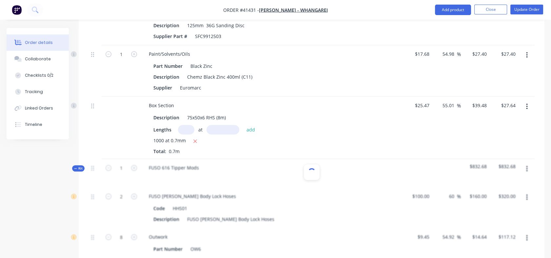
type input "$0.69"
type input "55.07"
type input "$1.07"
type input "$2.14"
type input "$0.137"
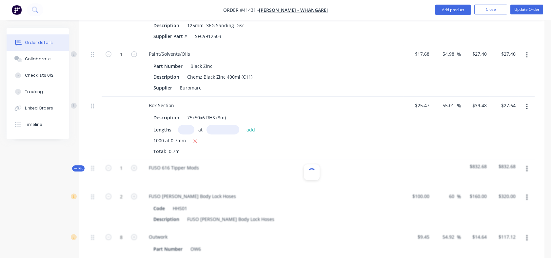
type input "53.28"
type input "$0.21"
type input "$0.42"
type input "$0.08"
type input "50"
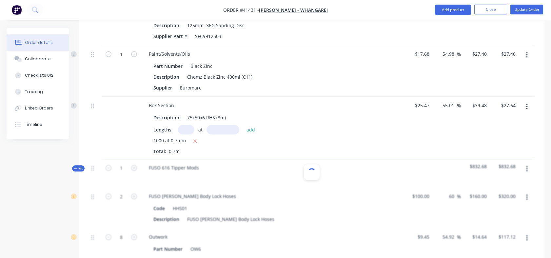
type input "$0.12"
type input "$0.24"
type input "$0.07"
type input "57.14"
type input "$0.11"
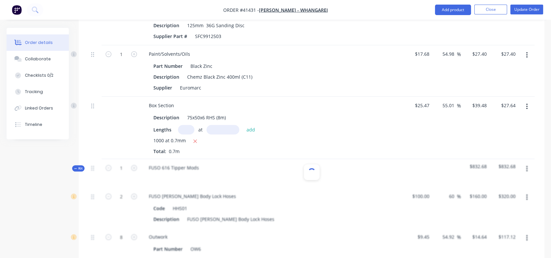
type input "$0.22"
type input "$0.07"
type input "57.14"
type input "$0.11"
type input "$0.22"
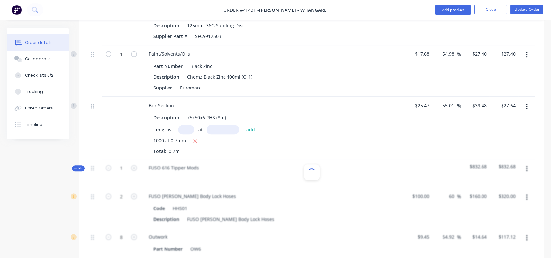
type input "$40.00"
type input "-100"
type input "$110.00"
type input "127.27"
type input "$250.00"
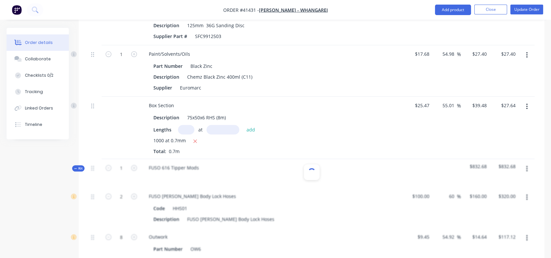
type input "$250.00"
type input "$5.09"
type input "55.01"
type input "$7.89"
type input "$1.58"
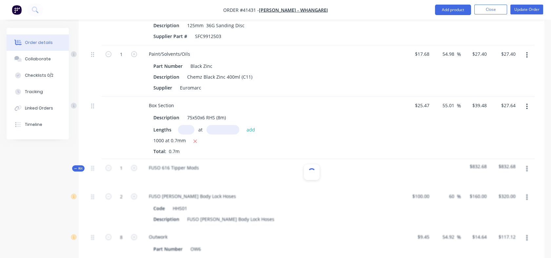
type input "$5.44"
type input "54.96"
type input "$8.43"
type input "$1.69"
type input "$11.70"
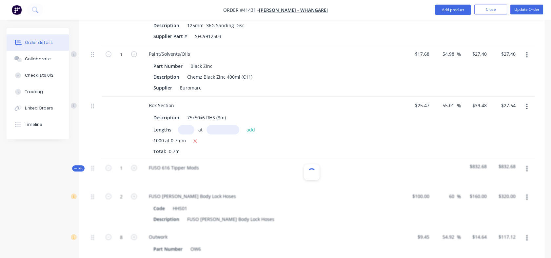
type input "55.04"
type input "$18.14"
type input "$9.07"
type input "$10.50"
type input "55.05"
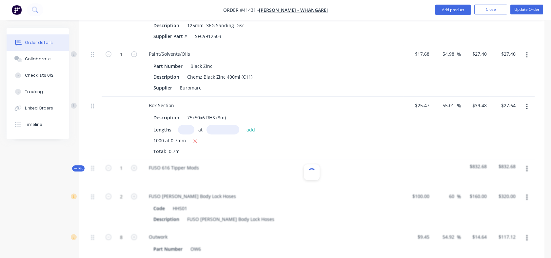
type input "$16.28"
type input "$130.86"
type input "55"
type input "$202.83"
type input "$50.71"
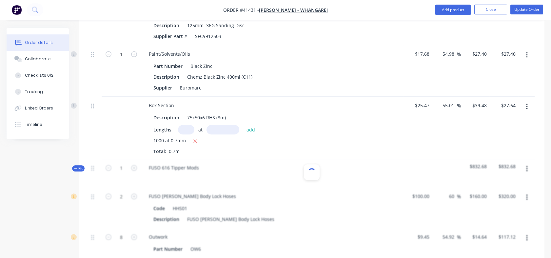
type input "$2.69"
type input "55.02"
type input "$4.17"
type input "$8.34"
type input "$2.61"
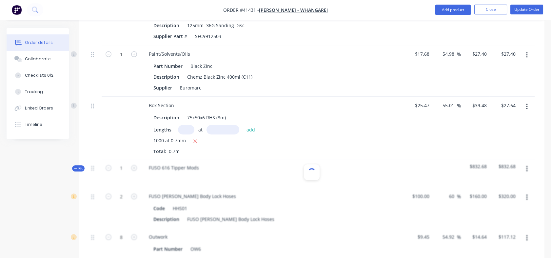
type input "55.17"
type input "$4.05"
type input "$25.47"
type input "55.01"
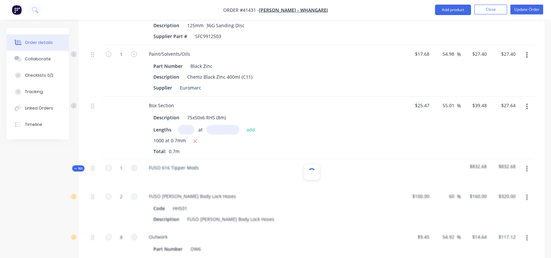
type input "$39.48"
type input "$17.68"
type input "54.98"
type input "$27.40"
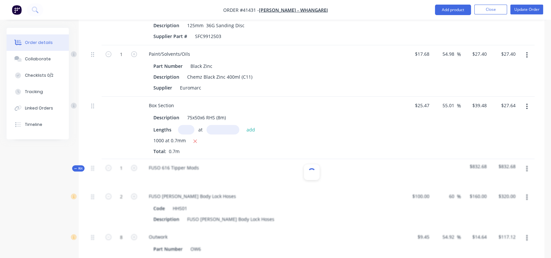
type input "$27.40"
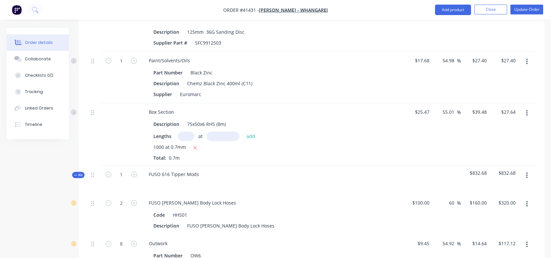
scroll to position [1286, 0]
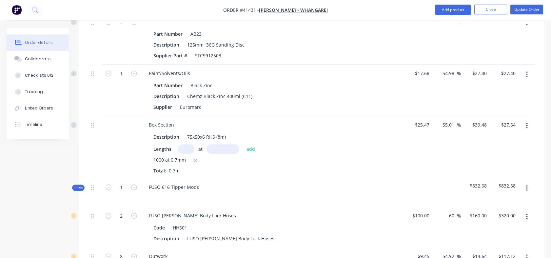
click at [527, 123] on icon "button" at bounding box center [526, 126] width 1 height 6
click at [487, 178] on div "Delete" at bounding box center [503, 183] width 50 height 10
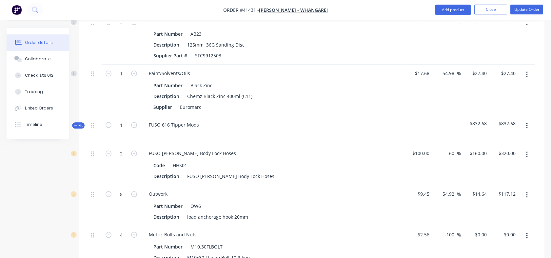
click at [526, 71] on icon "button" at bounding box center [527, 74] width 2 height 7
click at [484, 126] on div "Delete" at bounding box center [503, 131] width 50 height 10
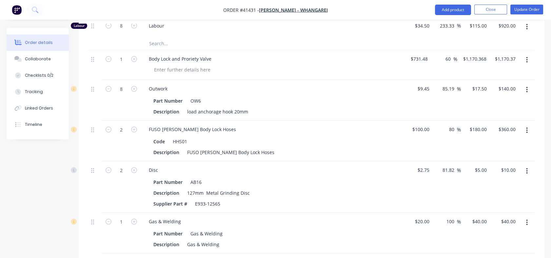
scroll to position [299, 0]
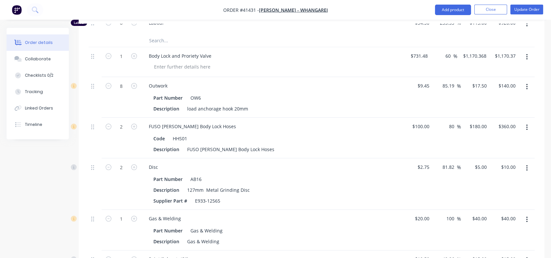
click at [527, 83] on icon "button" at bounding box center [527, 86] width 2 height 7
click at [487, 139] on div "Delete" at bounding box center [503, 144] width 50 height 10
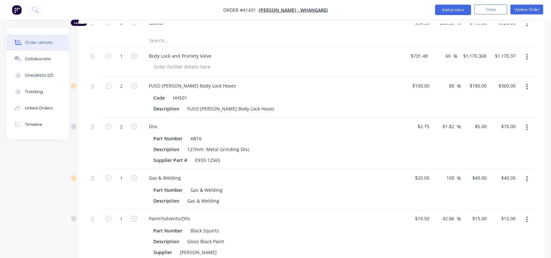
click at [526, 83] on icon "button" at bounding box center [527, 86] width 2 height 7
click at [482, 139] on div "Delete" at bounding box center [503, 144] width 50 height 10
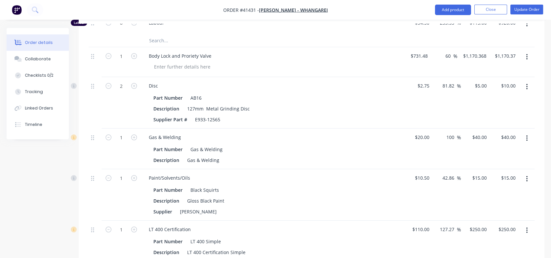
click at [527, 81] on button "button" at bounding box center [526, 87] width 15 height 12
click at [485, 139] on div "Delete" at bounding box center [503, 144] width 50 height 10
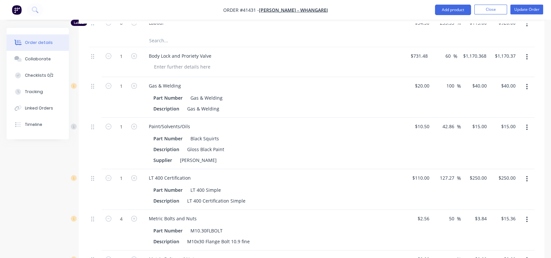
click at [526, 83] on icon "button" at bounding box center [527, 86] width 2 height 7
click at [482, 139] on div "Delete" at bounding box center [503, 144] width 50 height 10
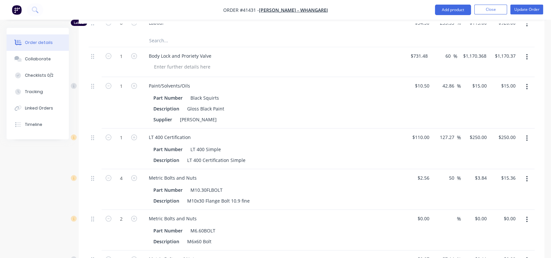
click at [526, 83] on icon "button" at bounding box center [527, 86] width 2 height 7
click at [482, 139] on div "Delete" at bounding box center [503, 144] width 50 height 10
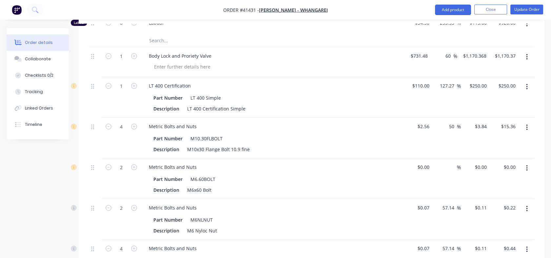
click at [525, 81] on button "button" at bounding box center [526, 87] width 15 height 12
click at [484, 139] on div "Delete" at bounding box center [503, 144] width 50 height 10
click at [526, 83] on icon "button" at bounding box center [527, 86] width 2 height 7
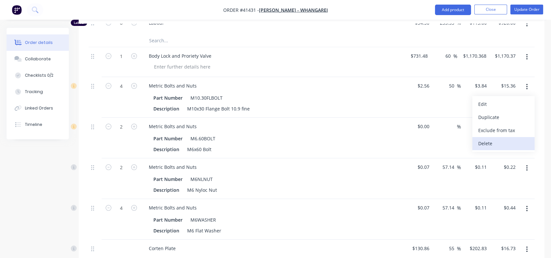
click at [482, 139] on div "Delete" at bounding box center [503, 144] width 50 height 10
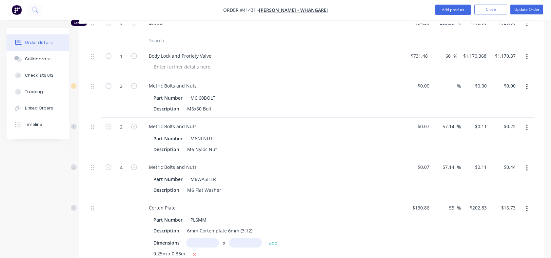
click at [527, 81] on button "button" at bounding box center [526, 87] width 15 height 12
click at [486, 139] on div "Delete" at bounding box center [503, 144] width 50 height 10
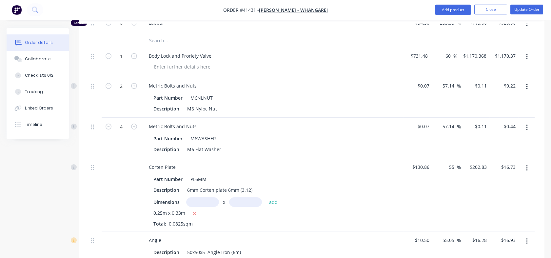
click at [526, 84] on icon "button" at bounding box center [526, 87] width 1 height 6
click at [485, 139] on div "Delete" at bounding box center [503, 144] width 50 height 10
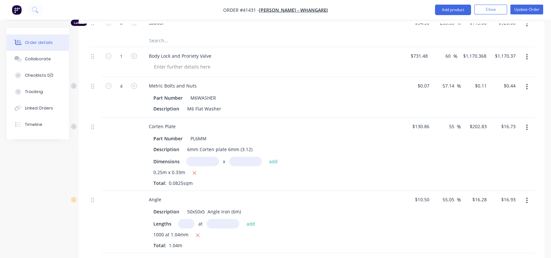
click at [527, 83] on icon "button" at bounding box center [527, 86] width 2 height 7
click at [486, 139] on div "Delete" at bounding box center [503, 144] width 50 height 10
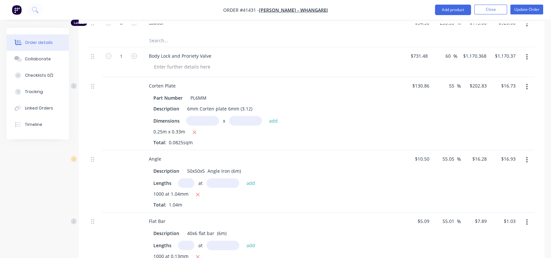
click at [527, 83] on icon "button" at bounding box center [527, 86] width 2 height 7
click at [485, 139] on div "Delete" at bounding box center [503, 144] width 50 height 10
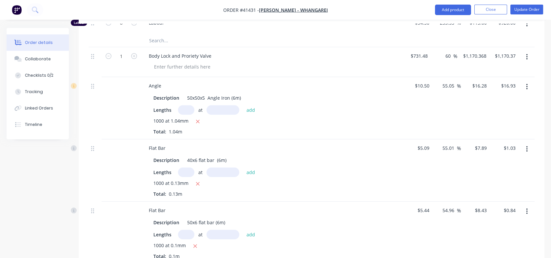
click at [526, 83] on icon "button" at bounding box center [527, 86] width 2 height 7
click at [486, 139] on div "Delete" at bounding box center [503, 144] width 50 height 10
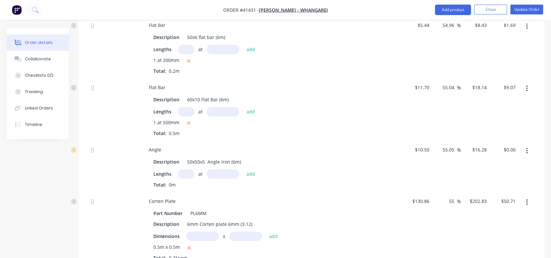
scroll to position [1325, 0]
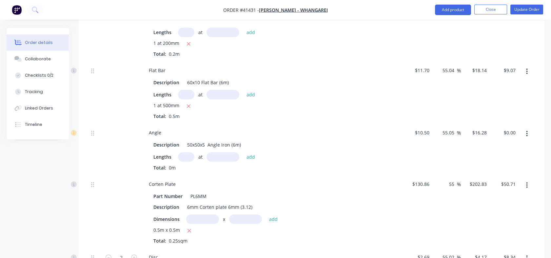
click at [190, 152] on input "text" at bounding box center [186, 157] width 16 height 10
type input "1"
click at [213, 152] on input "text" at bounding box center [222, 157] width 33 height 10
type input "1"
type input "1000mm"
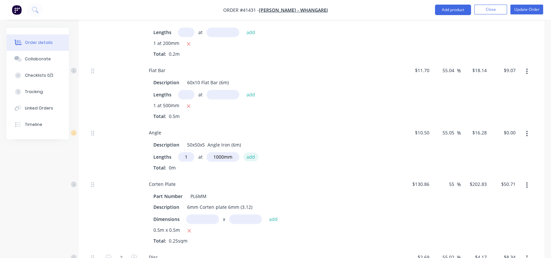
click at [249, 152] on button "add" at bounding box center [250, 156] width 15 height 9
type input "$16.28"
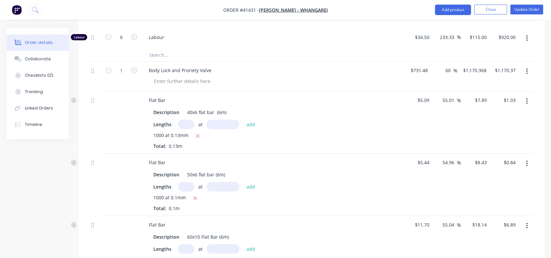
scroll to position [289, 0]
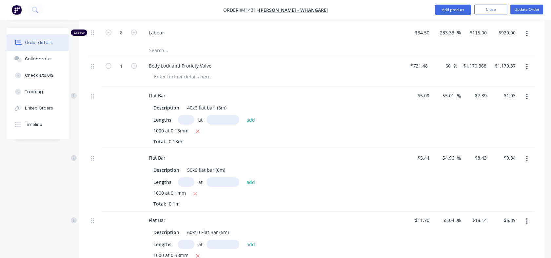
click at [526, 94] on icon "button" at bounding box center [526, 97] width 1 height 6
click at [484, 148] on div "Delete" at bounding box center [503, 153] width 50 height 10
click at [526, 94] on icon "button" at bounding box center [526, 97] width 1 height 6
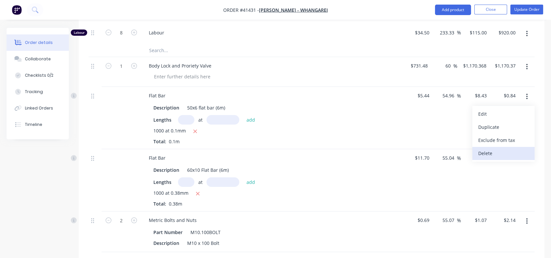
click at [485, 148] on div "Delete" at bounding box center [503, 153] width 50 height 10
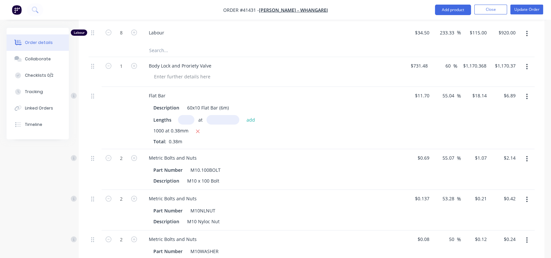
click at [524, 91] on button "button" at bounding box center [526, 97] width 15 height 12
click at [482, 148] on div "Delete" at bounding box center [503, 153] width 50 height 10
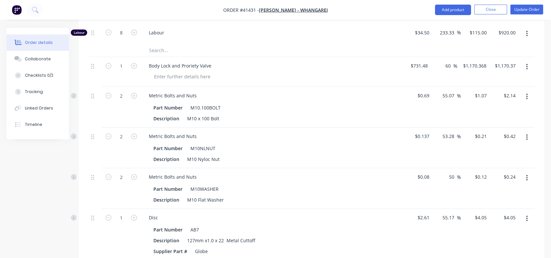
click at [526, 216] on icon "button" at bounding box center [526, 219] width 1 height 6
click at [526, 93] on icon "button" at bounding box center [527, 96] width 2 height 7
click at [481, 148] on div "Delete" at bounding box center [503, 153] width 50 height 10
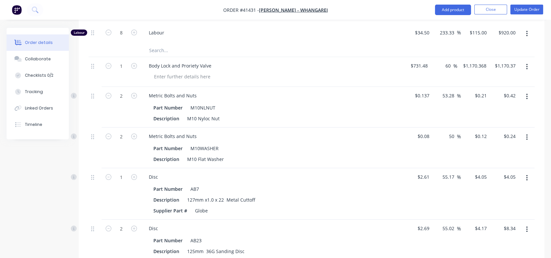
click at [526, 94] on icon "button" at bounding box center [526, 97] width 1 height 6
click at [483, 148] on div "Delete" at bounding box center [503, 153] width 50 height 10
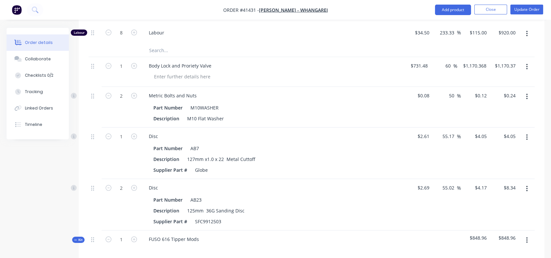
click at [528, 91] on button "button" at bounding box center [526, 97] width 15 height 12
click at [492, 148] on div "Delete" at bounding box center [503, 153] width 50 height 10
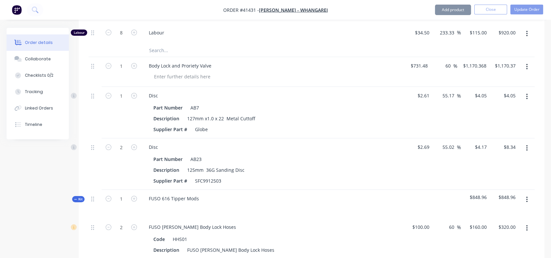
click at [527, 91] on button "button" at bounding box center [526, 97] width 15 height 12
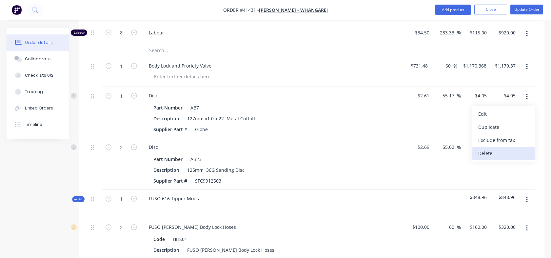
click at [490, 148] on div "Delete" at bounding box center [503, 153] width 50 height 10
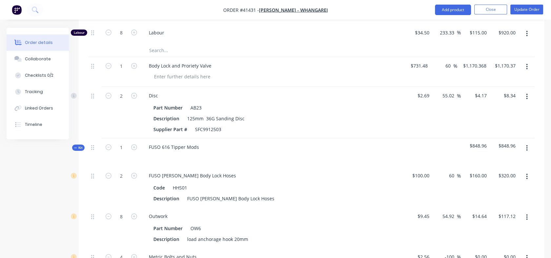
click at [526, 93] on icon "button" at bounding box center [527, 96] width 2 height 7
click at [486, 148] on div "Delete" at bounding box center [503, 153] width 50 height 10
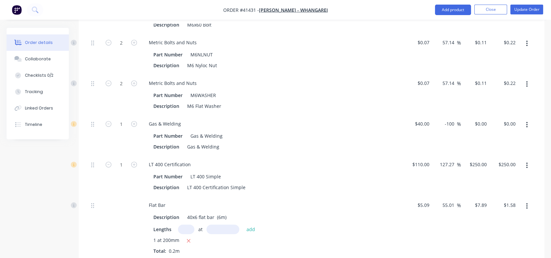
scroll to position [645, 0]
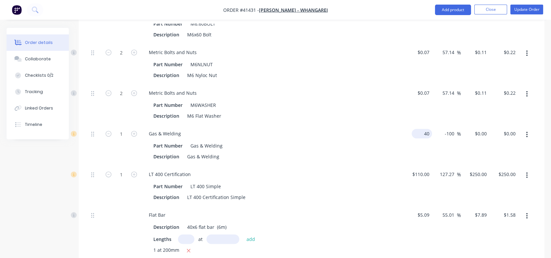
click at [419, 125] on div "40 $40.00" at bounding box center [417, 145] width 29 height 41
click at [477, 125] on div "$0.00 $0.00" at bounding box center [475, 145] width 29 height 41
type input "$25.00"
type input "100"
type input "300"
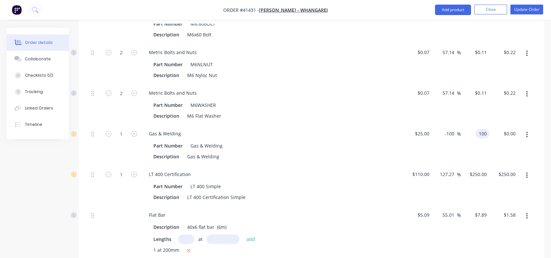
type input "$100.00"
click at [476, 143] on div "$100.00 100" at bounding box center [475, 145] width 29 height 41
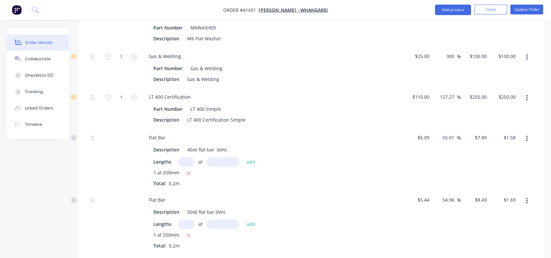
scroll to position [724, 0]
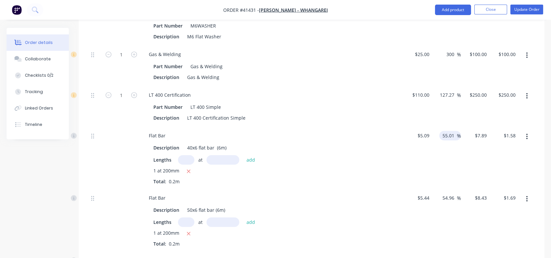
click at [442, 131] on input "55.01" at bounding box center [449, 136] width 15 height 10
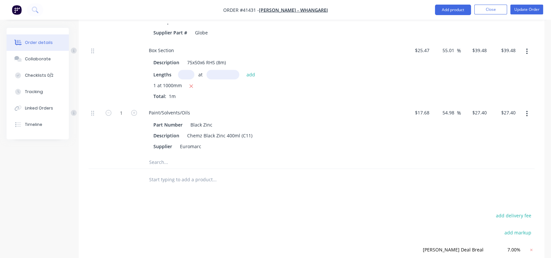
scroll to position [1217, 0]
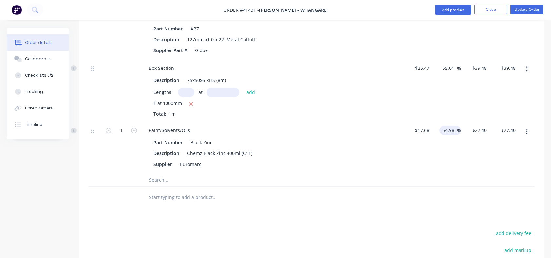
drag, startPoint x: 442, startPoint y: 120, endPoint x: 456, endPoint y: 119, distance: 13.8
click at [456, 125] on div "54.98 54.98 %" at bounding box center [450, 130] width 22 height 10
type input "80"
type input "$31.824"
type input "$31.82"
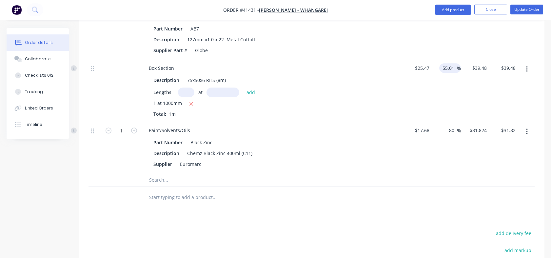
drag, startPoint x: 443, startPoint y: 57, endPoint x: 453, endPoint y: 57, distance: 10.2
click at [453, 63] on input "55.01" at bounding box center [449, 68] width 15 height 10
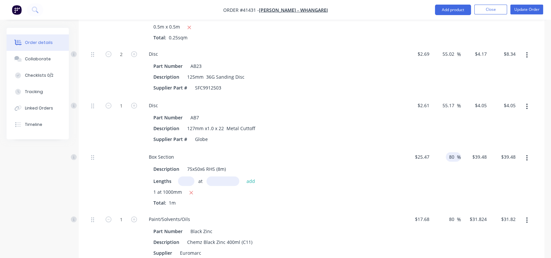
scroll to position [1031, 0]
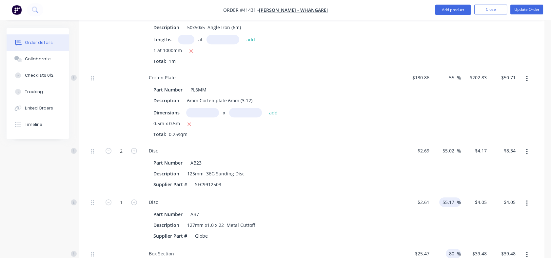
type input "80"
click at [442, 197] on input "55.17" at bounding box center [449, 202] width 15 height 10
type input "$45.846"
type input "$45.85"
drag, startPoint x: 442, startPoint y: 191, endPoint x: 452, endPoint y: 191, distance: 10.8
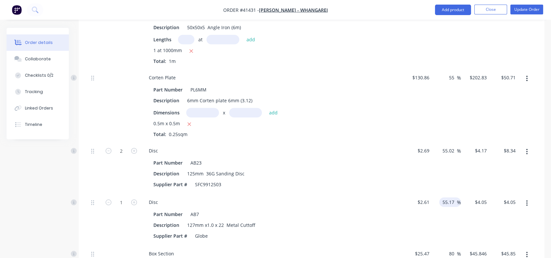
click at [452, 197] on input "55.17" at bounding box center [449, 202] width 15 height 10
type input "80"
type input "$4.698"
type input "$4.70"
drag, startPoint x: 442, startPoint y: 140, endPoint x: 455, endPoint y: 140, distance: 13.1
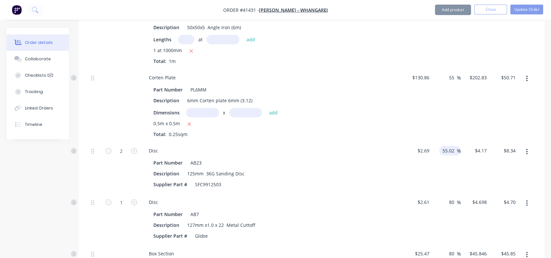
click at [455, 146] on input "55.02" at bounding box center [449, 151] width 15 height 10
type input "80"
type input "$4.842"
type input "$9.68"
drag, startPoint x: 448, startPoint y: 67, endPoint x: 454, endPoint y: 67, distance: 6.3
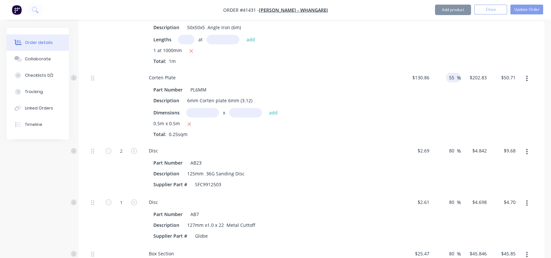
click at [454, 73] on input "55" at bounding box center [452, 78] width 9 height 10
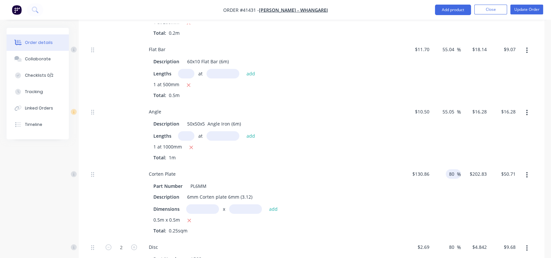
scroll to position [914, 0]
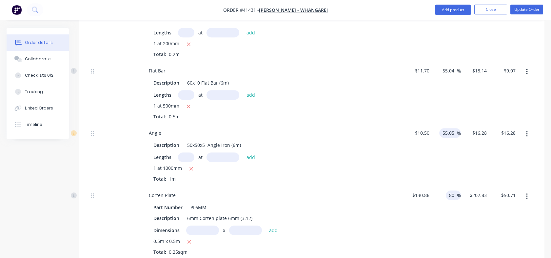
type input "80"
type input "$235.548"
type input "$58.89"
drag, startPoint x: 441, startPoint y: 122, endPoint x: 450, endPoint y: 124, distance: 9.7
click at [450, 128] on div "55.05 55.05 %" at bounding box center [450, 133] width 22 height 10
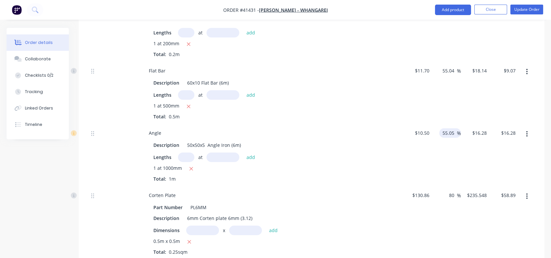
drag, startPoint x: 441, startPoint y: 122, endPoint x: 453, endPoint y: 123, distance: 12.5
click at [453, 128] on input "55.05" at bounding box center [449, 133] width 15 height 10
type input "80"
type input "$18.90"
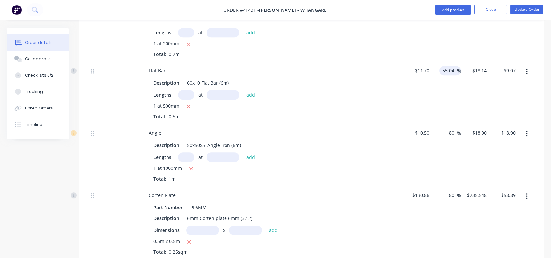
click at [443, 66] on input "55.04" at bounding box center [449, 71] width 15 height 10
drag, startPoint x: 443, startPoint y: 61, endPoint x: 455, endPoint y: 63, distance: 12.3
click at [455, 66] on input "55.04" at bounding box center [449, 71] width 15 height 10
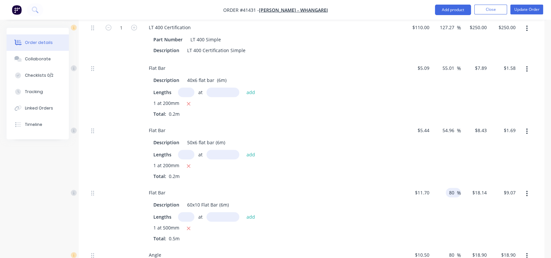
scroll to position [786, 0]
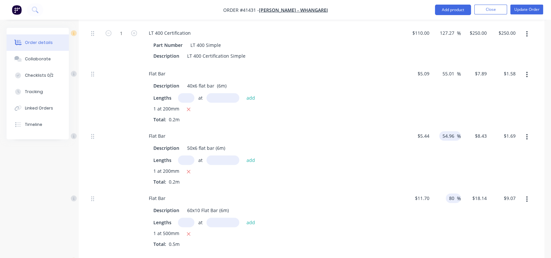
type input "80"
type input "$21.06"
type input "$10.53"
click at [442, 131] on div "54.96 54.96" at bounding box center [449, 136] width 15 height 10
drag, startPoint x: 443, startPoint y: 123, endPoint x: 455, endPoint y: 123, distance: 11.8
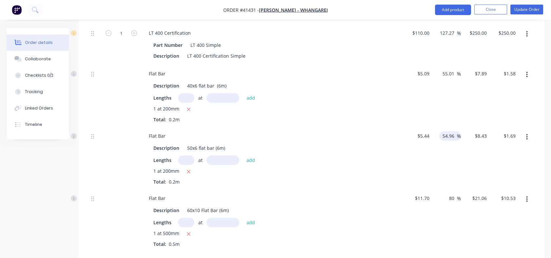
click at [455, 131] on input "54.96" at bounding box center [449, 136] width 15 height 10
type input "80"
type input "$9.792"
type input "$1.96"
click at [442, 69] on input "55.01" at bounding box center [449, 74] width 15 height 10
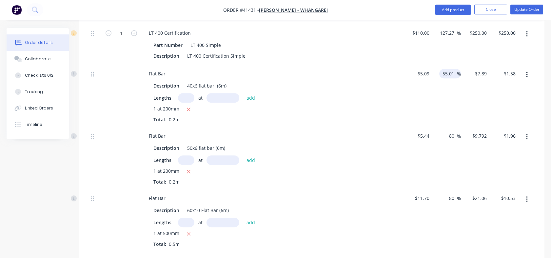
drag, startPoint x: 442, startPoint y: 64, endPoint x: 455, endPoint y: 65, distance: 13.4
click at [455, 69] on input "55.01" at bounding box center [449, 74] width 15 height 10
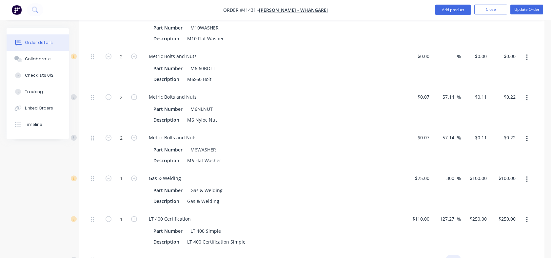
scroll to position [589, 0]
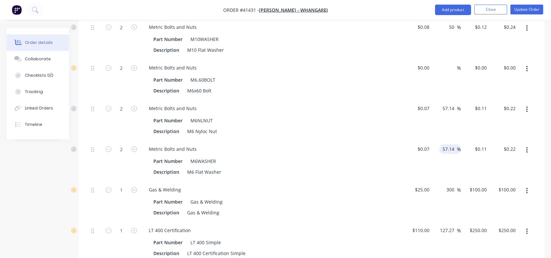
type input "80"
type input "$9.162"
type input "$1.83"
drag, startPoint x: 443, startPoint y: 139, endPoint x: 454, endPoint y: 139, distance: 11.5
click at [454, 144] on input "57.14" at bounding box center [449, 149] width 15 height 10
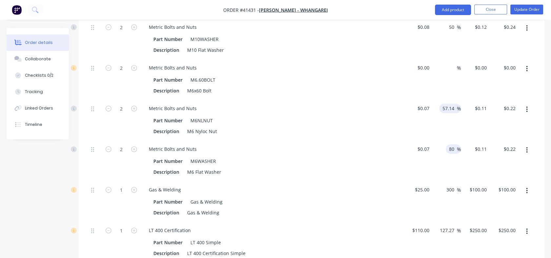
type input "80"
type input "$0.126"
type input "$0.25"
drag, startPoint x: 443, startPoint y: 100, endPoint x: 453, endPoint y: 100, distance: 10.2
click at [453, 104] on input "57.14" at bounding box center [449, 109] width 15 height 10
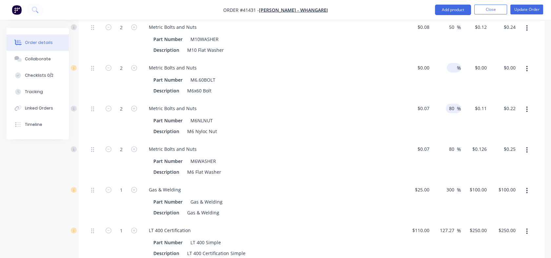
type input "80"
type input "$0.126"
type input "$0.25"
click at [447, 63] on div "%" at bounding box center [454, 68] width 14 height 10
click at [425, 63] on input at bounding box center [428, 68] width 8 height 10
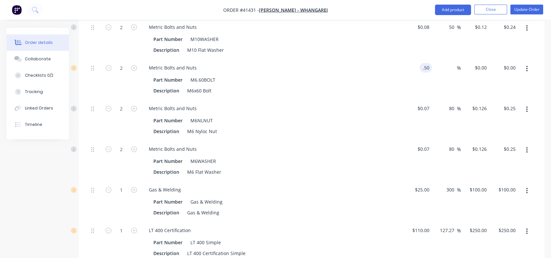
type input "$0.50"
type input "$1.00"
click at [454, 66] on div "%" at bounding box center [446, 79] width 29 height 41
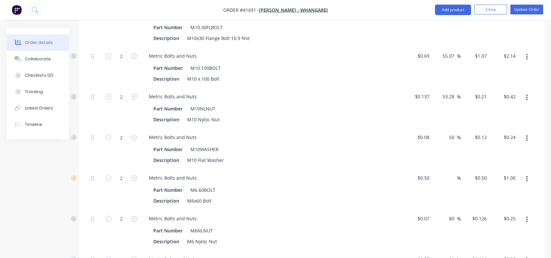
scroll to position [487, 0]
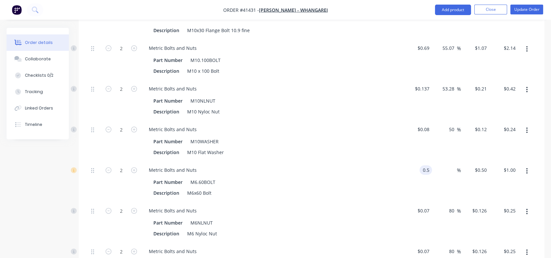
click at [423, 165] on input "0.5" at bounding box center [427, 170] width 10 height 10
type input "$0.69"
type input "$1.38"
click at [435, 177] on div "%" at bounding box center [446, 181] width 29 height 41
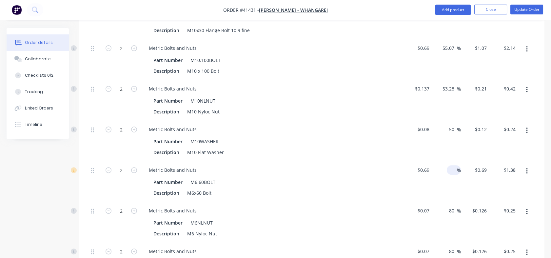
click at [451, 165] on input at bounding box center [453, 170] width 8 height 10
type input "80"
type input "$1.242"
type input "$2.48"
click at [450, 138] on div "50 50 %" at bounding box center [446, 141] width 29 height 41
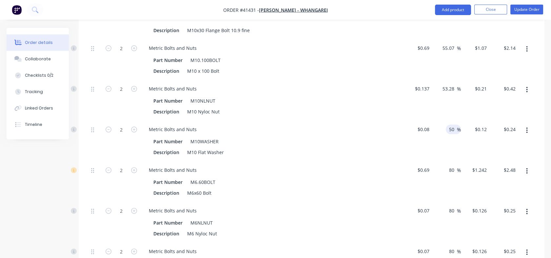
click at [450, 124] on input "50" at bounding box center [452, 129] width 9 height 10
drag, startPoint x: 447, startPoint y: 119, endPoint x: 456, endPoint y: 120, distance: 8.6
click at [456, 124] on input "50" at bounding box center [452, 129] width 9 height 10
type input "80"
type input "$0.144"
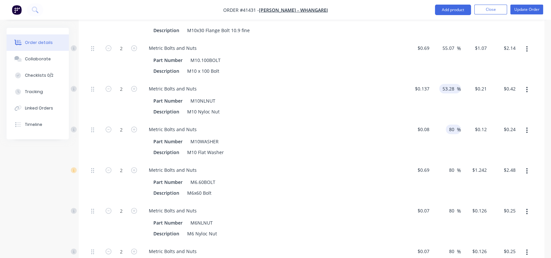
type input "$0.29"
click at [440, 84] on div "53.28 53.28 %" at bounding box center [450, 89] width 22 height 10
drag, startPoint x: 443, startPoint y: 79, endPoint x: 455, endPoint y: 79, distance: 12.5
click at [455, 84] on input "53.28" at bounding box center [449, 89] width 15 height 10
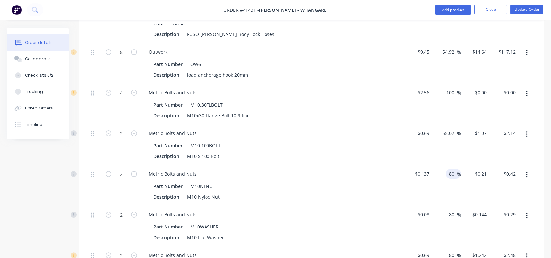
scroll to position [398, 0]
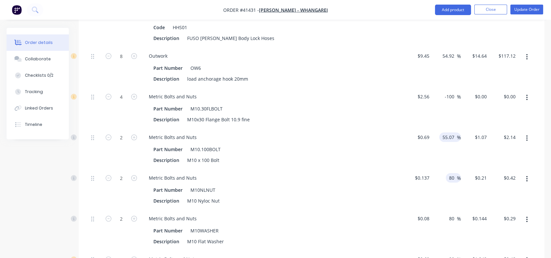
type input "80"
type input "$0.2466"
type input "$0.49"
click at [440, 132] on div "55.07 55.07 %" at bounding box center [450, 137] width 22 height 10
click at [444, 132] on input "55.07" at bounding box center [449, 137] width 15 height 10
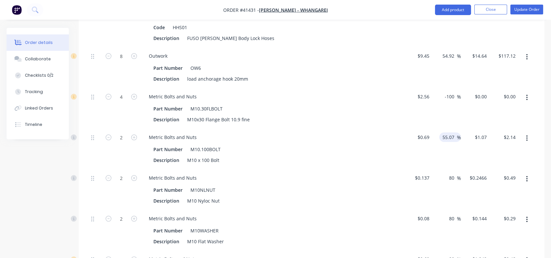
drag, startPoint x: 441, startPoint y: 127, endPoint x: 453, endPoint y: 128, distance: 12.1
click at [453, 132] on div "55.07 55.07 %" at bounding box center [450, 137] width 22 height 10
drag, startPoint x: 442, startPoint y: 128, endPoint x: 459, endPoint y: 128, distance: 17.4
click at [459, 132] on div "55.07 55.07 %" at bounding box center [450, 137] width 22 height 10
type input "80"
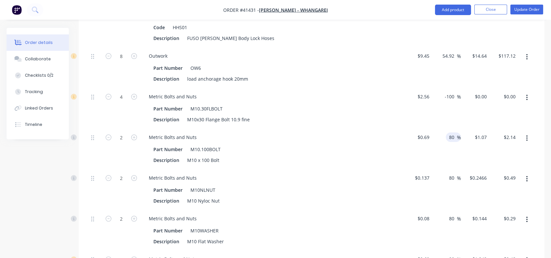
type input "$1.242"
type input "$2.48"
click at [448, 96] on div "-100 -100 %" at bounding box center [446, 108] width 29 height 41
click at [448, 92] on input "-100" at bounding box center [450, 97] width 13 height 10
drag, startPoint x: 443, startPoint y: 86, endPoint x: 453, endPoint y: 87, distance: 10.2
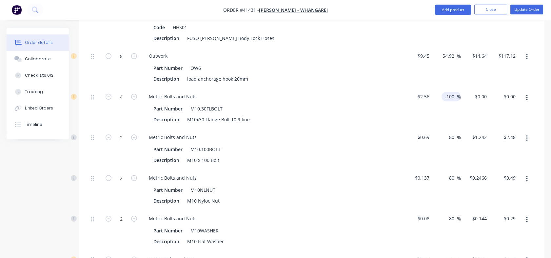
click at [453, 92] on input "-100" at bounding box center [450, 97] width 13 height 10
type input "80"
type input "$4.608"
type input "$18.43"
click at [450, 63] on div "54.92 54.92 %" at bounding box center [446, 67] width 29 height 41
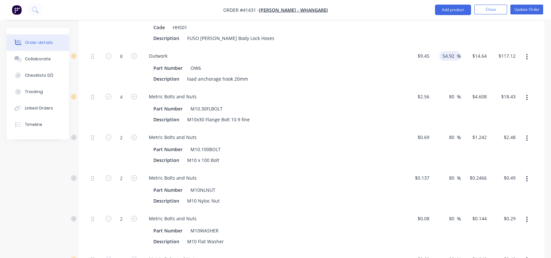
drag, startPoint x: 442, startPoint y: 46, endPoint x: 448, endPoint y: 46, distance: 6.2
click at [448, 51] on input "54.92" at bounding box center [449, 56] width 15 height 10
click at [453, 51] on input "9254." at bounding box center [449, 56] width 15 height 10
drag, startPoint x: 441, startPoint y: 45, endPoint x: 456, endPoint y: 45, distance: 15.1
click at [456, 51] on div "9254. 9254. %" at bounding box center [450, 56] width 22 height 10
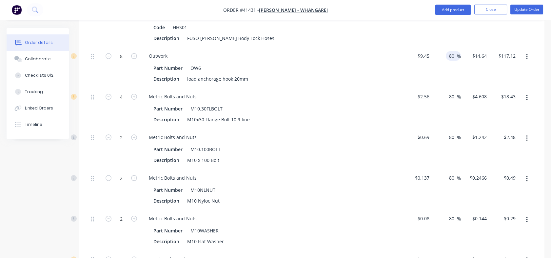
type input "80"
type input "$17.01"
type input "$136.08"
click at [456, 68] on div "80 80 %" at bounding box center [446, 67] width 29 height 41
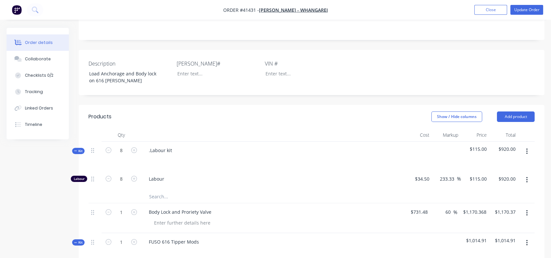
scroll to position [139, 0]
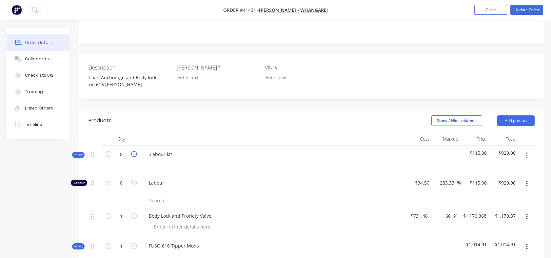
click at [136, 151] on icon "button" at bounding box center [134, 154] width 6 height 6
type input "9"
type input "$1,035.00"
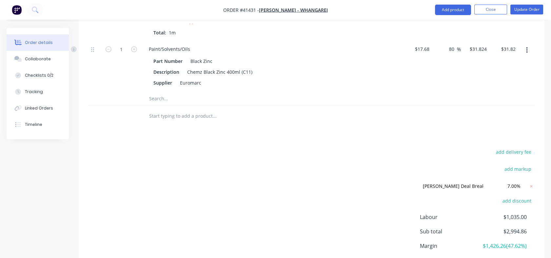
scroll to position [1339, 0]
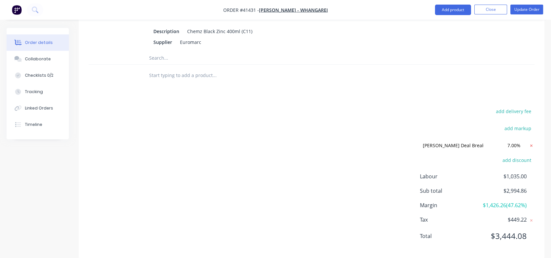
click at [529, 142] on icon at bounding box center [531, 145] width 7 height 7
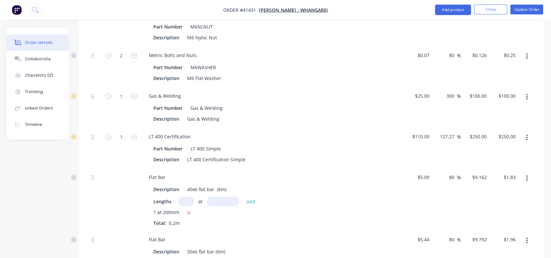
scroll to position [669, 0]
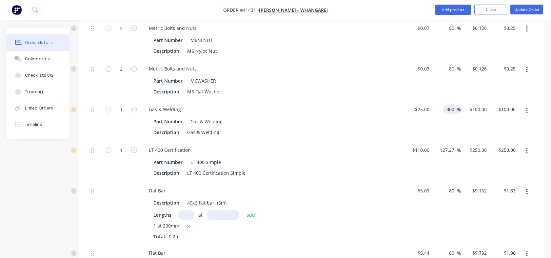
click at [447, 105] on input "300" at bounding box center [451, 110] width 11 height 10
click at [469, 101] on div "100 100" at bounding box center [475, 121] width 29 height 41
type input "60"
click at [463, 128] on div "60 60" at bounding box center [475, 121] width 29 height 41
type input "140"
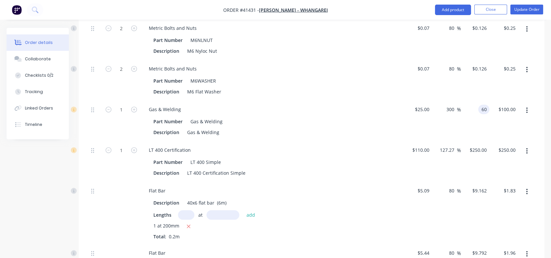
type input "$60.00"
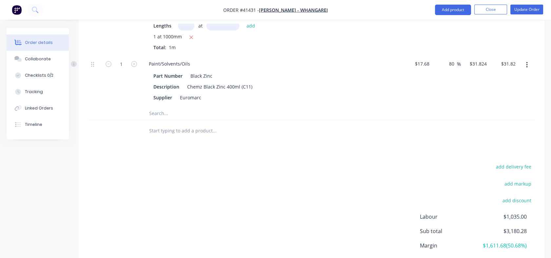
scroll to position [1299, 0]
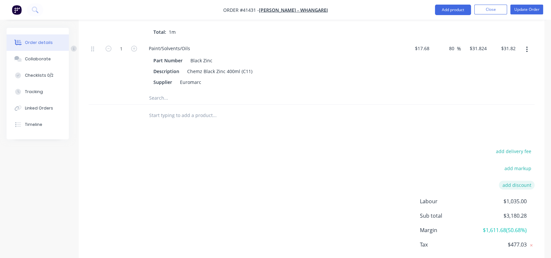
click at [509, 181] on button "add discount" at bounding box center [517, 185] width 36 height 9
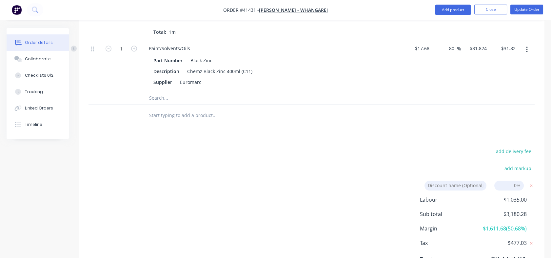
click at [464, 181] on input at bounding box center [455, 186] width 62 height 10
type input "Price adjustment (First one)"
click at [504, 181] on input at bounding box center [508, 186] width 29 height 10
type input "12%"
click at [462, 206] on div "Labour $1,035.00 Sub total $3,180.28 Margin $1,611.68 ( 50.68 %) Tax $477.03 To…" at bounding box center [477, 234] width 115 height 76
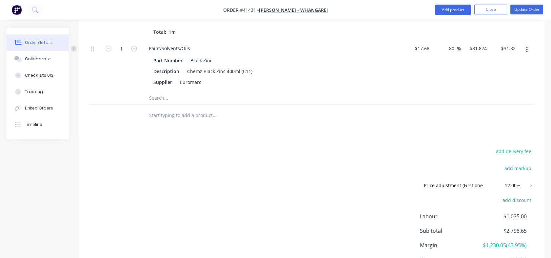
scroll to position [1339, 0]
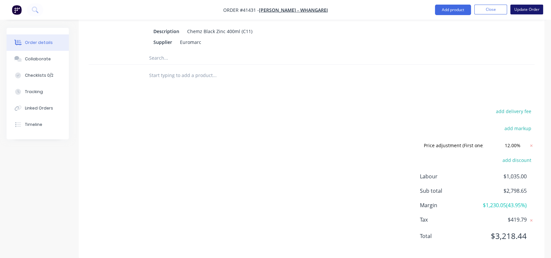
click at [522, 10] on button "Update Order" at bounding box center [526, 10] width 33 height 10
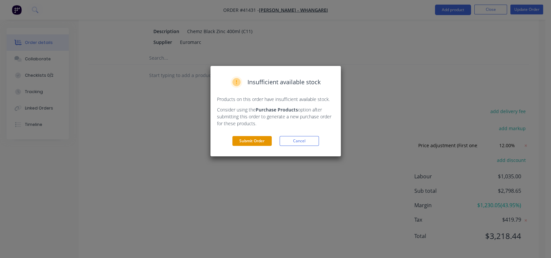
click at [253, 139] on button "Submit Order" at bounding box center [251, 141] width 39 height 10
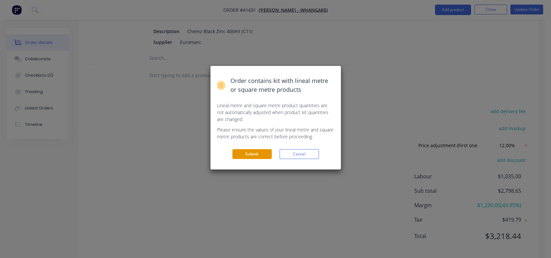
click at [250, 155] on button "Submit" at bounding box center [251, 154] width 39 height 10
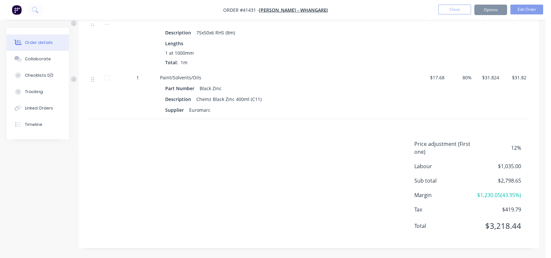
scroll to position [1139, 0]
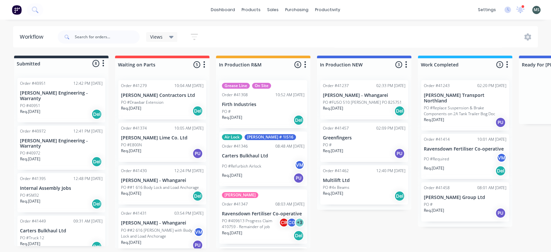
click at [143, 186] on p "PO ##1 616 Body Lock and Load Anchorage" at bounding box center [160, 188] width 78 height 6
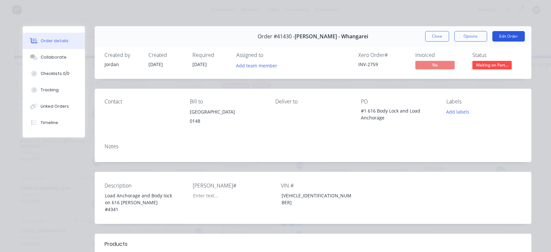
click at [498, 35] on button "Edit Order" at bounding box center [508, 36] width 32 height 10
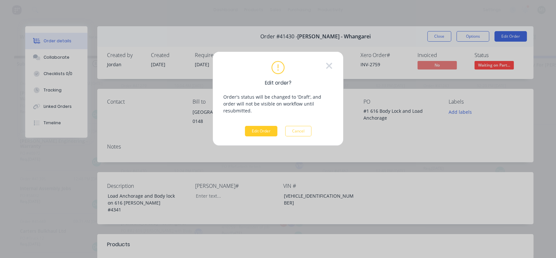
click at [259, 128] on button "Edit Order" at bounding box center [261, 131] width 32 height 10
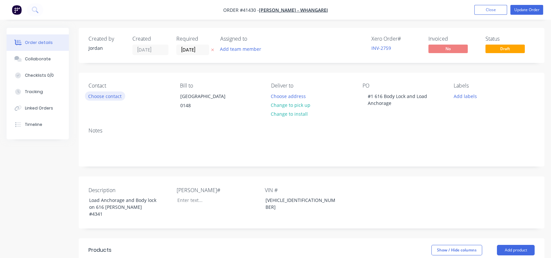
click at [102, 97] on button "Choose contact" at bounding box center [105, 95] width 40 height 9
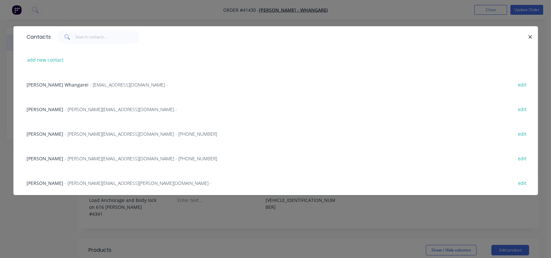
click at [97, 83] on span "- kataccounts@keithandrews.co.nz -" at bounding box center [129, 85] width 78 height 6
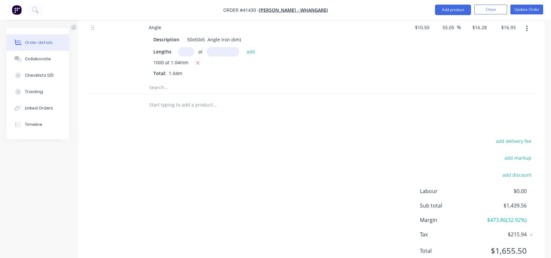
scroll to position [1228, 0]
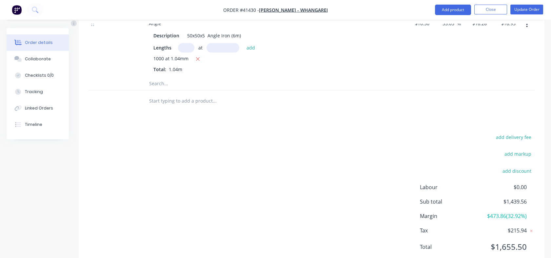
click at [159, 94] on input "text" at bounding box center [214, 100] width 131 height 13
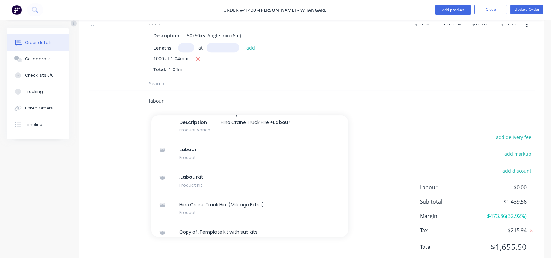
scroll to position [98, 0]
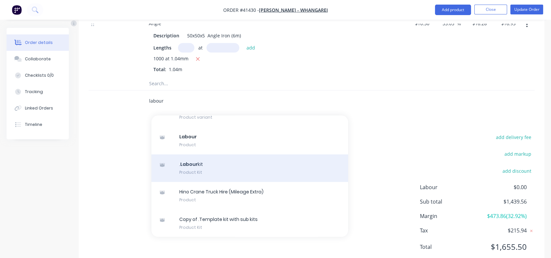
type input "labour"
click at [188, 155] on div ". Labour kit Product Kit" at bounding box center [249, 168] width 197 height 28
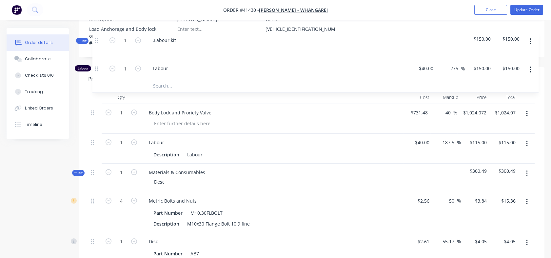
scroll to position [186, 0]
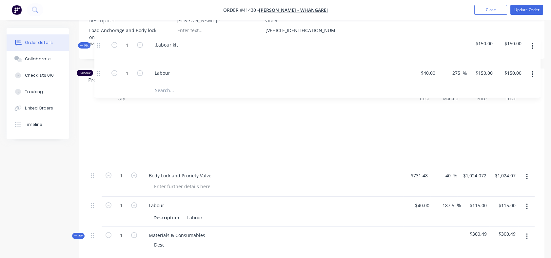
drag, startPoint x: 92, startPoint y: 90, endPoint x: 97, endPoint y: 49, distance: 40.9
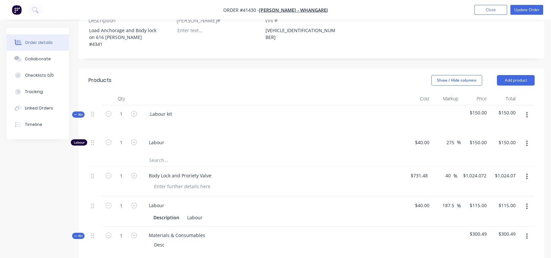
click at [527, 203] on icon "button" at bounding box center [526, 206] width 1 height 6
click at [483, 257] on div "Delete" at bounding box center [503, 263] width 50 height 10
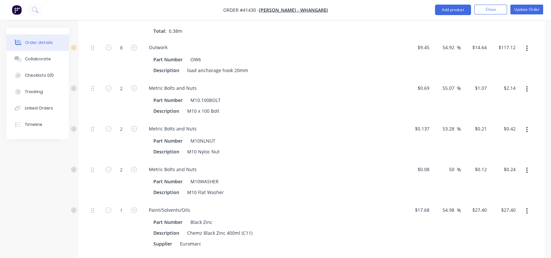
scroll to position [1271, 0]
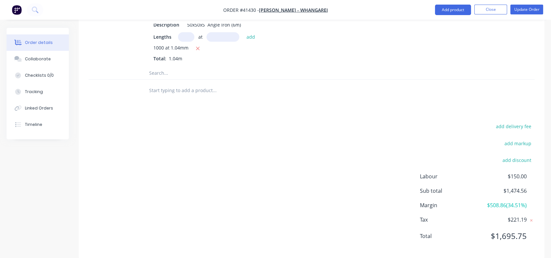
click at [166, 84] on input "text" at bounding box center [214, 90] width 131 height 13
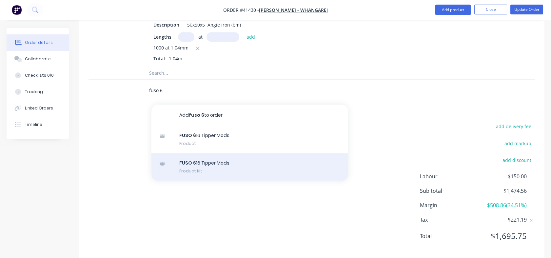
type input "fuso 6"
click at [192, 153] on div "FUSO 6 16 Tipper Mods Product Kit" at bounding box center [249, 167] width 197 height 28
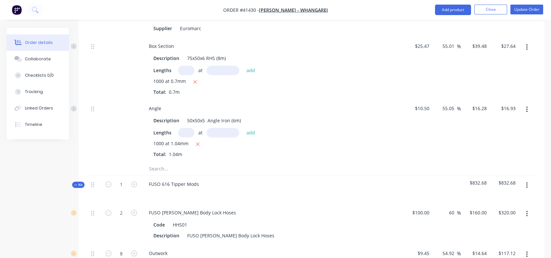
scroll to position [1163, 0]
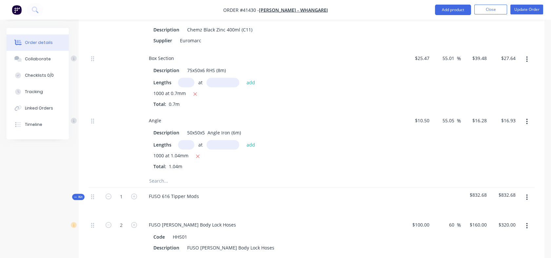
click at [528, 116] on button "button" at bounding box center [526, 122] width 15 height 12
click at [485, 160] on div "Delete" at bounding box center [503, 165] width 50 height 10
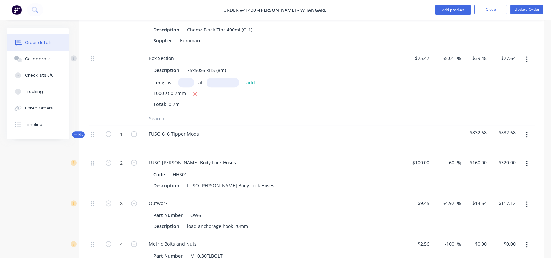
click at [526, 56] on icon "button" at bounding box center [526, 59] width 1 height 6
click at [485, 98] on div "Delete" at bounding box center [503, 103] width 50 height 10
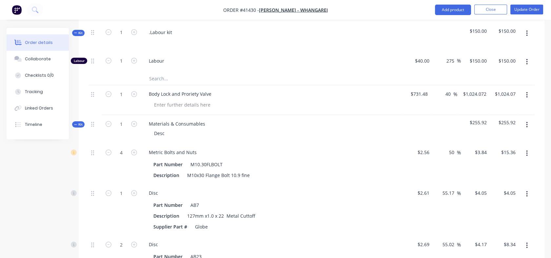
scroll to position [271, 0]
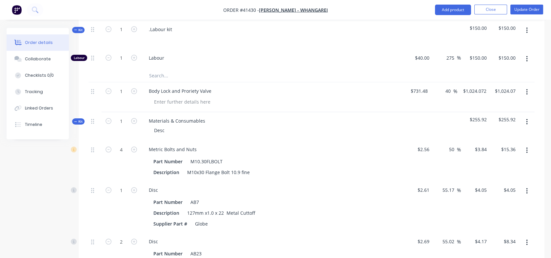
click at [526, 119] on icon "button" at bounding box center [526, 122] width 1 height 6
click at [488, 174] on div "Delete" at bounding box center [503, 179] width 50 height 10
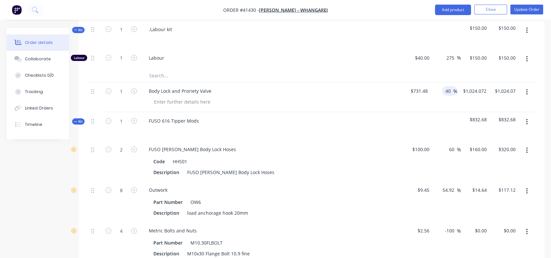
click at [446, 86] on input "40" at bounding box center [449, 91] width 9 height 10
drag, startPoint x: 446, startPoint y: 82, endPoint x: 452, endPoint y: 80, distance: 6.7
click at [452, 86] on input "40" at bounding box center [449, 91] width 9 height 10
type input "60"
click at [399, 181] on div "Outwork Part Number OW6 Description load anchorage hook 20mm" at bounding box center [272, 201] width 262 height 41
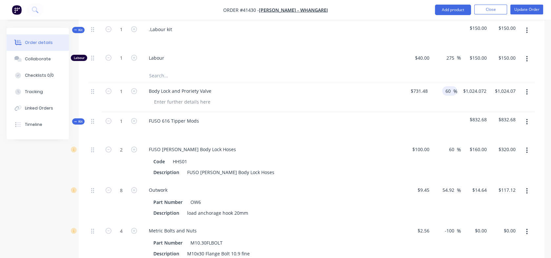
type input "$1,170.368"
type input "$1,170.37"
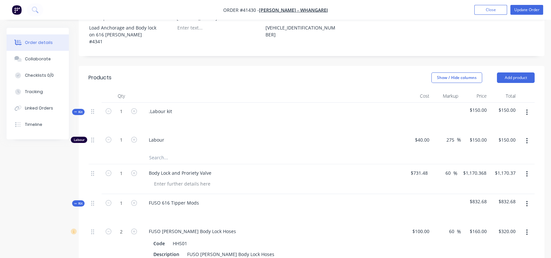
scroll to position [202, 0]
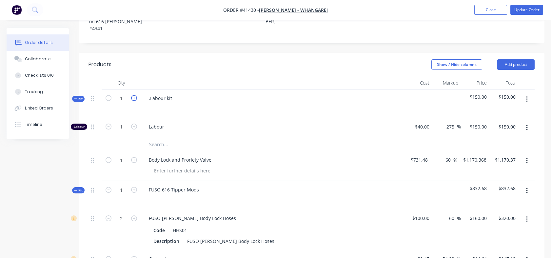
click at [132, 95] on icon "button" at bounding box center [134, 98] width 6 height 6
type input "2"
type input "$300.00"
click at [132, 95] on icon "button" at bounding box center [134, 98] width 6 height 6
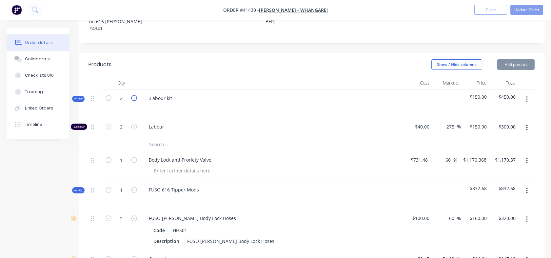
type input "3"
type input "$450.00"
click at [132, 95] on icon "button" at bounding box center [134, 98] width 6 height 6
type input "4"
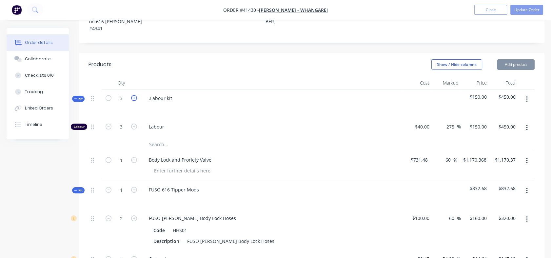
type input "4"
type input "$600.00"
click at [132, 95] on icon "button" at bounding box center [134, 98] width 6 height 6
type input "5"
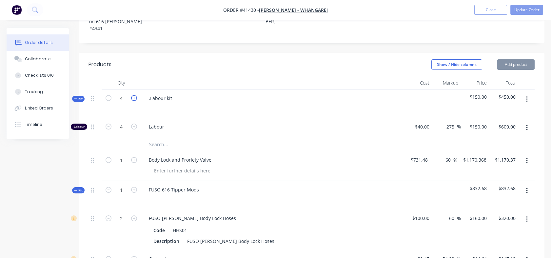
type input "$750.00"
click at [132, 95] on icon "button" at bounding box center [134, 98] width 6 height 6
type input "6"
type input "$900.00"
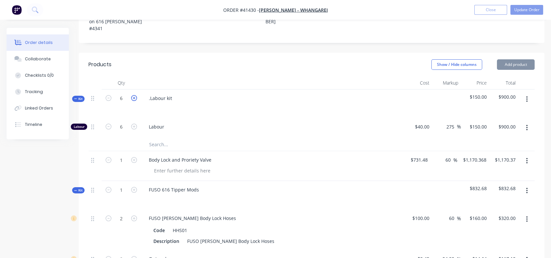
click at [132, 95] on icon "button" at bounding box center [134, 98] width 6 height 6
click at [473, 93] on span "$150.00" at bounding box center [475, 96] width 24 height 7
click at [474, 118] on div "150 $150.00" at bounding box center [474, 128] width 29 height 20
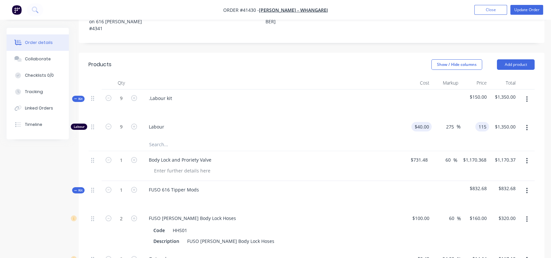
click at [418, 118] on div "$40.00 $40.00" at bounding box center [417, 128] width 29 height 20
click at [379, 166] on div "Body Lock and Proriety Valve" at bounding box center [272, 166] width 262 height 30
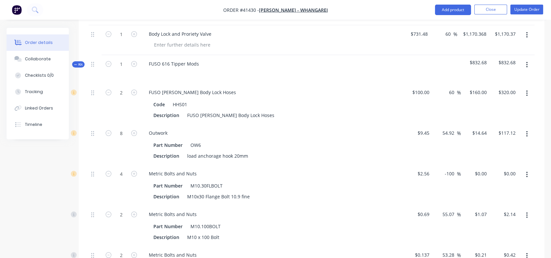
scroll to position [330, 0]
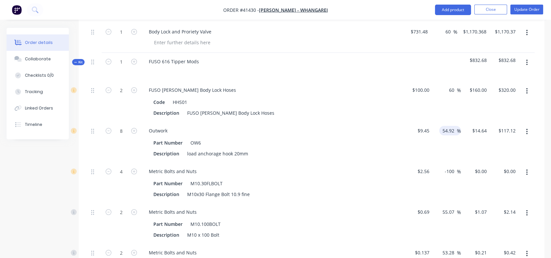
click at [444, 126] on input "54.92" at bounding box center [449, 131] width 15 height 10
drag, startPoint x: 442, startPoint y: 120, endPoint x: 456, endPoint y: 120, distance: 14.4
click at [456, 126] on div "54.92 54.92 %" at bounding box center [450, 131] width 22 height 10
click at [447, 166] on input "-100" at bounding box center [450, 171] width 13 height 10
click at [443, 166] on div "-100 -100 %" at bounding box center [450, 171] width 19 height 10
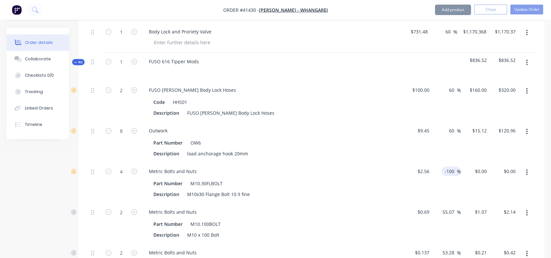
click at [443, 166] on div "-100 -100 %" at bounding box center [450, 171] width 19 height 10
drag, startPoint x: 445, startPoint y: 162, endPoint x: 461, endPoint y: 162, distance: 15.4
click at [461, 162] on div "4 Metric Bolts and Nuts Part Number M10.30FLBOLT Description M10x30 Flange Bolt…" at bounding box center [311, 182] width 446 height 41
click at [443, 207] on input "55.07" at bounding box center [449, 212] width 15 height 10
drag, startPoint x: 443, startPoint y: 202, endPoint x: 456, endPoint y: 203, distance: 13.2
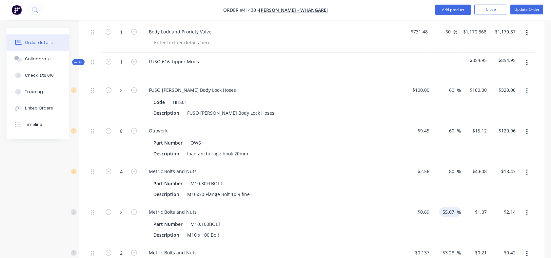
click at [456, 207] on input "55.07" at bounding box center [449, 212] width 15 height 10
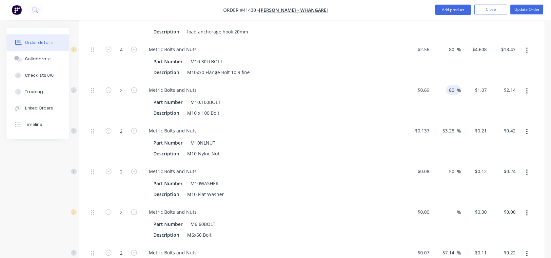
scroll to position [500, 0]
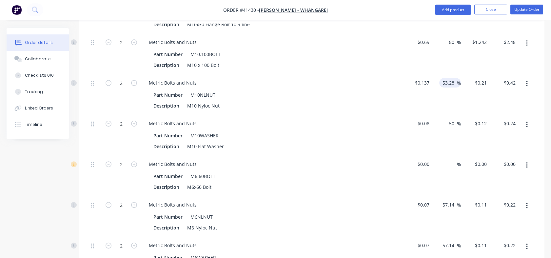
drag, startPoint x: 442, startPoint y: 72, endPoint x: 455, endPoint y: 72, distance: 13.1
click at [455, 78] on input "53.28" at bounding box center [449, 83] width 15 height 10
click at [448, 119] on input "50" at bounding box center [452, 124] width 9 height 10
drag, startPoint x: 448, startPoint y: 113, endPoint x: 453, endPoint y: 113, distance: 4.9
click at [453, 119] on input "50" at bounding box center [452, 124] width 9 height 10
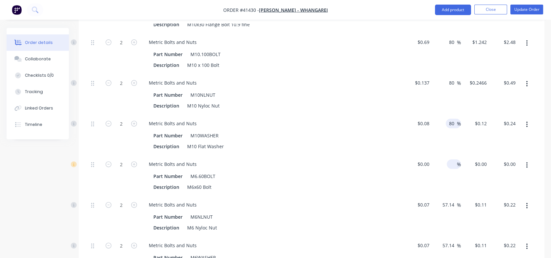
click at [452, 159] on input at bounding box center [453, 164] width 8 height 10
click at [421, 155] on div "$0.00" at bounding box center [417, 175] width 29 height 41
click at [453, 159] on input at bounding box center [453, 164] width 8 height 10
click at [444, 200] on input "57.14" at bounding box center [449, 205] width 15 height 10
drag, startPoint x: 443, startPoint y: 194, endPoint x: 458, endPoint y: 195, distance: 15.4
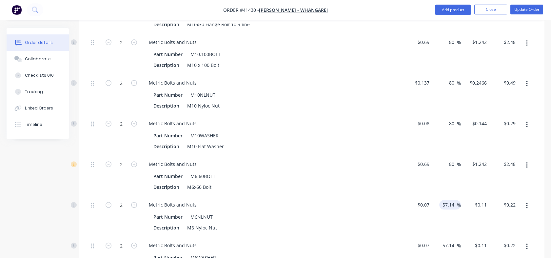
click at [458, 200] on div "57.14 57.14 %" at bounding box center [450, 205] width 22 height 10
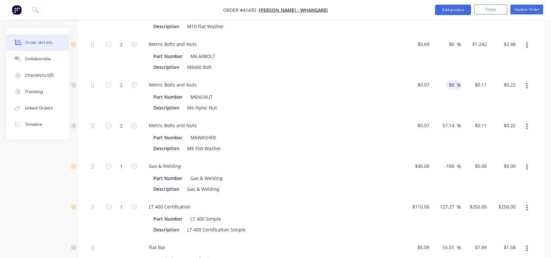
scroll to position [646, 0]
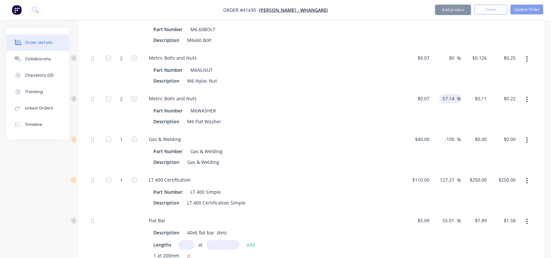
drag, startPoint x: 443, startPoint y: 87, endPoint x: 454, endPoint y: 87, distance: 11.8
click at [454, 94] on input "57.14" at bounding box center [449, 99] width 15 height 10
click at [449, 134] on input "-100" at bounding box center [450, 139] width 13 height 10
drag, startPoint x: 444, startPoint y: 129, endPoint x: 454, endPoint y: 129, distance: 10.2
click at [454, 134] on input "-100" at bounding box center [450, 139] width 13 height 10
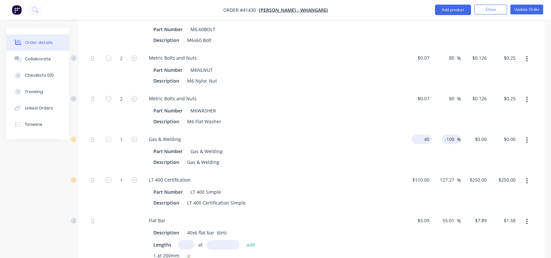
click at [425, 134] on input "40" at bounding box center [423, 139] width 18 height 10
click at [479, 134] on div "$0.00 $0.00" at bounding box center [480, 139] width 18 height 10
click at [474, 143] on div "$60.00 60" at bounding box center [475, 150] width 29 height 41
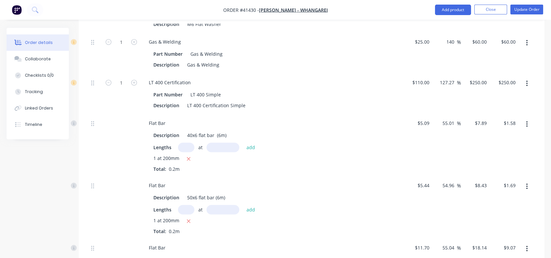
scroll to position [750, 0]
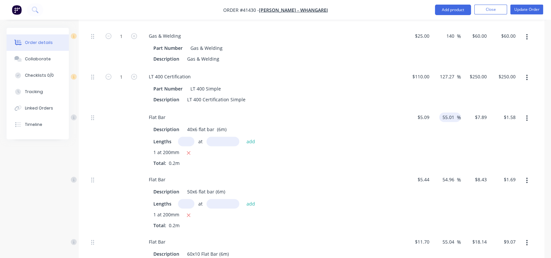
drag, startPoint x: 442, startPoint y: 108, endPoint x: 454, endPoint y: 109, distance: 12.2
click at [454, 112] on input "55.01" at bounding box center [449, 117] width 15 height 10
click at [442, 175] on input "54.96" at bounding box center [449, 180] width 15 height 10
drag, startPoint x: 442, startPoint y: 171, endPoint x: 456, endPoint y: 174, distance: 14.3
click at [456, 175] on div "54.96 54.96" at bounding box center [449, 180] width 15 height 10
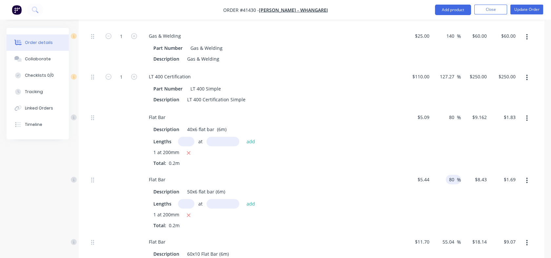
click at [450, 203] on div "80 80 %" at bounding box center [446, 202] width 29 height 62
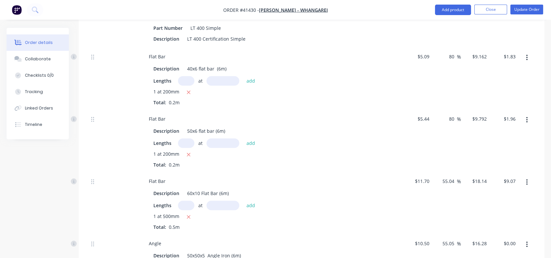
scroll to position [845, 0]
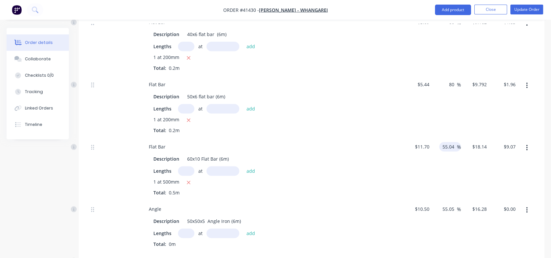
drag, startPoint x: 441, startPoint y: 134, endPoint x: 455, endPoint y: 135, distance: 13.8
click at [455, 142] on input "55.04" at bounding box center [449, 147] width 15 height 10
click at [445, 167] on div "80 80 %" at bounding box center [446, 169] width 29 height 62
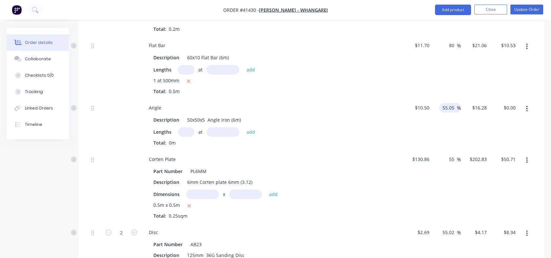
drag, startPoint x: 443, startPoint y: 98, endPoint x: 455, endPoint y: 97, distance: 12.1
click at [455, 103] on input "55.05" at bounding box center [449, 108] width 15 height 10
click at [448, 121] on div "80 80 %" at bounding box center [446, 124] width 29 height 51
click at [449, 154] on input "55" at bounding box center [452, 159] width 9 height 10
drag, startPoint x: 449, startPoint y: 150, endPoint x: 454, endPoint y: 149, distance: 4.6
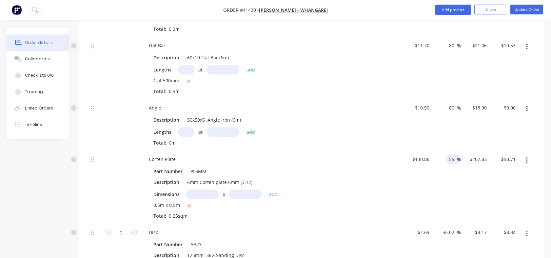
click at [454, 154] on input "55" at bounding box center [452, 159] width 9 height 10
click at [442, 206] on div "80 80 %" at bounding box center [446, 186] width 29 height 73
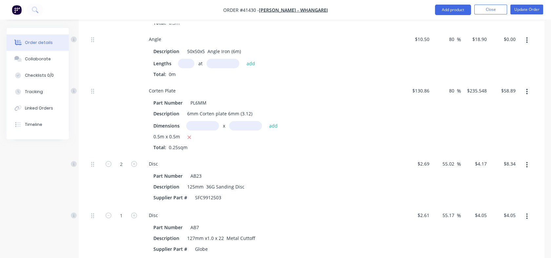
scroll to position [1030, 0]
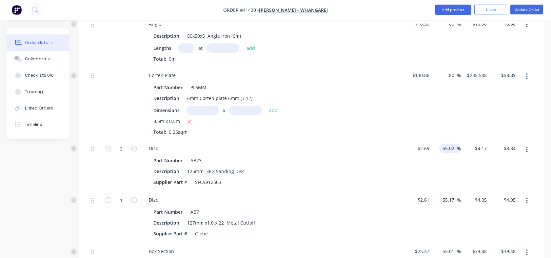
drag, startPoint x: 443, startPoint y: 139, endPoint x: 453, endPoint y: 138, distance: 10.5
click at [453, 143] on input "55.02" at bounding box center [449, 148] width 15 height 10
click at [443, 195] on input "55.17" at bounding box center [449, 200] width 15 height 10
drag, startPoint x: 443, startPoint y: 187, endPoint x: 455, endPoint y: 191, distance: 12.8
click at [455, 195] on input "55.17" at bounding box center [449, 200] width 15 height 10
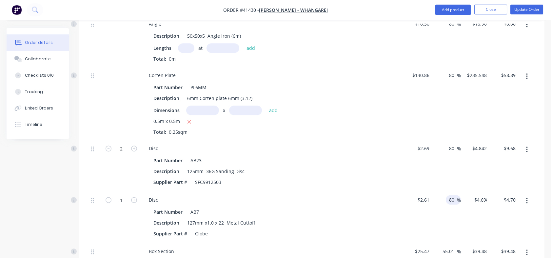
click at [446, 213] on div "80 80 %" at bounding box center [446, 216] width 29 height 51
drag, startPoint x: 446, startPoint y: 212, endPoint x: 493, endPoint y: 200, distance: 48.9
click at [493, 200] on div "1 Disc Part Number AB7 Description 127mm x1.0 x 22 Metal Cuttoff Supplier Part …" at bounding box center [311, 216] width 446 height 51
drag, startPoint x: 493, startPoint y: 200, endPoint x: 442, endPoint y: 216, distance: 53.3
click at [442, 216] on div "80 80 %" at bounding box center [446, 216] width 29 height 51
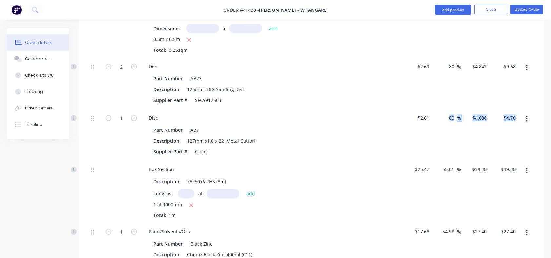
scroll to position [1142, 0]
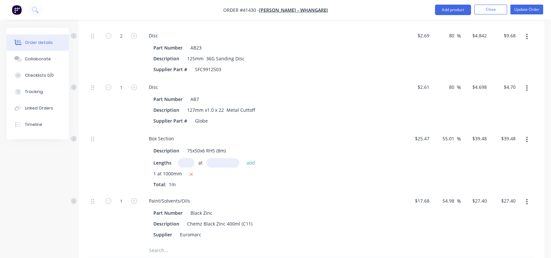
click at [451, 173] on div "55.01 55.01 %" at bounding box center [446, 161] width 29 height 62
drag, startPoint x: 442, startPoint y: 128, endPoint x: 455, endPoint y: 127, distance: 12.8
click at [455, 134] on input "55.01" at bounding box center [449, 139] width 15 height 10
click at [440, 192] on div "54.98 54.98 %" at bounding box center [446, 217] width 29 height 51
drag, startPoint x: 443, startPoint y: 191, endPoint x: 453, endPoint y: 190, distance: 10.2
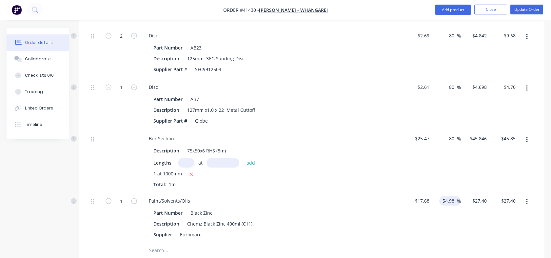
click at [453, 196] on input "54.98" at bounding box center [449, 201] width 15 height 10
click at [442, 233] on div "80 80 %" at bounding box center [446, 217] width 29 height 51
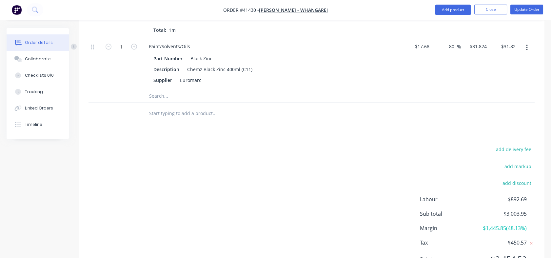
scroll to position [1320, 0]
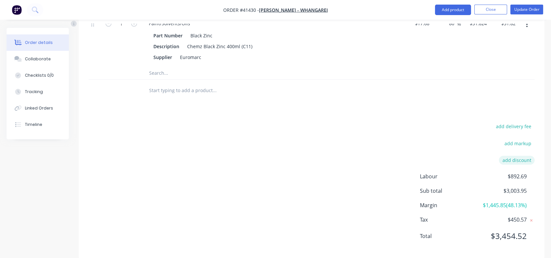
click at [512, 156] on button "add discount" at bounding box center [517, 160] width 36 height 9
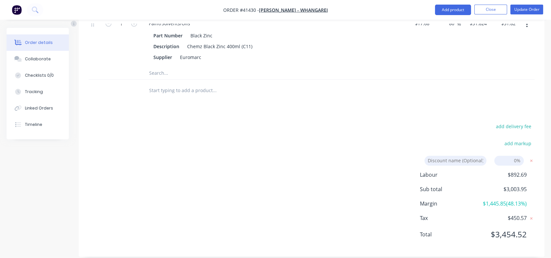
scroll to position [1318, 0]
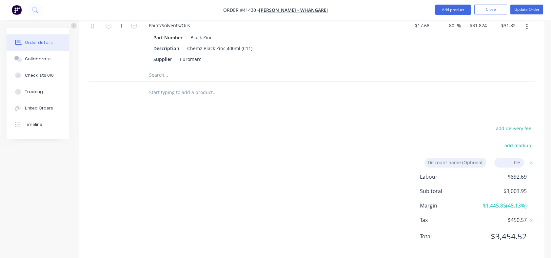
click at [480, 158] on input at bounding box center [455, 163] width 62 height 10
click at [509, 158] on input at bounding box center [508, 163] width 29 height 10
click at [466, 124] on div "add delivery fee" at bounding box center [493, 132] width 82 height 17
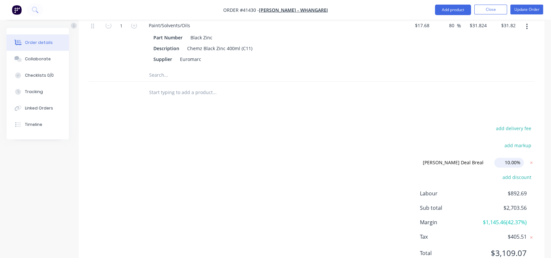
click at [519, 158] on input "10.00%" at bounding box center [508, 163] width 29 height 10
click at [474, 158] on input "Scott Fountain Deal Breaker" at bounding box center [452, 163] width 67 height 10
click at [532, 159] on icon at bounding box center [531, 162] width 7 height 7
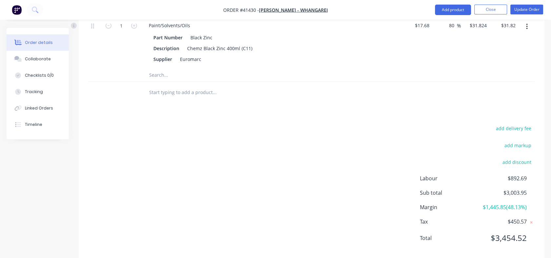
click at [532, 158] on button "add discount" at bounding box center [517, 162] width 36 height 9
click at [454, 158] on input at bounding box center [455, 163] width 62 height 10
click at [506, 158] on input at bounding box center [508, 163] width 29 height 10
click at [371, 200] on div "add delivery fee add markup KAT DEALER DISCOUNT KAT DEALER DISCOUNT Discount na…" at bounding box center [311, 186] width 446 height 125
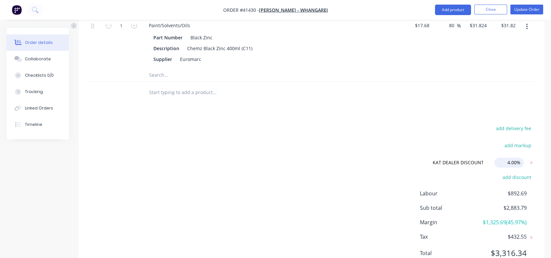
click at [507, 158] on input "4.00%" at bounding box center [508, 163] width 29 height 10
click at [509, 158] on input "4.00%" at bounding box center [508, 163] width 29 height 10
click at [478, 173] on div "add discount" at bounding box center [493, 181] width 82 height 17
click at [399, 192] on div "add delivery fee add markup KAT DEALER DISCOUNT KAT DEALER DISCOUNT Discount na…" at bounding box center [311, 195] width 446 height 142
click at [479, 189] on span "$892.69" at bounding box center [502, 193] width 48 height 8
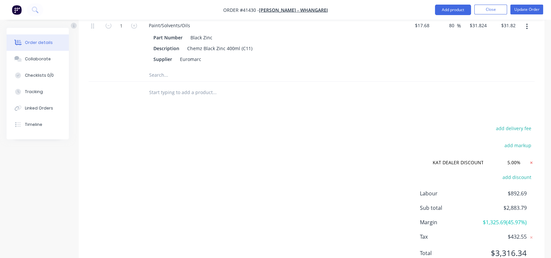
click at [533, 159] on icon at bounding box center [531, 162] width 7 height 7
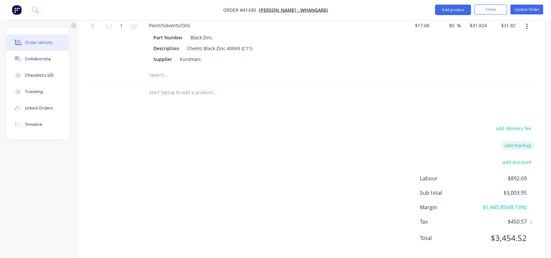
click at [524, 141] on button "add markup" at bounding box center [518, 145] width 34 height 9
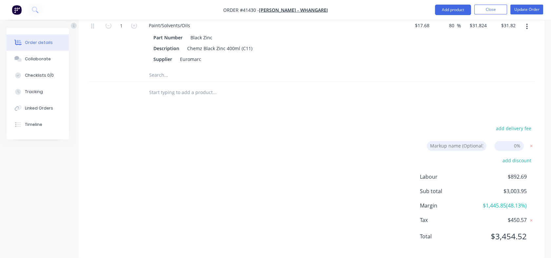
click at [461, 141] on input at bounding box center [457, 146] width 60 height 10
click at [508, 141] on input at bounding box center [508, 146] width 29 height 10
click at [516, 141] on input at bounding box center [508, 146] width 29 height 10
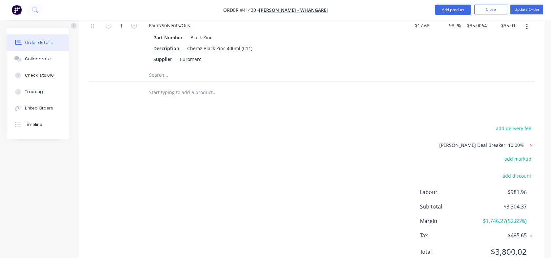
click at [530, 142] on icon at bounding box center [531, 145] width 7 height 7
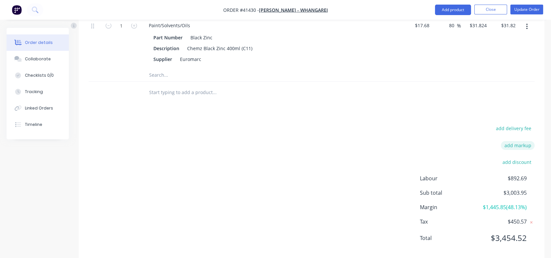
click at [517, 141] on button "add markup" at bounding box center [518, 145] width 34 height 9
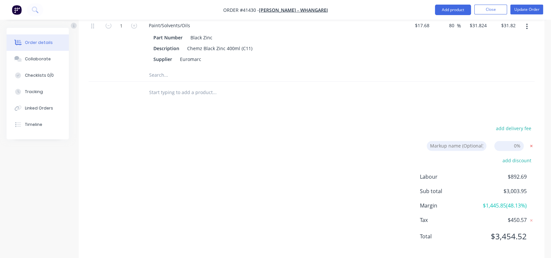
click at [532, 143] on icon at bounding box center [531, 146] width 7 height 7
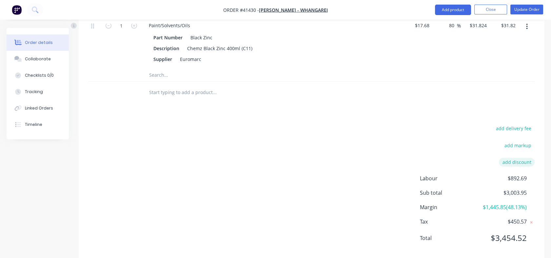
click at [516, 158] on button "add discount" at bounding box center [517, 162] width 36 height 9
click at [459, 158] on input at bounding box center [455, 163] width 62 height 10
click at [506, 158] on input at bounding box center [508, 163] width 29 height 10
click at [366, 200] on div "add delivery fee add markup Scott Fountain Deal Breaker Scott Fountain Deal Bre…" at bounding box center [311, 186] width 446 height 125
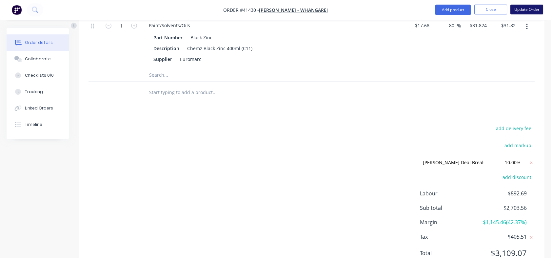
click at [525, 10] on button "Update Order" at bounding box center [526, 10] width 33 height 10
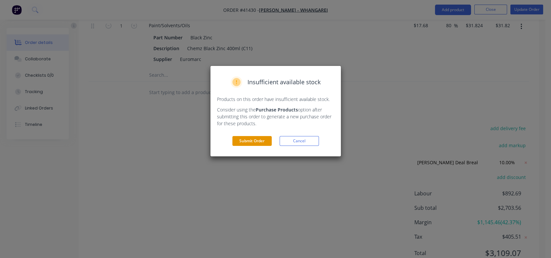
click at [249, 140] on button "Submit Order" at bounding box center [251, 141] width 39 height 10
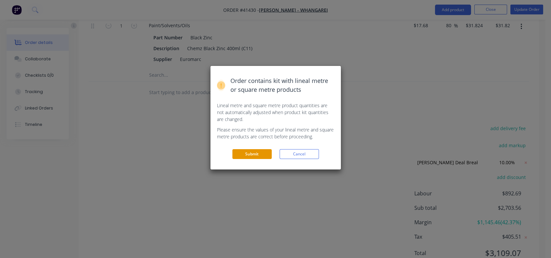
click at [249, 153] on button "Submit" at bounding box center [251, 154] width 39 height 10
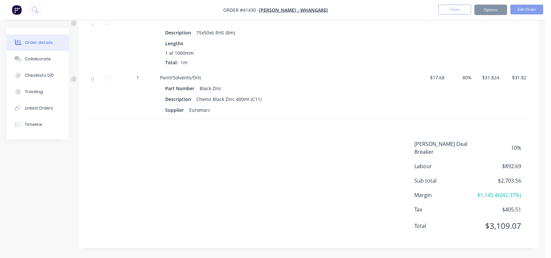
scroll to position [1136, 0]
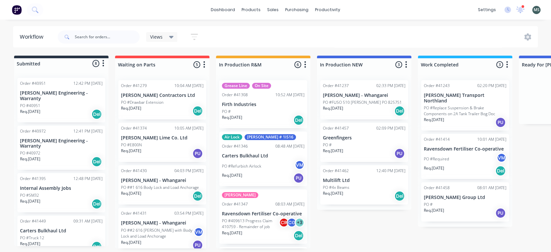
scroll to position [2, 0]
